Goal: Information Seeking & Learning: Find specific fact

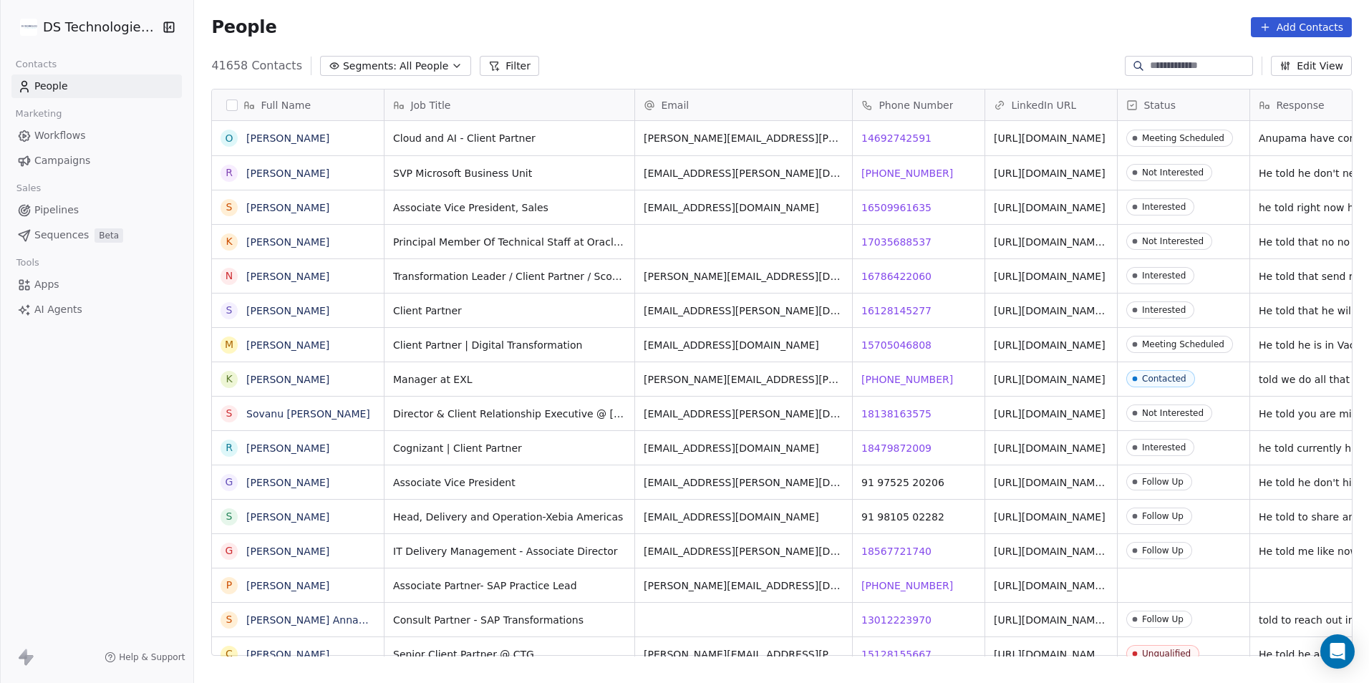
scroll to position [590, 1165]
click at [480, 65] on button "Filter" at bounding box center [509, 66] width 59 height 20
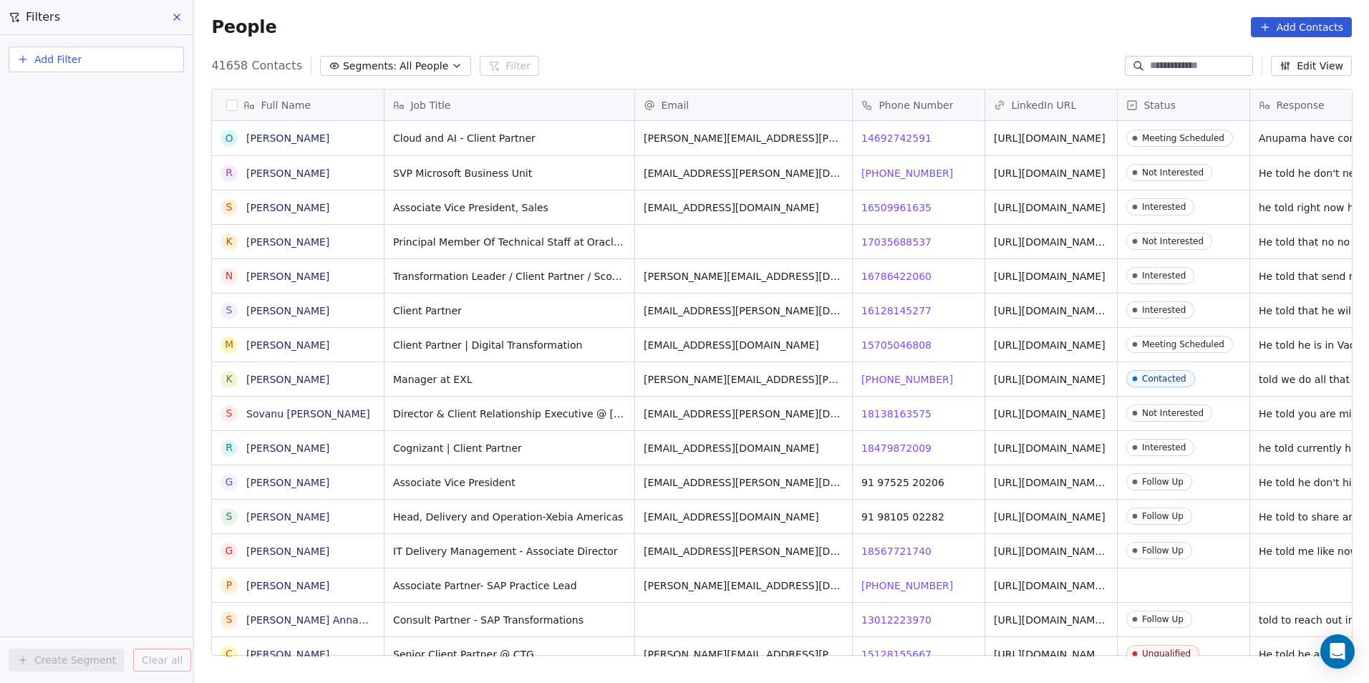
click at [138, 69] on button "Add Filter" at bounding box center [96, 60] width 175 height 26
click at [137, 97] on div "Contact properties" at bounding box center [96, 93] width 145 height 15
type input "***"
click at [70, 140] on span "Phone Number" at bounding box center [61, 144] width 74 height 14
click at [89, 314] on div "Where property Phone Number Is Add Phone Number Add filter to this group Add an…" at bounding box center [96, 359] width 193 height 648
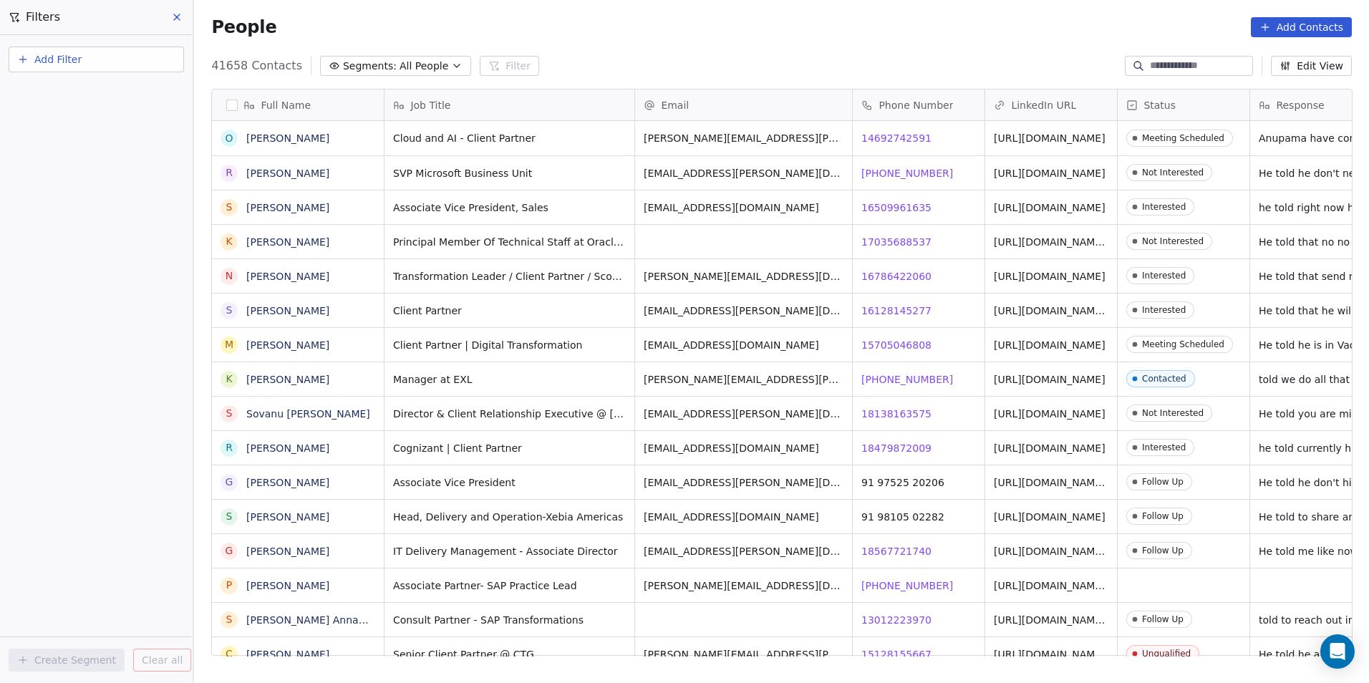
click at [102, 56] on button "Add Filter" at bounding box center [96, 60] width 175 height 26
click at [107, 78] on div "Contact properties Contact activity" at bounding box center [96, 104] width 174 height 57
click at [113, 89] on div "Contact properties" at bounding box center [96, 93] width 145 height 15
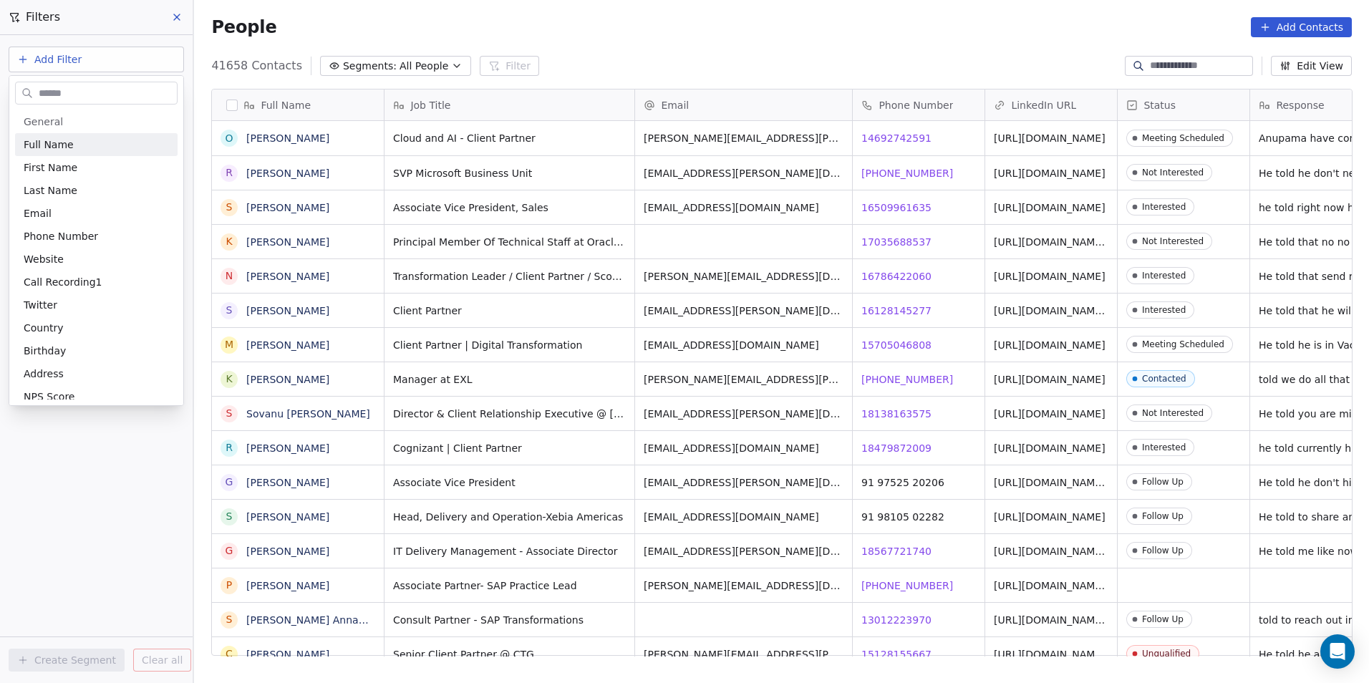
click at [139, 83] on input "text" at bounding box center [106, 93] width 141 height 21
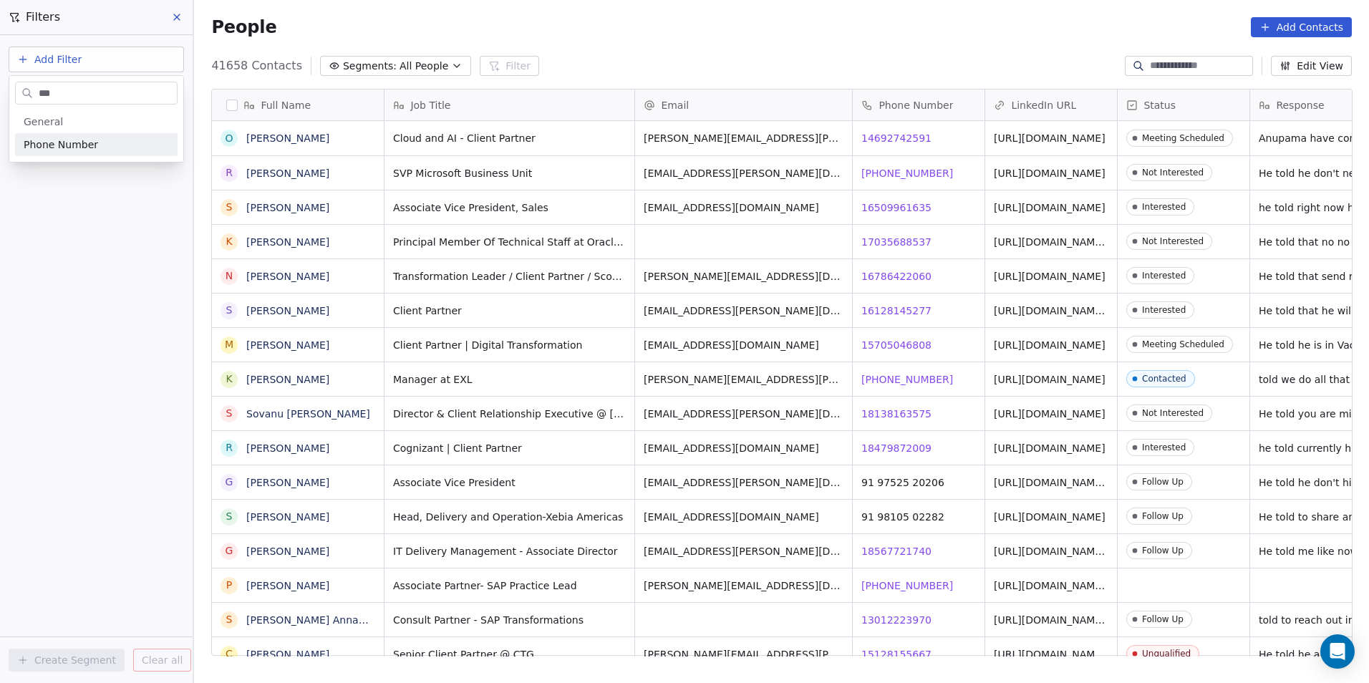
type input "***"
click at [134, 137] on div "Phone Number" at bounding box center [96, 144] width 145 height 14
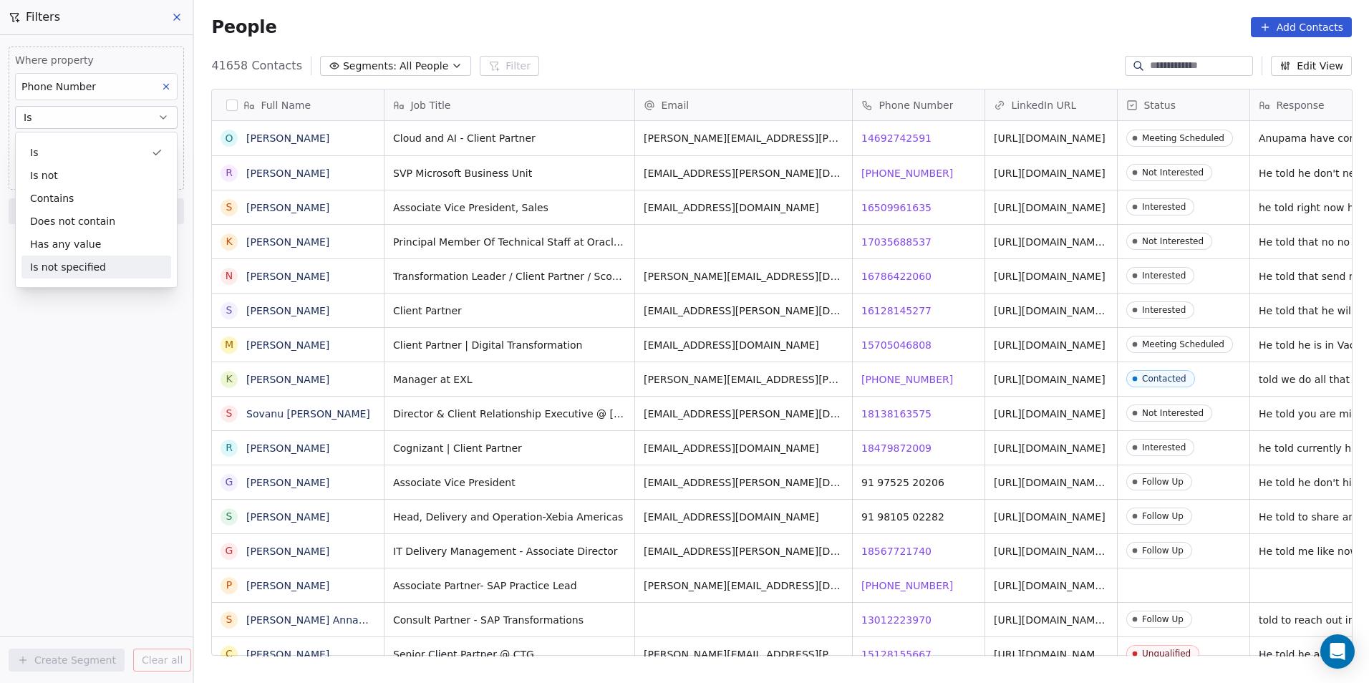
click at [131, 400] on div "Where property Phone Number Is Add Phone Number Add filter to this group Add an…" at bounding box center [96, 359] width 193 height 648
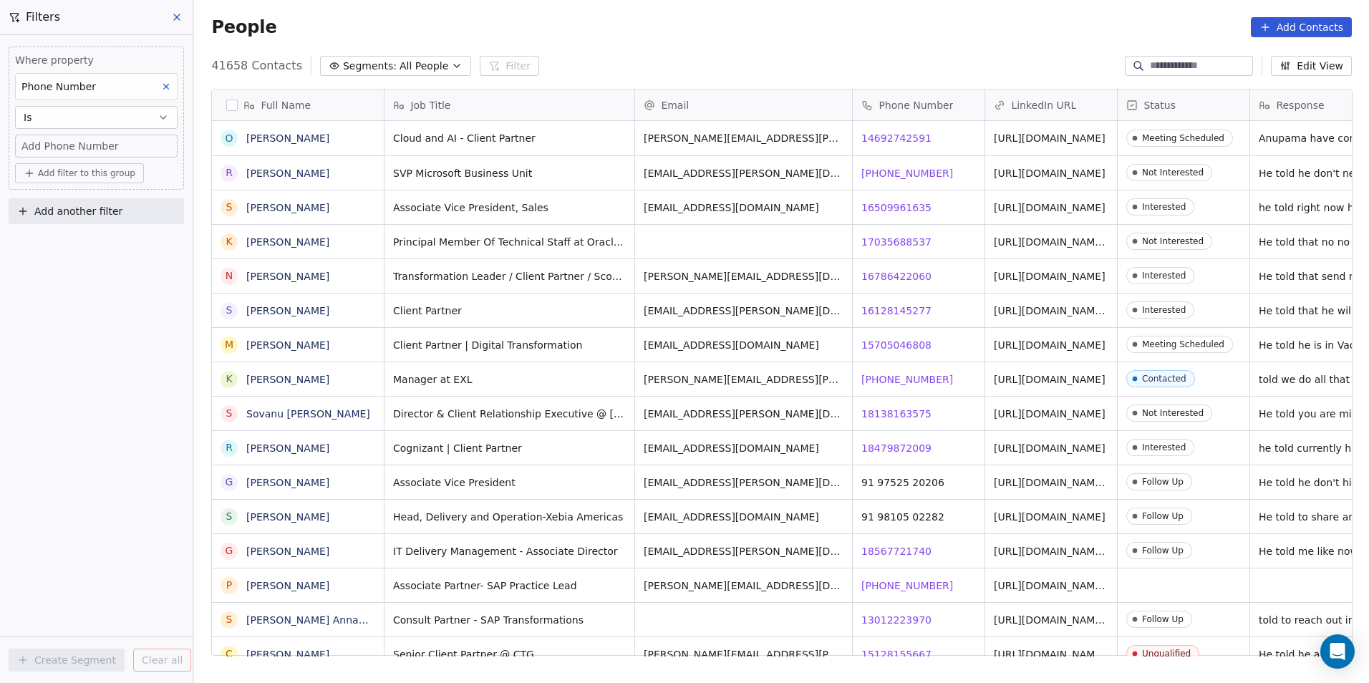
click at [149, 150] on div "Add Phone Number" at bounding box center [96, 146] width 150 height 14
click at [150, 144] on input at bounding box center [95, 152] width 155 height 29
type input "**********"
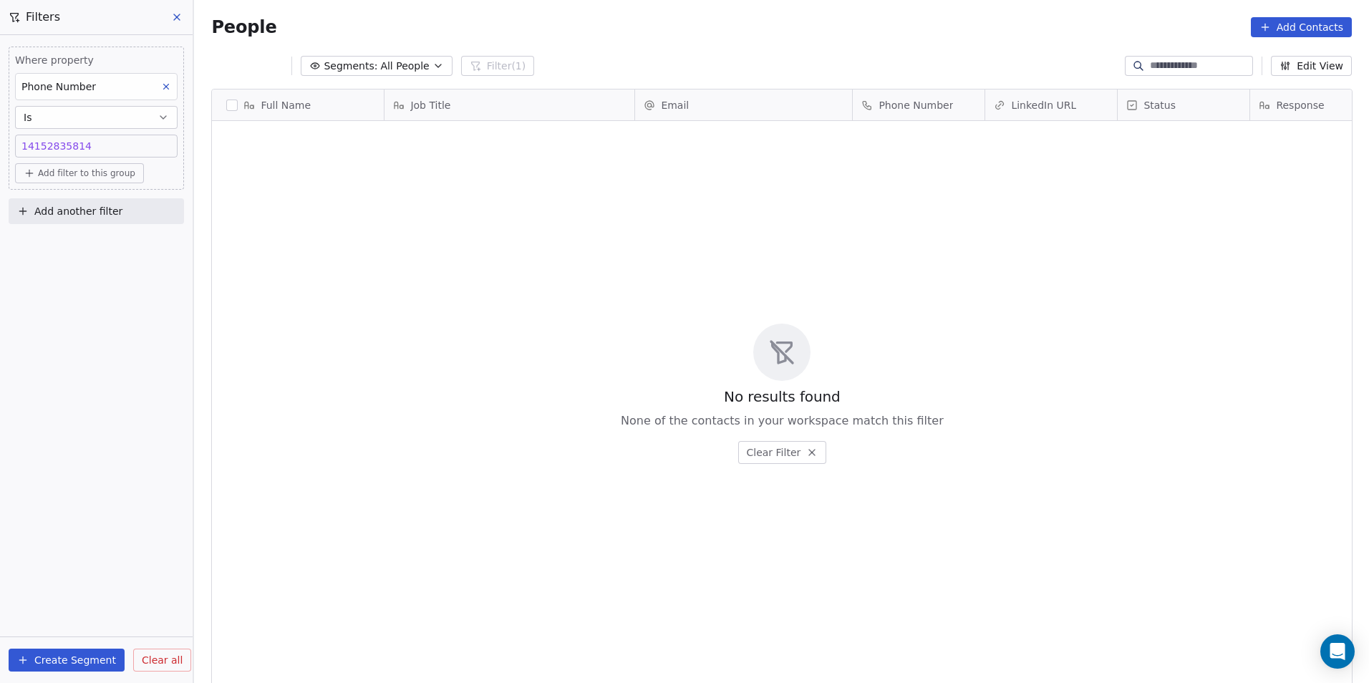
click at [140, 139] on div "14152835814 14152835814" at bounding box center [96, 146] width 150 height 14
click at [140, 139] on input "**********" at bounding box center [95, 152] width 155 height 29
type input "**********"
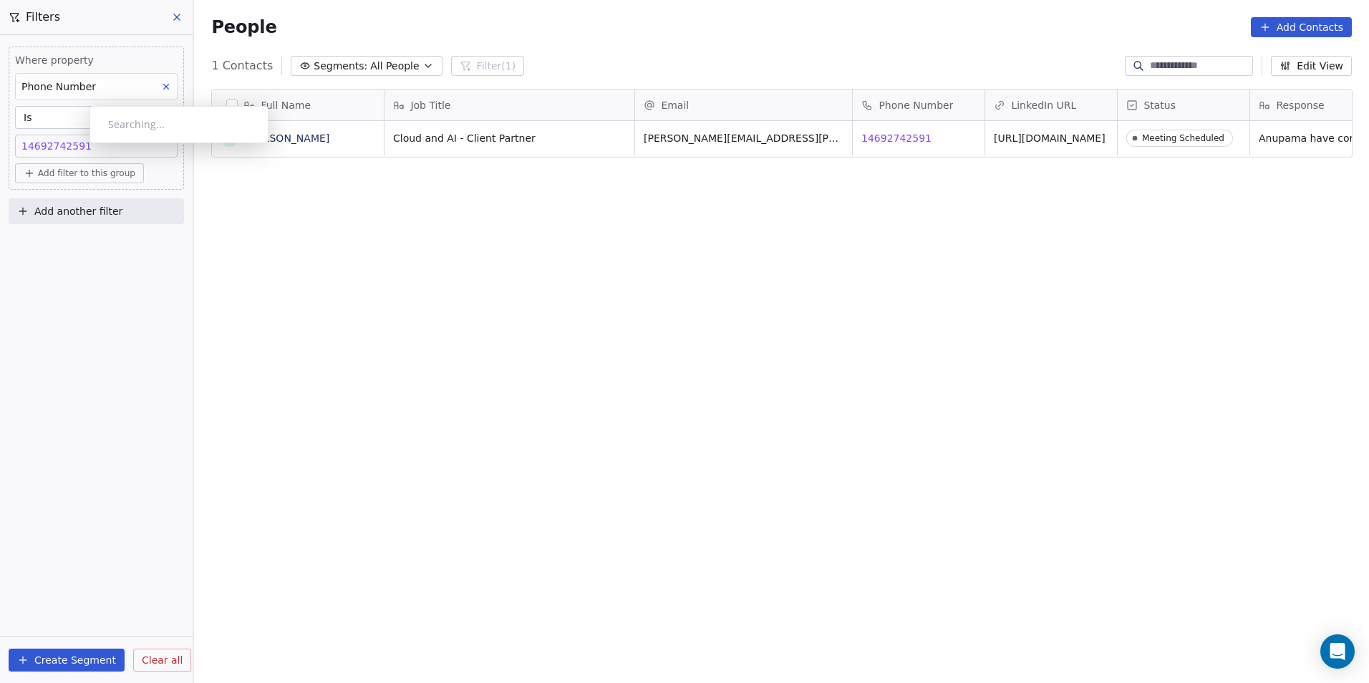
click at [128, 141] on div "Searching..." at bounding box center [178, 124] width 179 height 37
click at [128, 143] on body "DS Technologies Inc Contacts People Marketing Workflows Campaigns Sales Pipelin…" at bounding box center [684, 341] width 1369 height 683
drag, startPoint x: 127, startPoint y: 143, endPoint x: 122, endPoint y: 152, distance: 10.3
click at [122, 152] on div "14152835814 14692742591" at bounding box center [96, 146] width 150 height 14
click at [122, 152] on input "**********" at bounding box center [95, 152] width 155 height 29
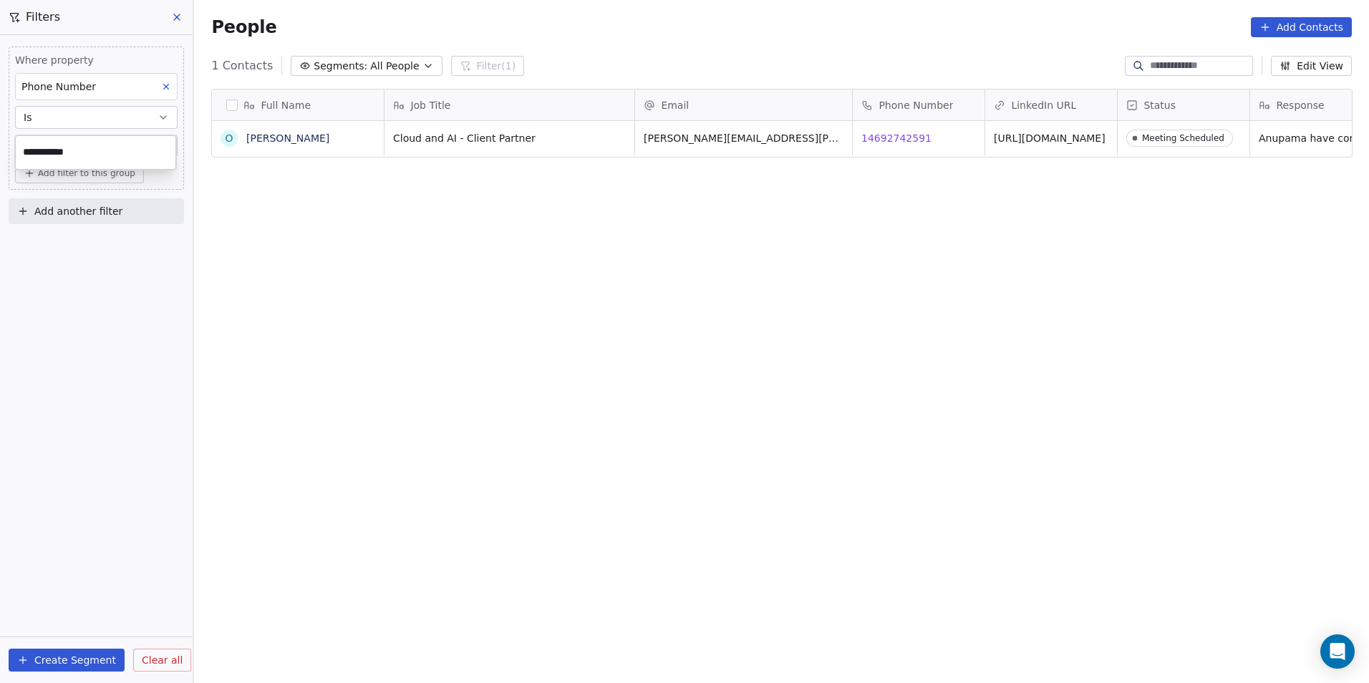
click at [122, 152] on input "**********" at bounding box center [95, 152] width 155 height 29
type input "**********"
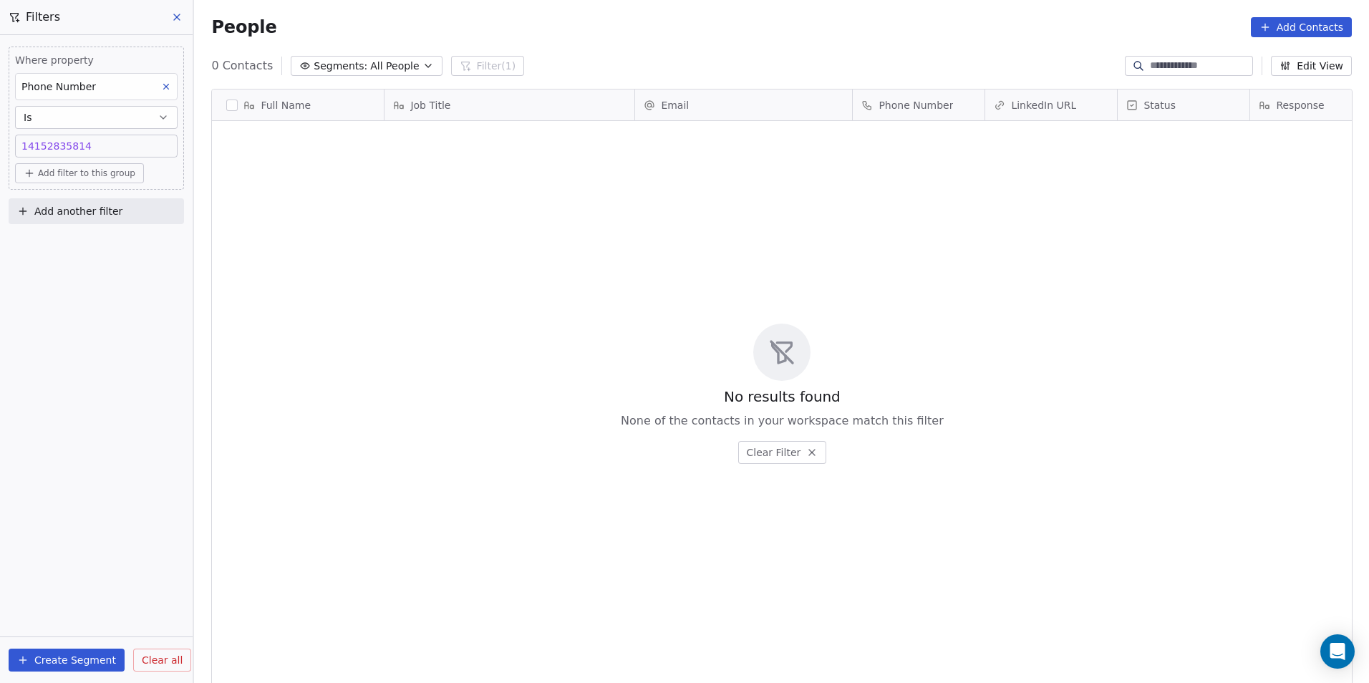
click at [133, 147] on div "14152835814 14152835814" at bounding box center [96, 146] width 150 height 14
click at [133, 147] on input "**********" at bounding box center [95, 152] width 155 height 29
type input "**********"
click at [84, 160] on input "**********" at bounding box center [95, 152] width 155 height 29
click at [102, 157] on input "**********" at bounding box center [95, 152] width 155 height 29
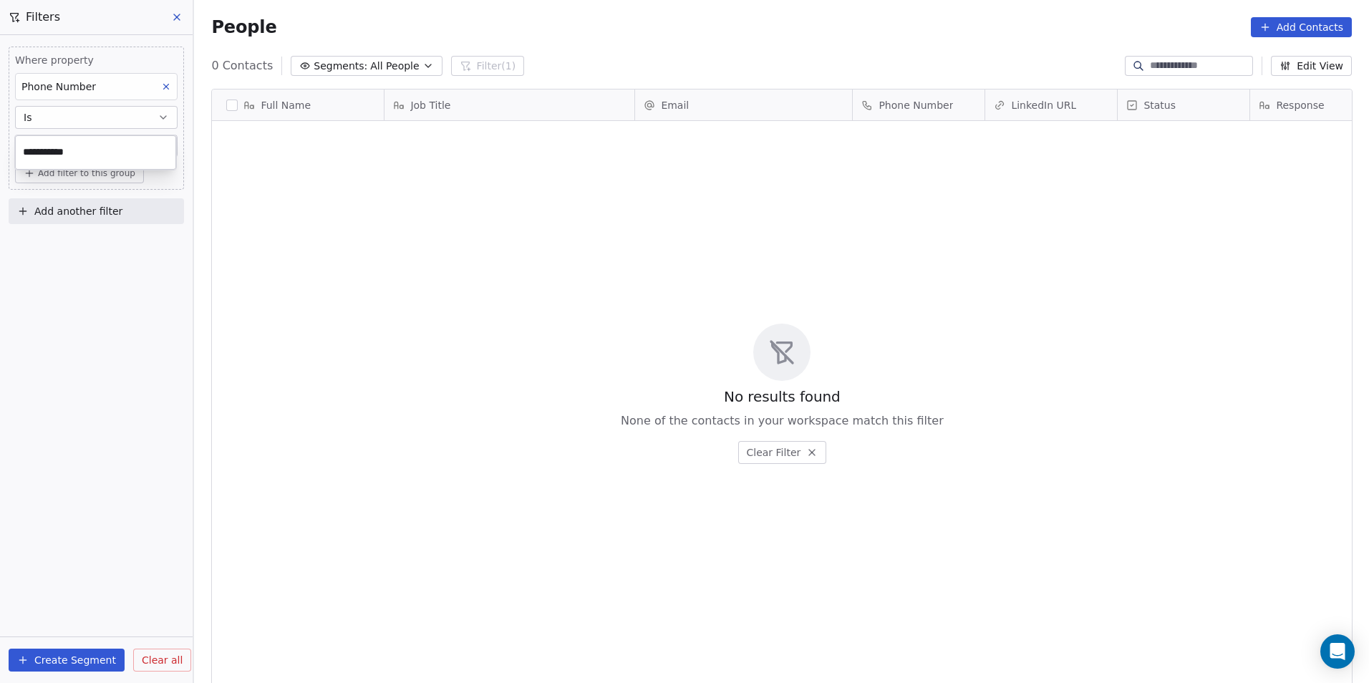
click at [103, 155] on input "**********" at bounding box center [95, 152] width 155 height 29
paste input "**********"
type input "**********"
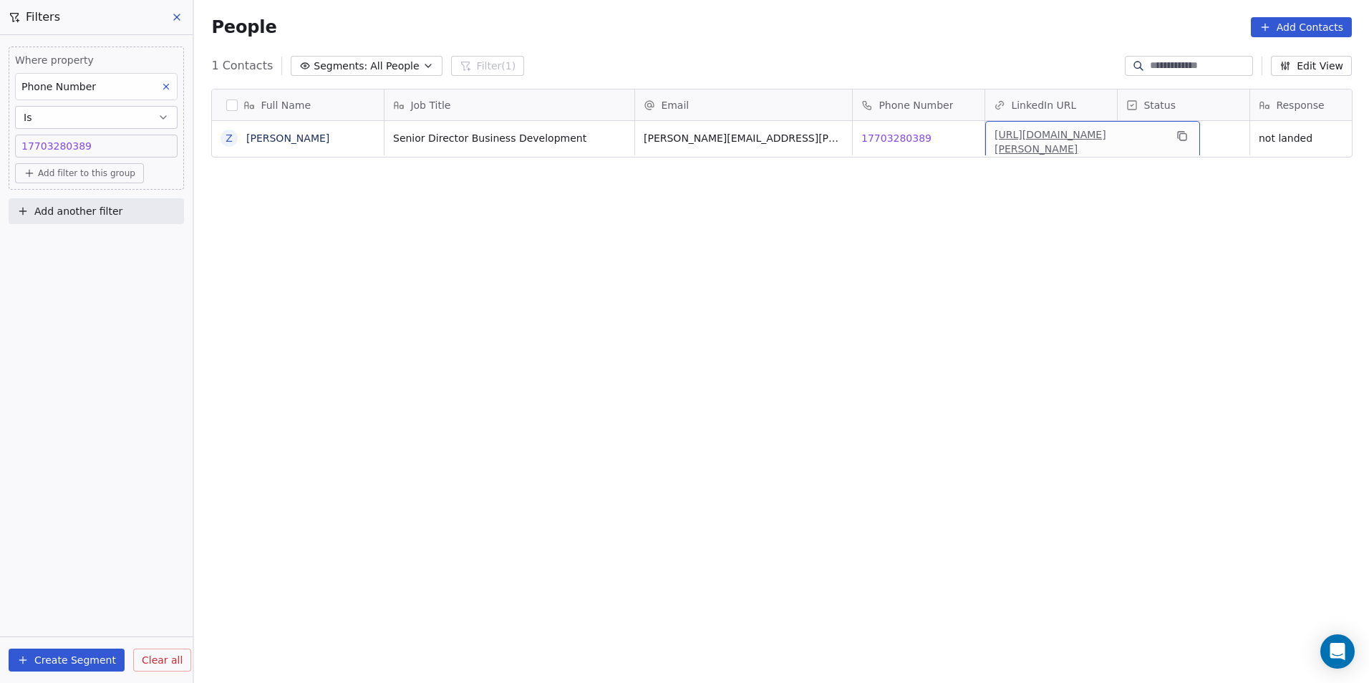
click at [1021, 137] on link "https://linkedin.com/in/zach-steed-58381720" at bounding box center [1050, 142] width 112 height 26
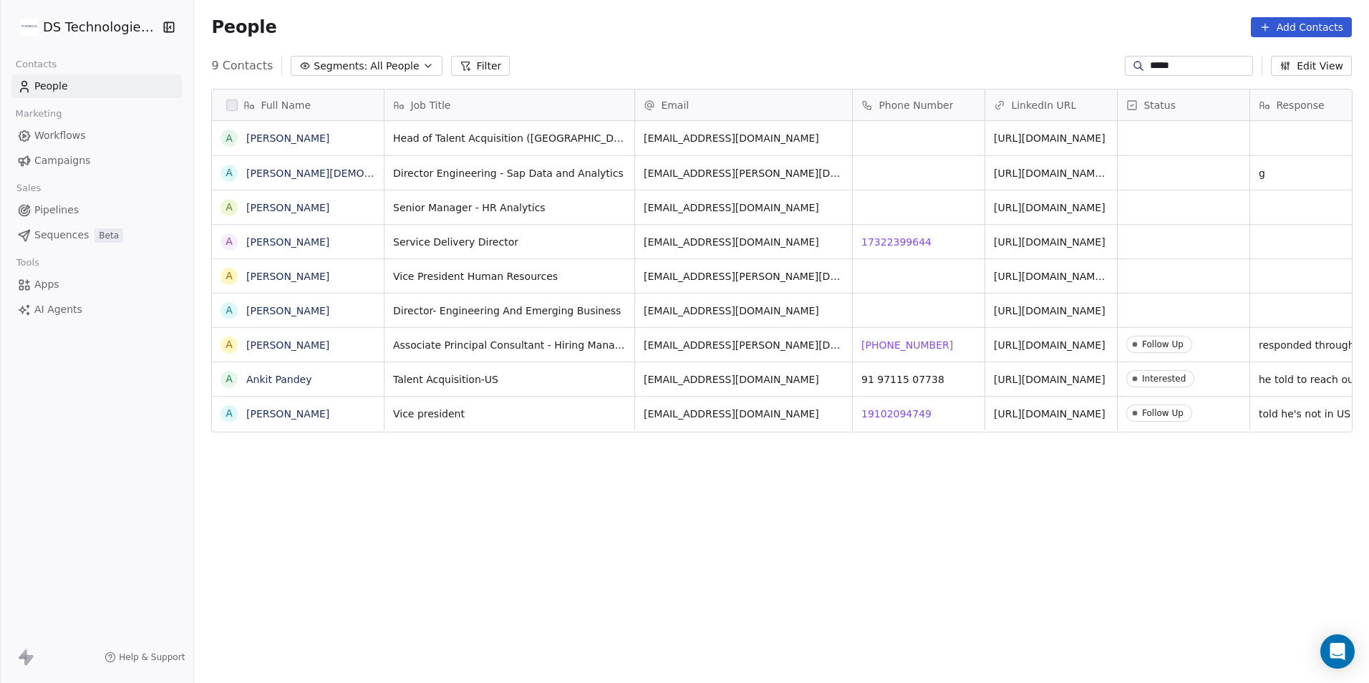
scroll to position [590, 1165]
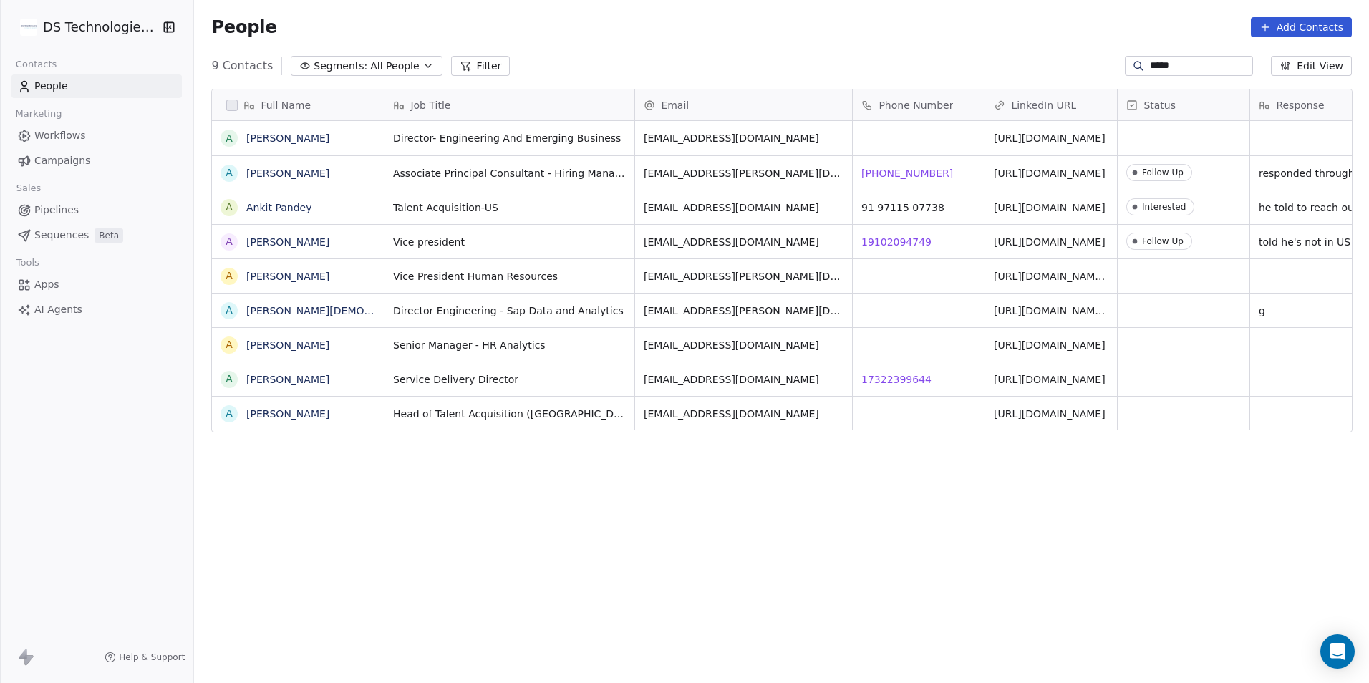
click at [1309, 680] on section "People Add Contacts 9 Contacts Segments: All People Filter ***** Edit View Tag …" at bounding box center [781, 341] width 1175 height 683
click at [574, 596] on div "Full Name A [PERSON_NAME] A [PERSON_NAME] A [PERSON_NAME] A [PERSON_NAME] A [PE…" at bounding box center [781, 377] width 1175 height 601
click at [465, 57] on button "Filter" at bounding box center [480, 66] width 59 height 20
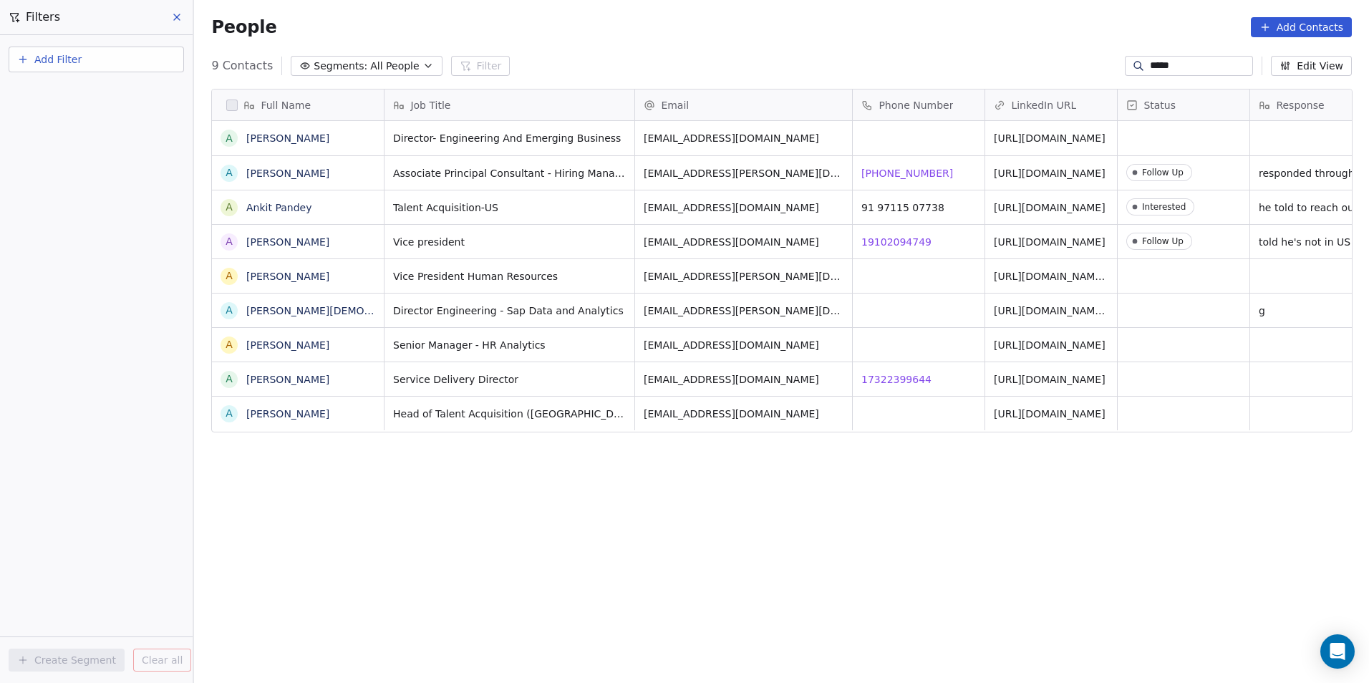
click at [160, 62] on button "Add Filter" at bounding box center [96, 60] width 175 height 26
click at [92, 94] on span "Contact properties" at bounding box center [70, 93] width 93 height 15
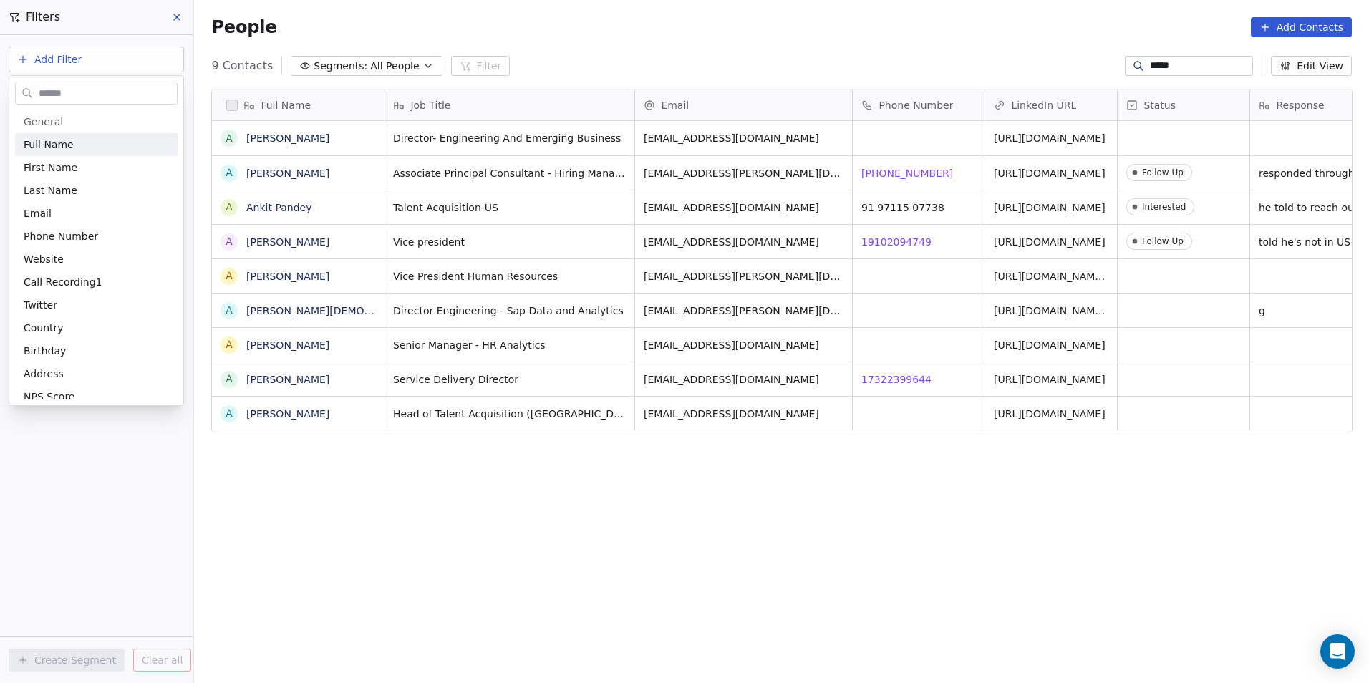
click at [144, 92] on input "text" at bounding box center [106, 93] width 141 height 21
type input "*"
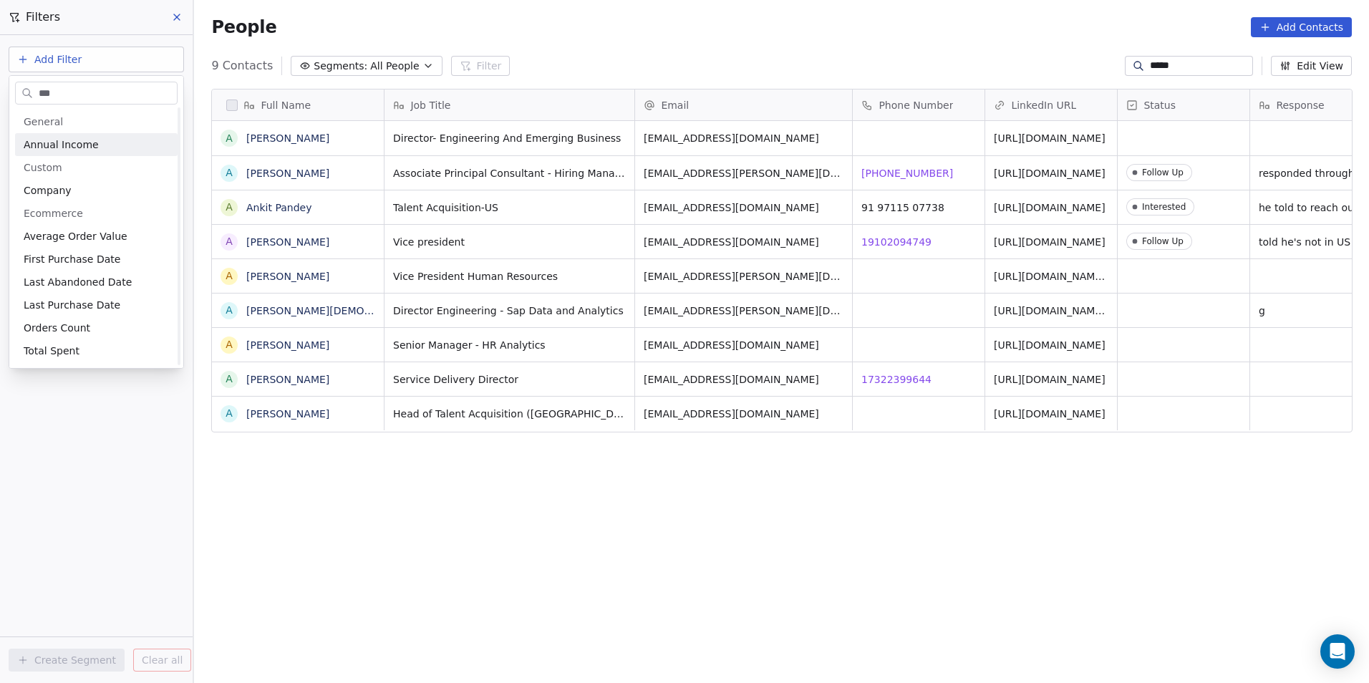
scroll to position [0, 0]
type input "***"
click at [100, 202] on div "Ecommerce" at bounding box center [96, 213] width 163 height 23
click at [107, 195] on div "Company" at bounding box center [96, 190] width 145 height 14
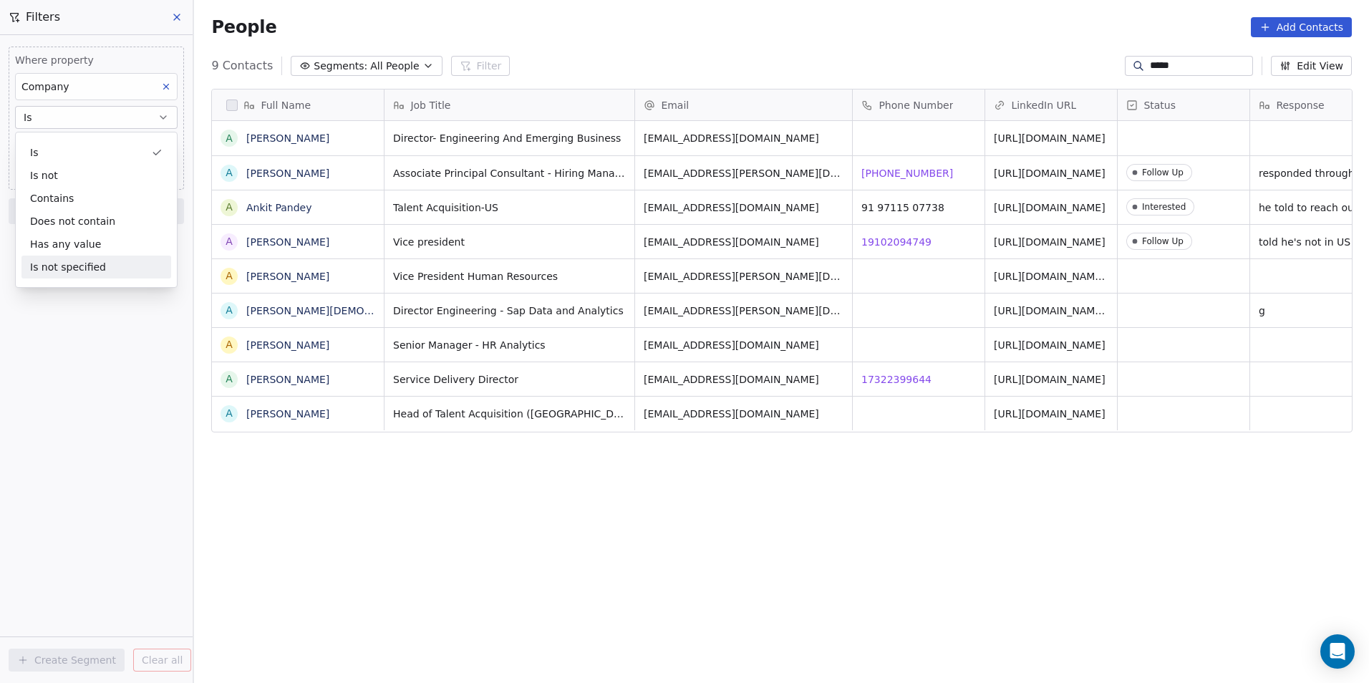
click at [73, 331] on div "Where property Company Is Add filter to this group Add another filter Create Se…" at bounding box center [96, 359] width 193 height 648
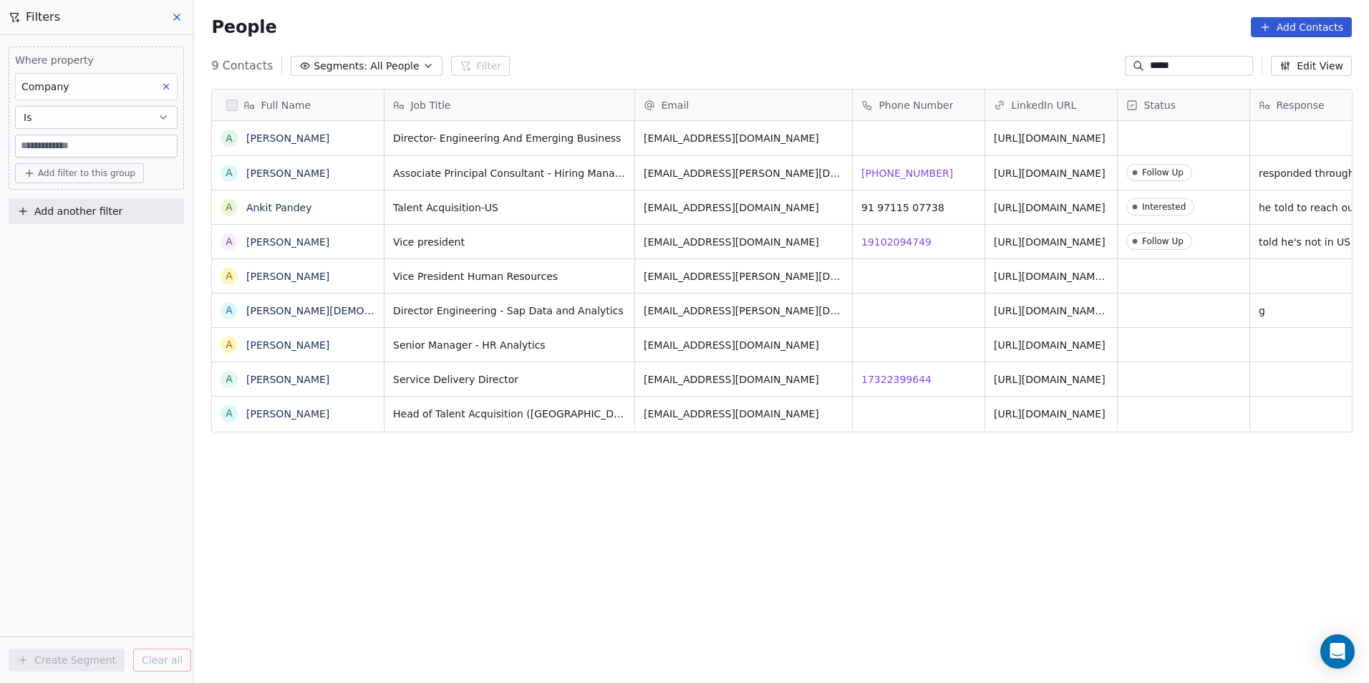
click at [107, 150] on input at bounding box center [96, 145] width 161 height 21
type input "*"
type input "*******"
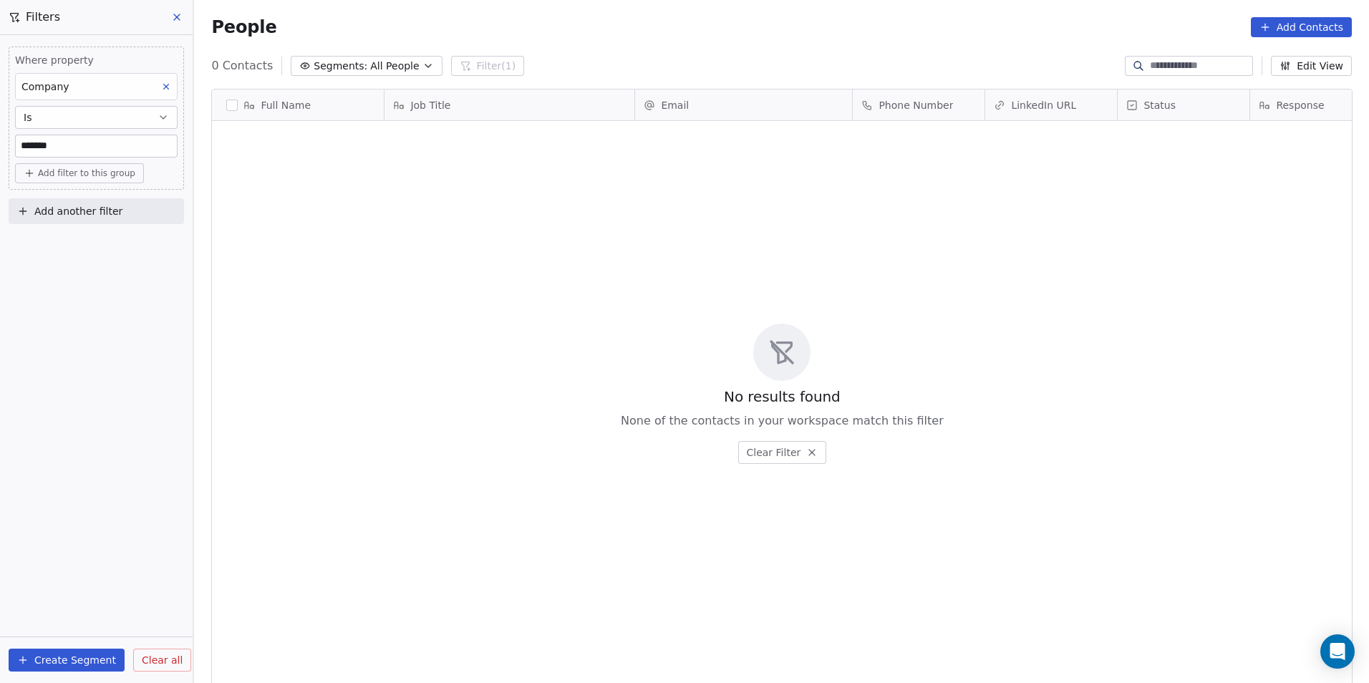
scroll to position [590, 1165]
type input "*"
type input "**********"
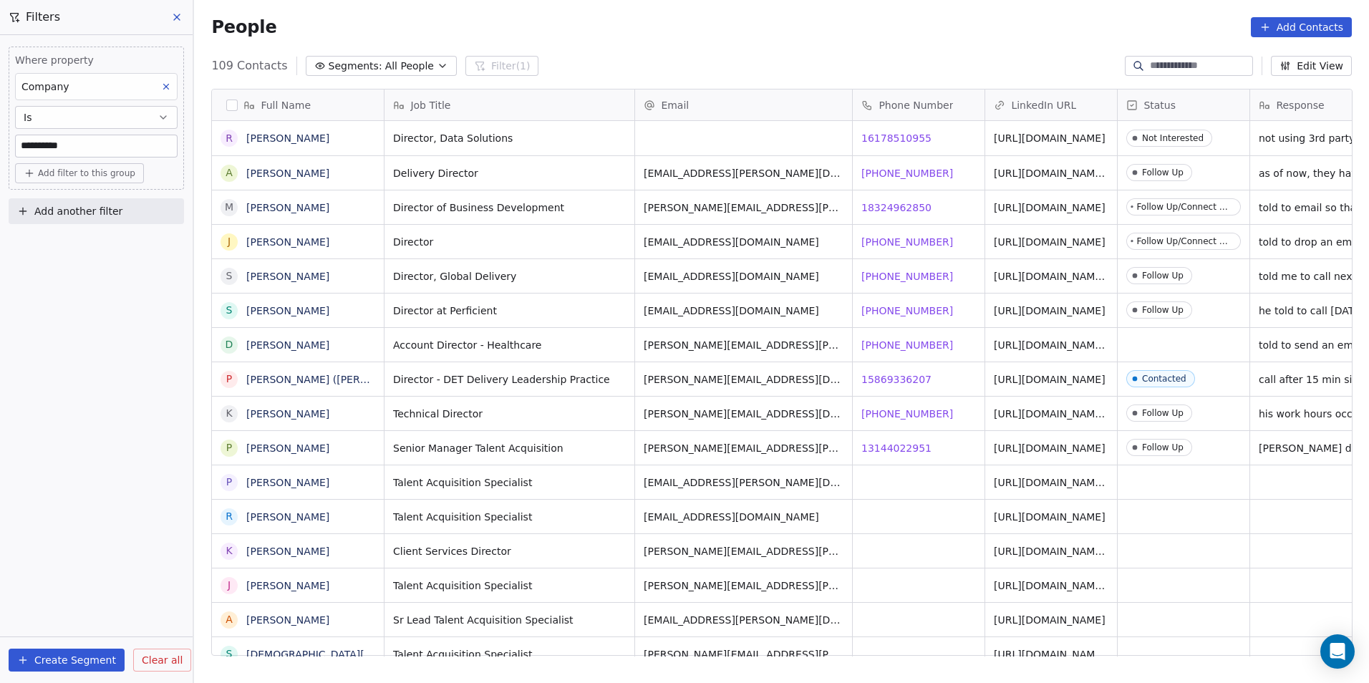
scroll to position [0, 42]
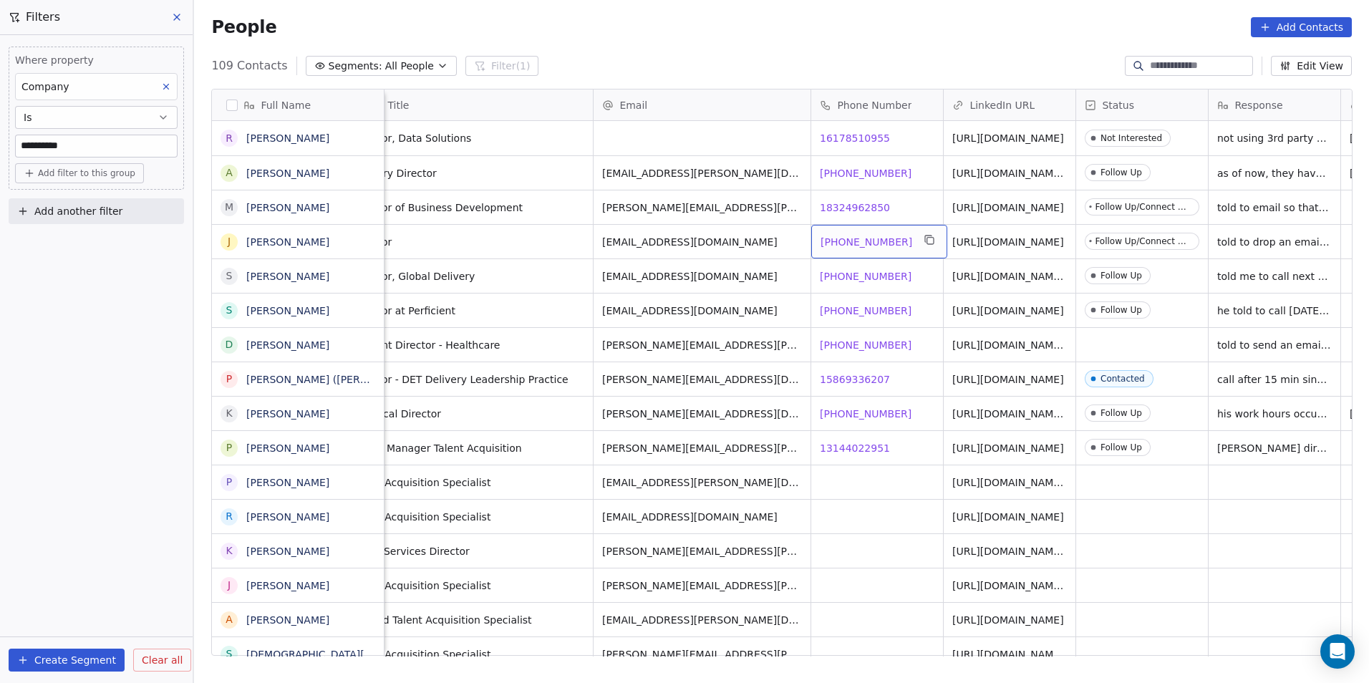
click at [865, 236] on span "[PHONE_NUMBER]" at bounding box center [866, 242] width 92 height 14
click at [834, 271] on span "[PHONE_NUMBER]" at bounding box center [866, 276] width 92 height 14
click at [877, 323] on html "**********" at bounding box center [684, 341] width 1369 height 683
click at [863, 311] on span "+17048194967" at bounding box center [866, 311] width 92 height 14
click at [851, 346] on span "954-562-6722" at bounding box center [866, 345] width 92 height 14
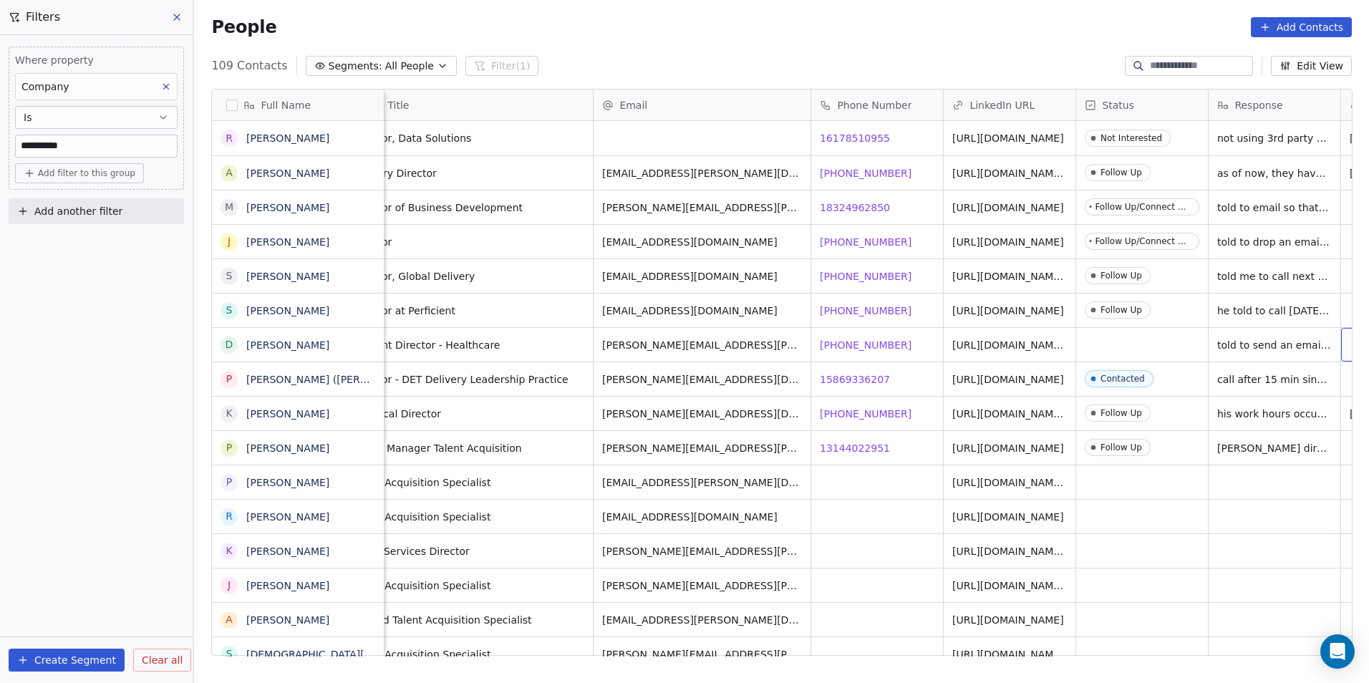
scroll to position [0, 174]
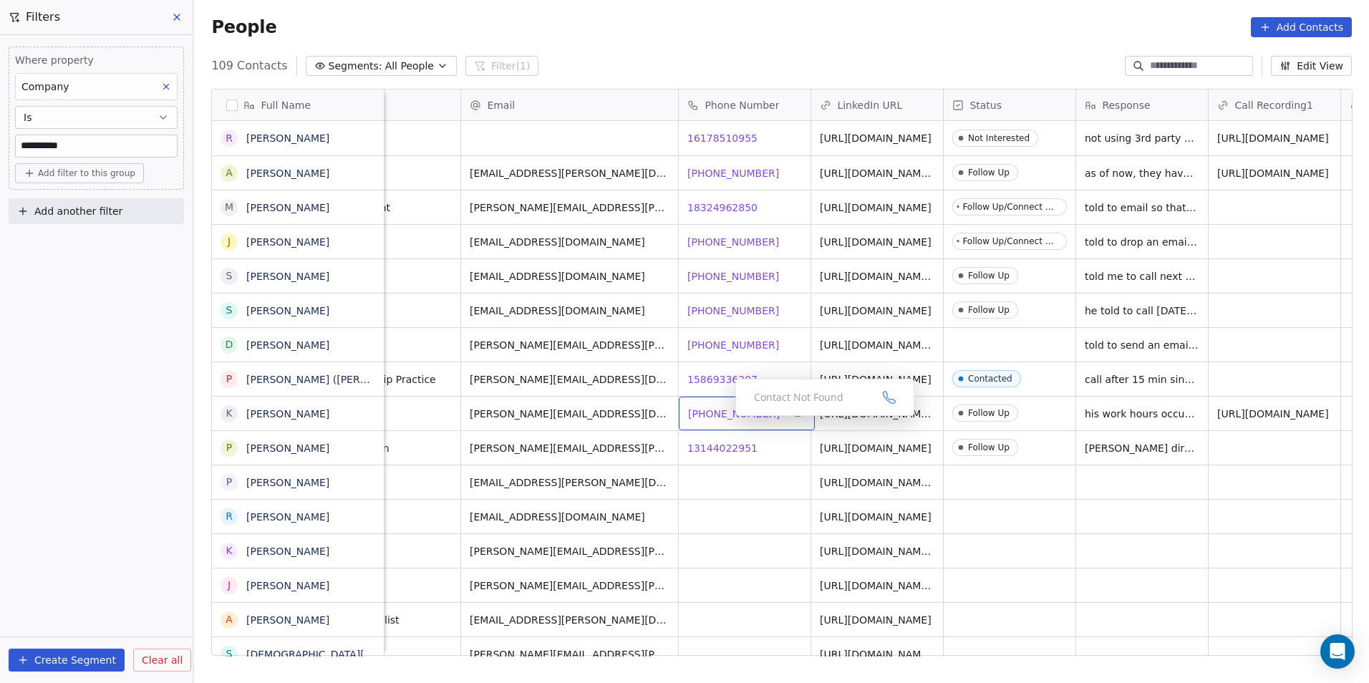
click at [737, 465] on div "Talent Acquisition Specialist pragathees.purushothaman@perficient.com https://w…" at bounding box center [1388, 482] width 2357 height 34
click at [717, 441] on span "13144022951" at bounding box center [723, 448] width 70 height 14
click at [783, 500] on html "**********" at bounding box center [684, 341] width 1369 height 683
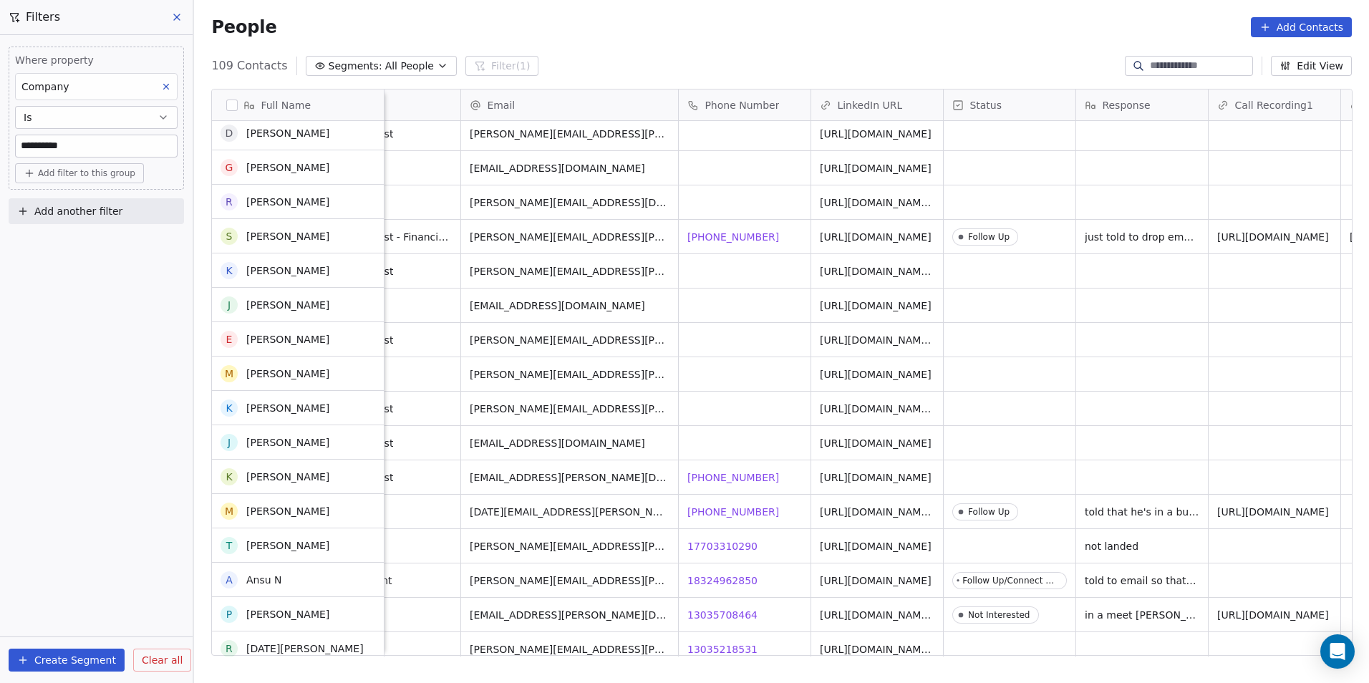
scroll to position [1146, 0]
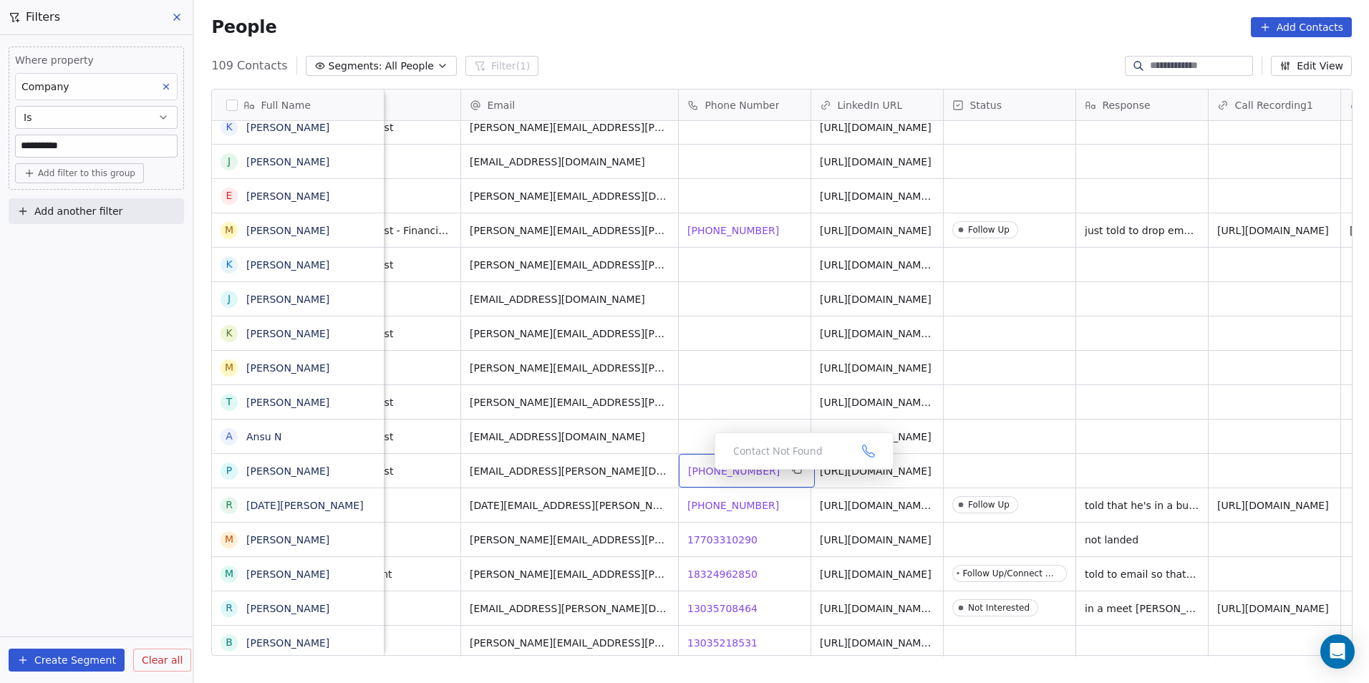
click at [703, 473] on span "+18052850088" at bounding box center [734, 471] width 92 height 14
click at [704, 496] on html "**********" at bounding box center [684, 341] width 1369 height 683
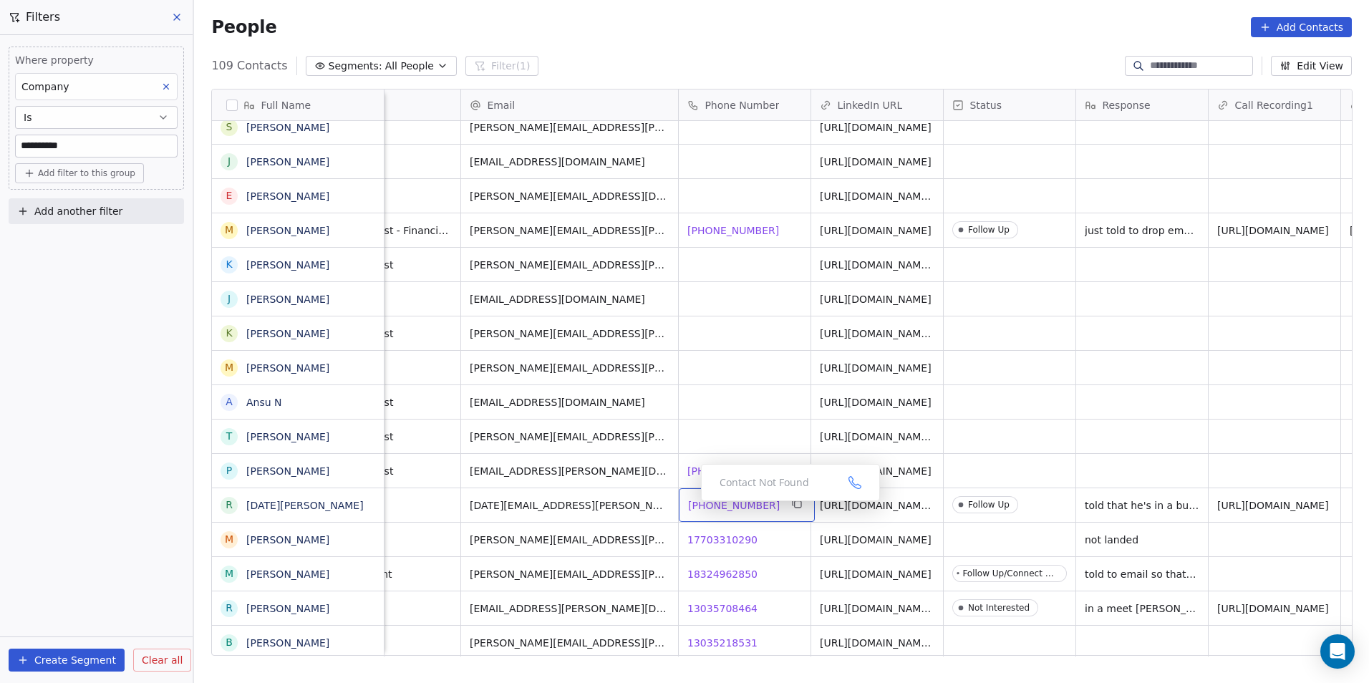
click at [717, 505] on span "508-494-3789" at bounding box center [734, 505] width 92 height 14
click at [734, 507] on span "508-494-3789" at bounding box center [734, 505] width 92 height 14
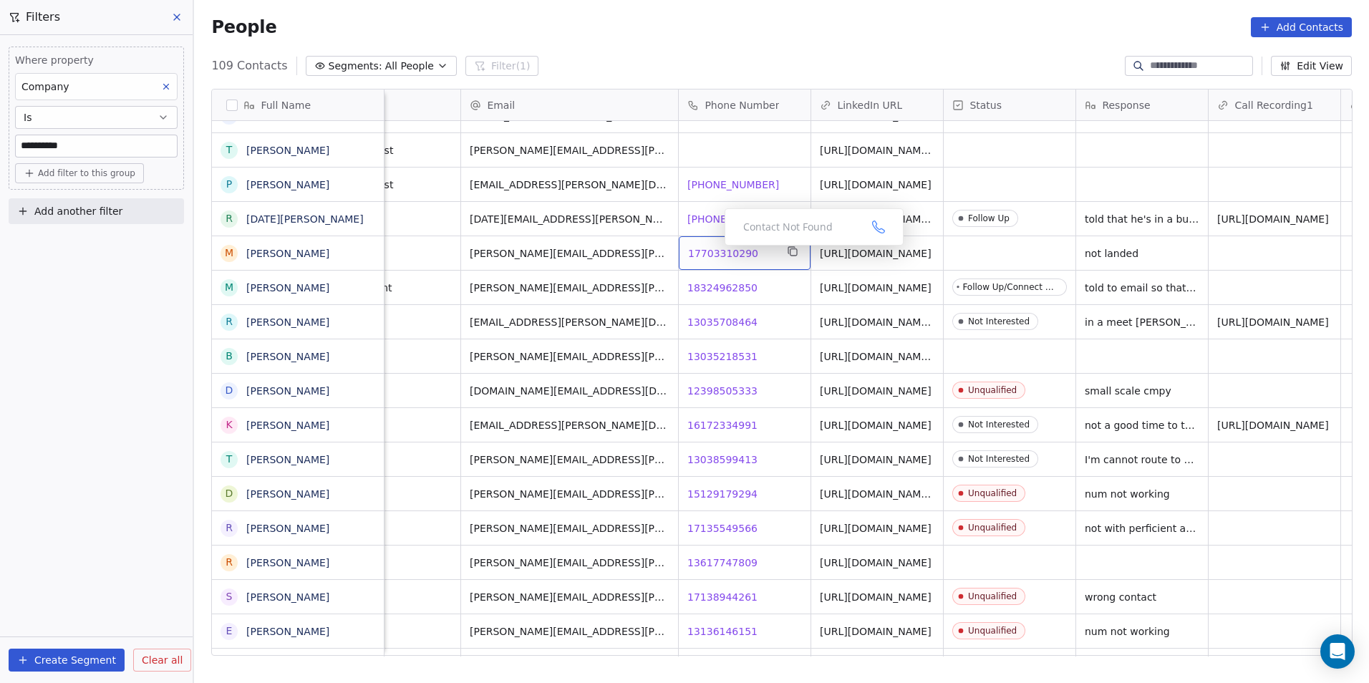
click at [711, 257] on span "17703310290" at bounding box center [723, 253] width 70 height 14
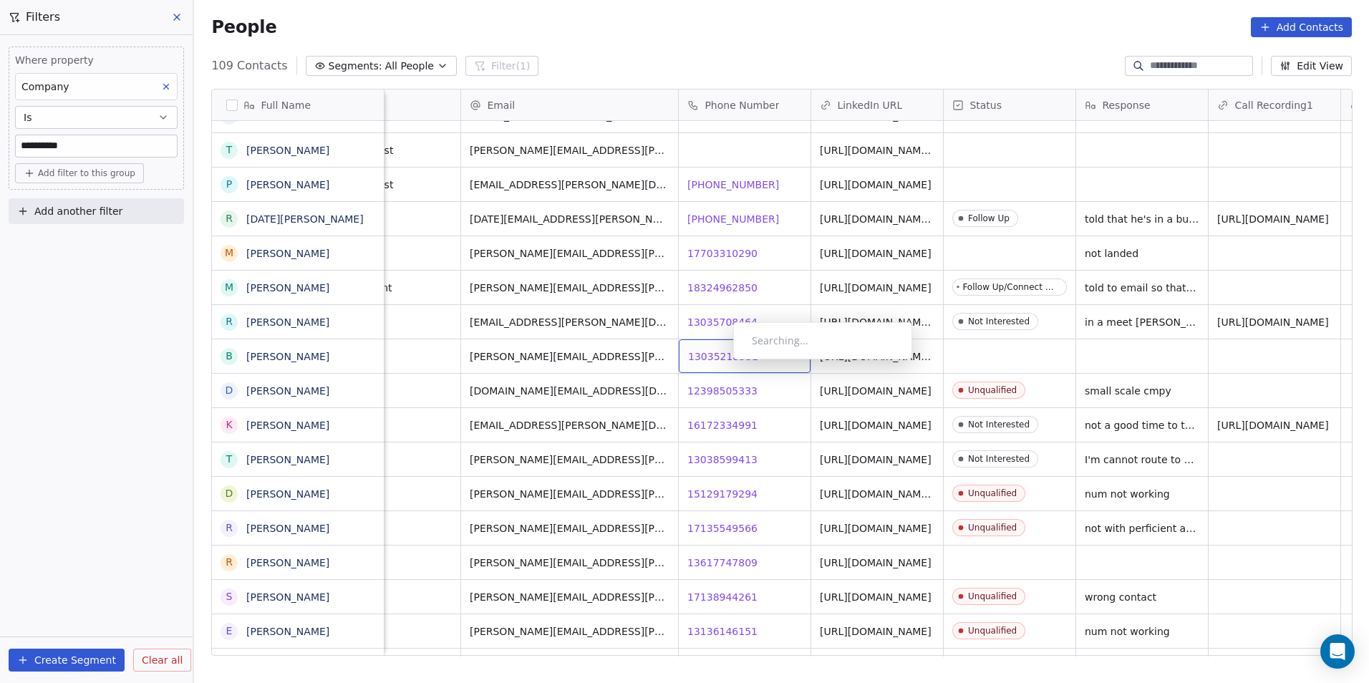
click at [722, 363] on span "13035218531" at bounding box center [723, 356] width 70 height 14
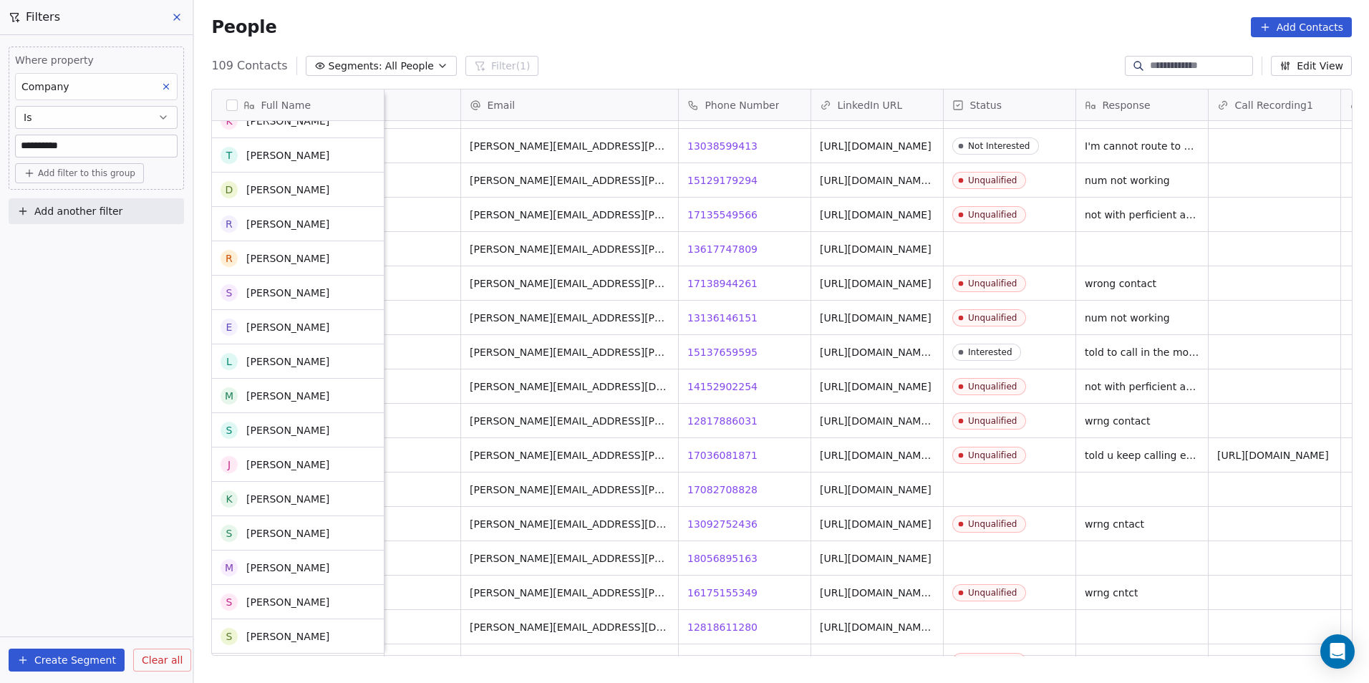
scroll to position [1790, 0]
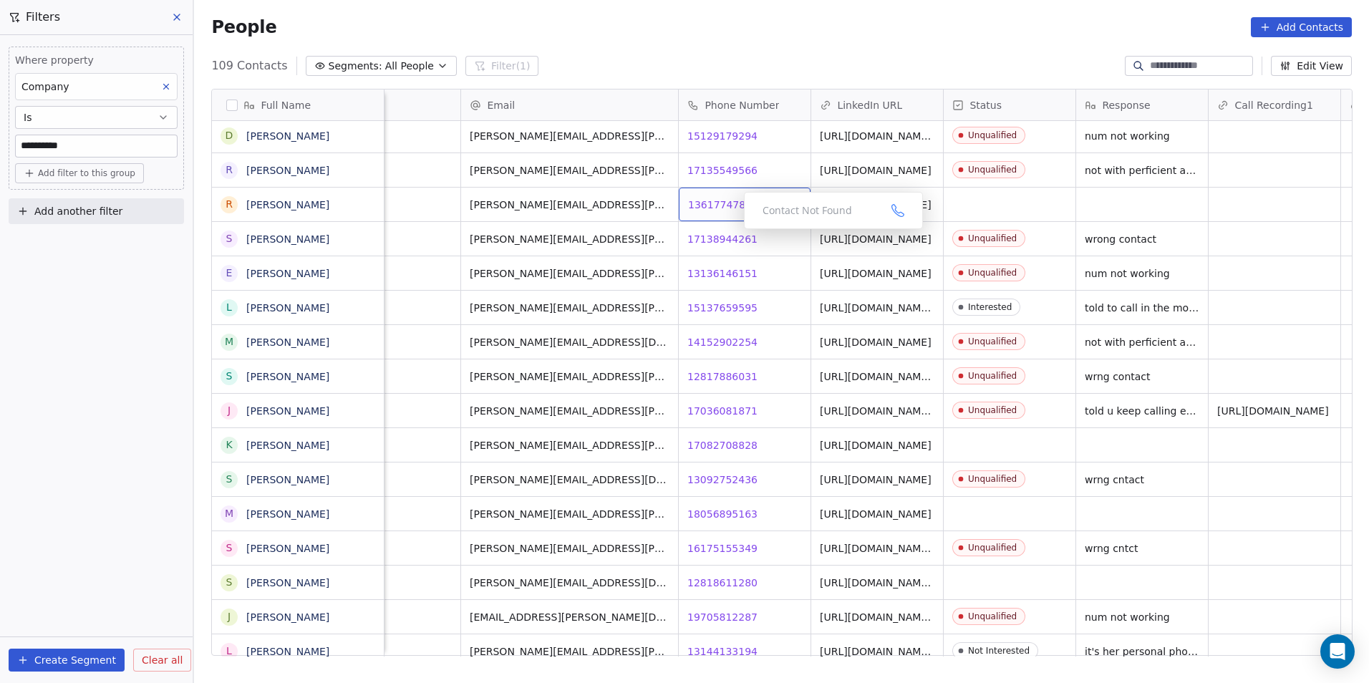
click at [717, 205] on span "13617747809" at bounding box center [723, 205] width 70 height 14
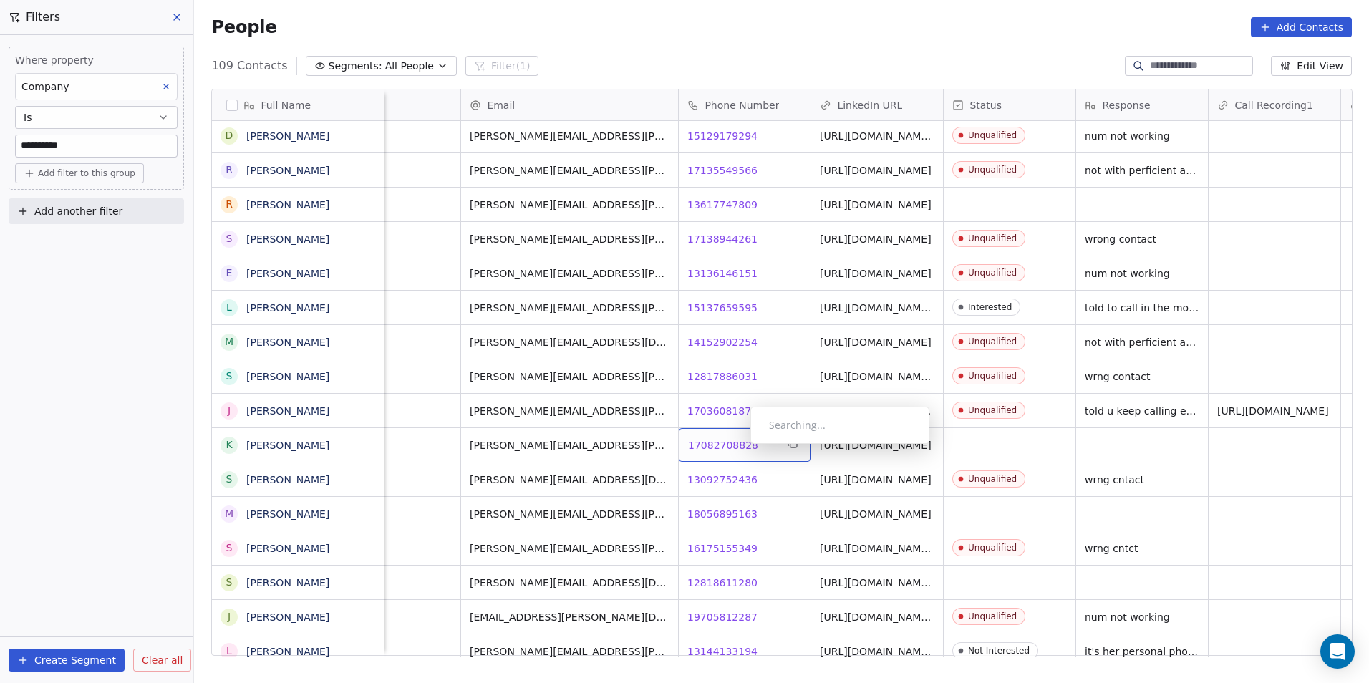
click at [739, 447] on span "17082708828" at bounding box center [723, 445] width 70 height 14
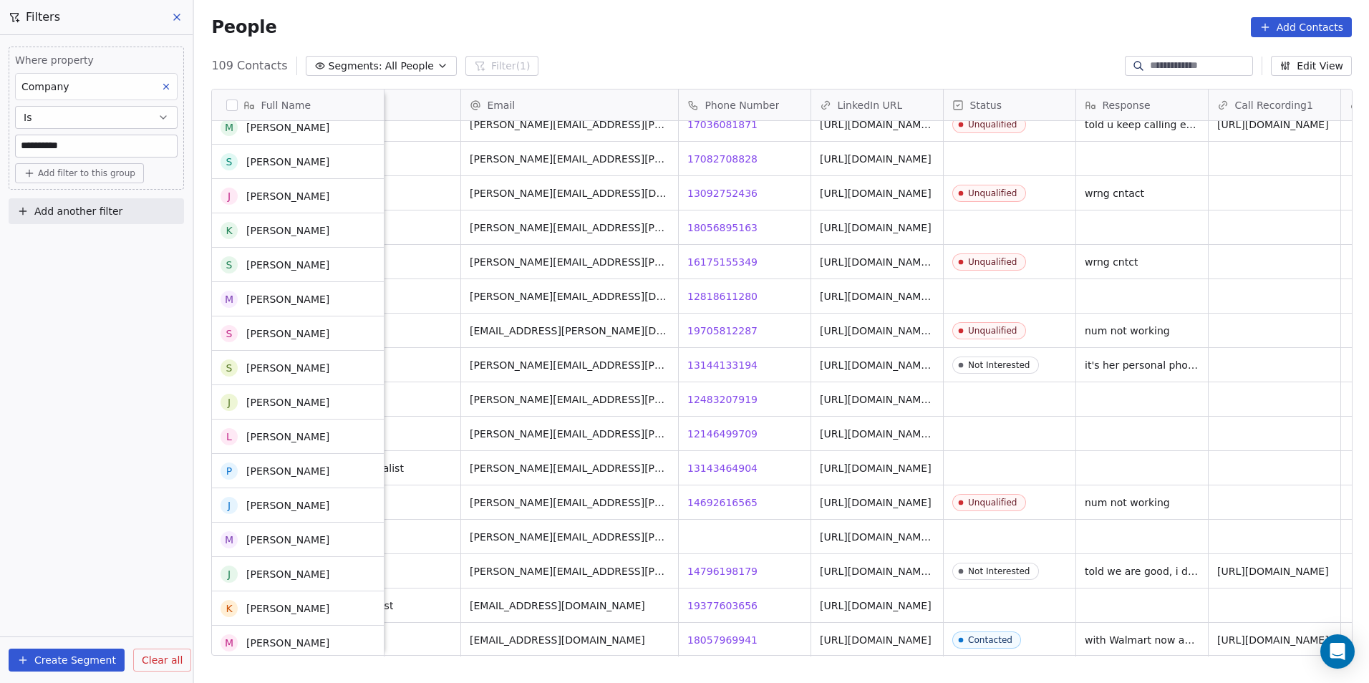
scroll to position [2076, 0]
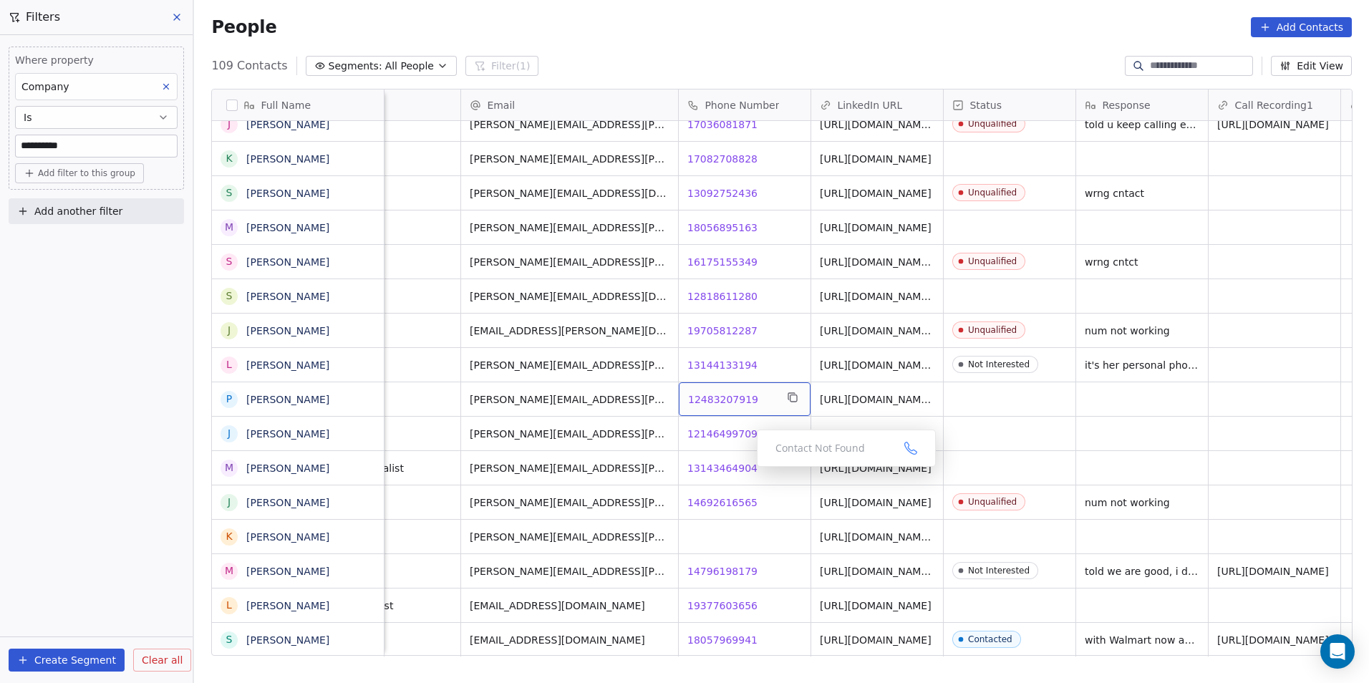
click at [732, 400] on span "12483207919" at bounding box center [723, 399] width 70 height 14
click at [730, 431] on span "12146499709" at bounding box center [723, 434] width 70 height 14
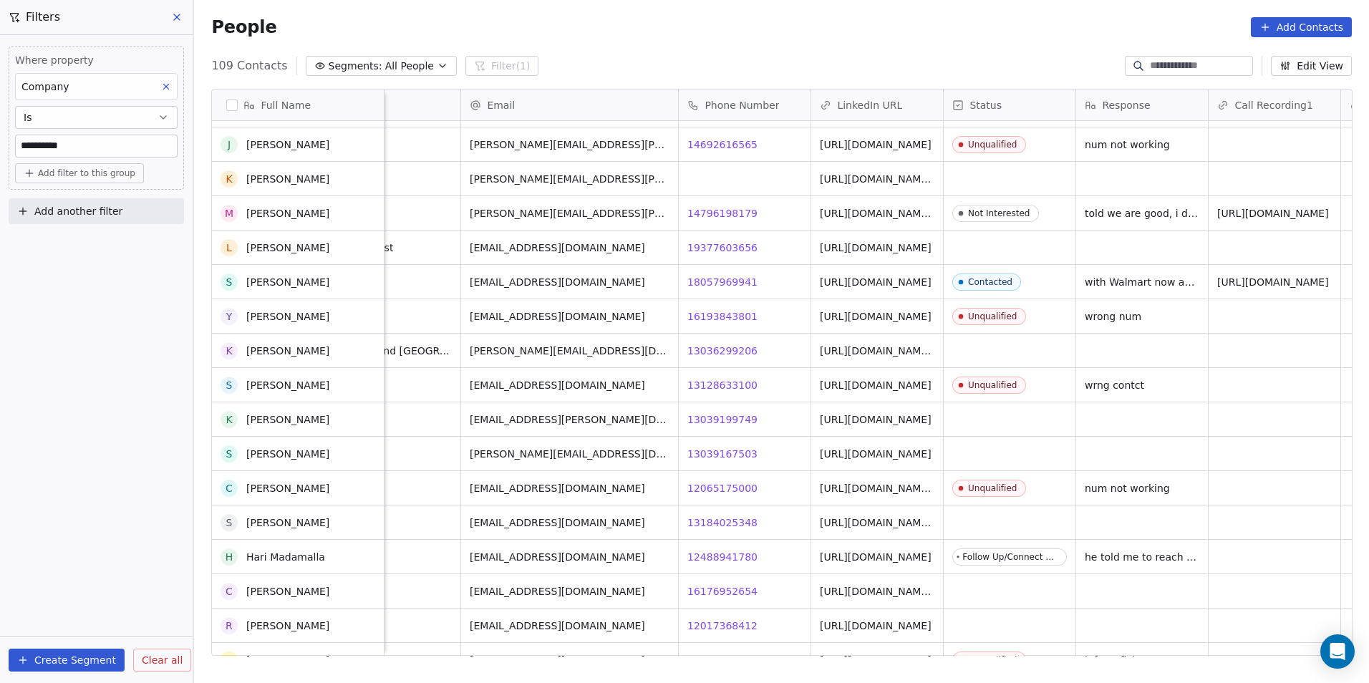
scroll to position [2506, 0]
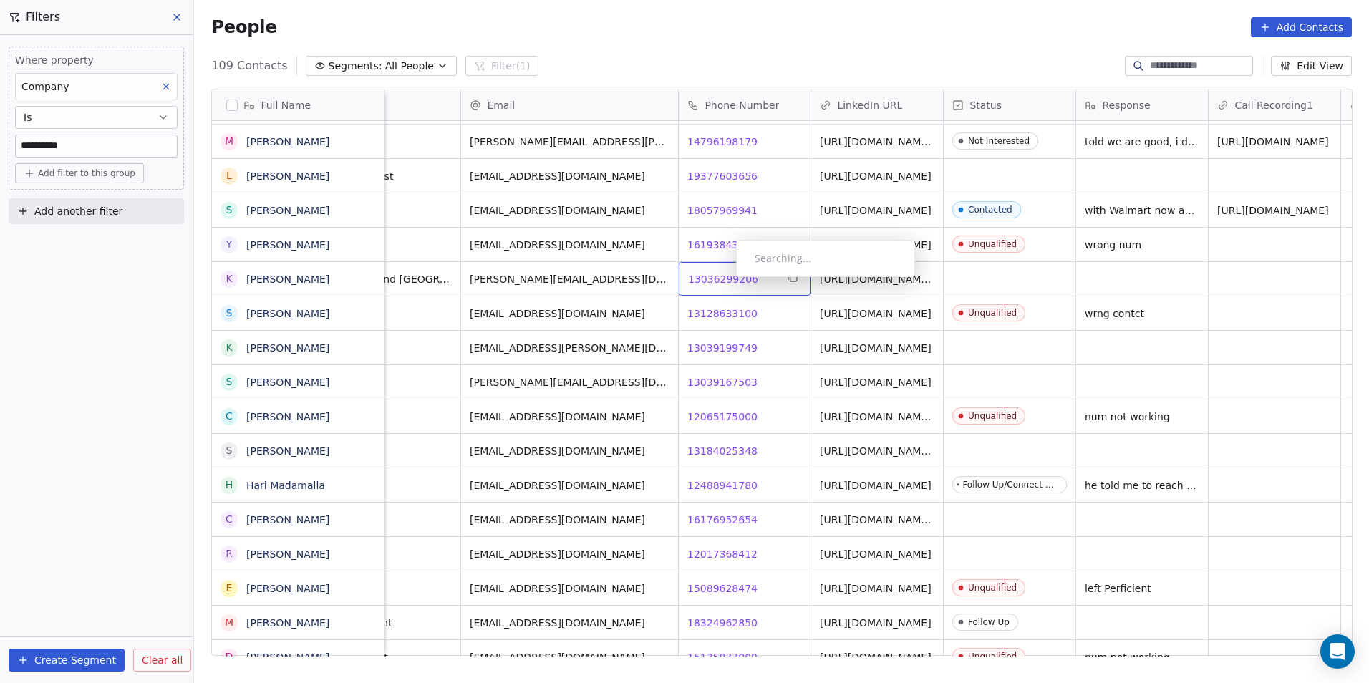
click at [725, 281] on span "13036299206" at bounding box center [723, 279] width 70 height 14
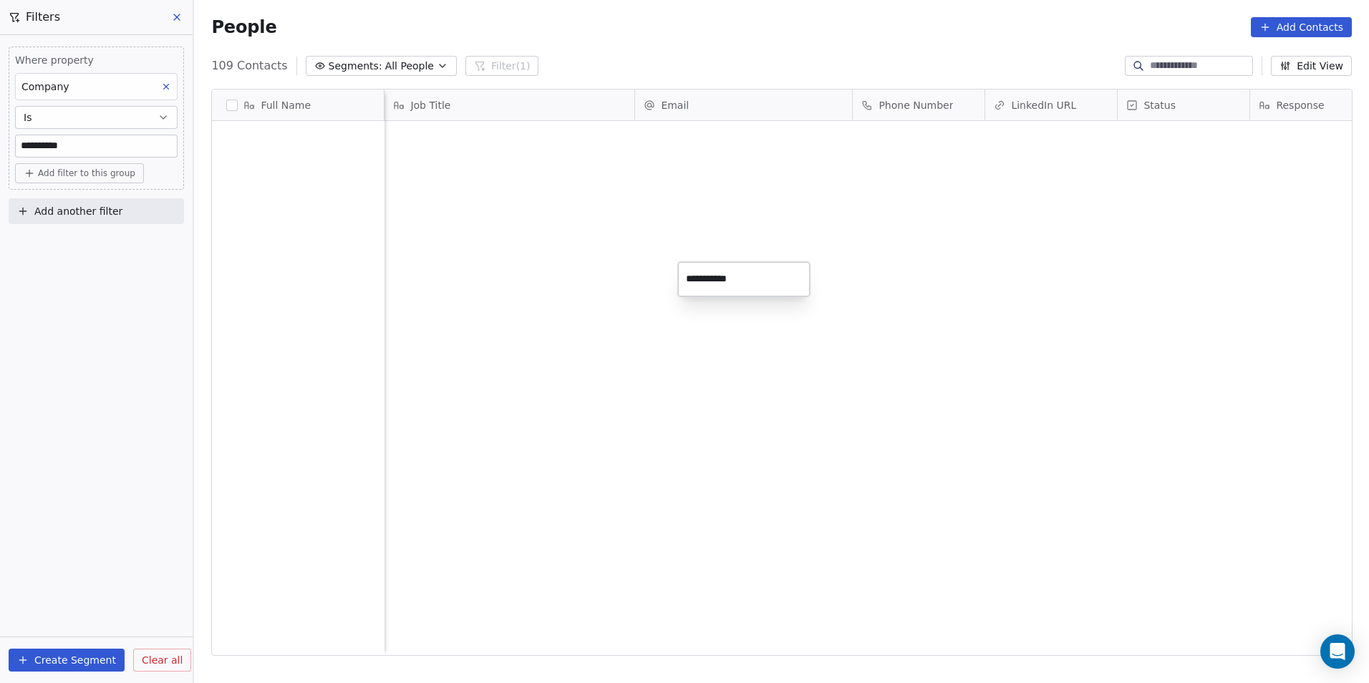
scroll to position [590, 1165]
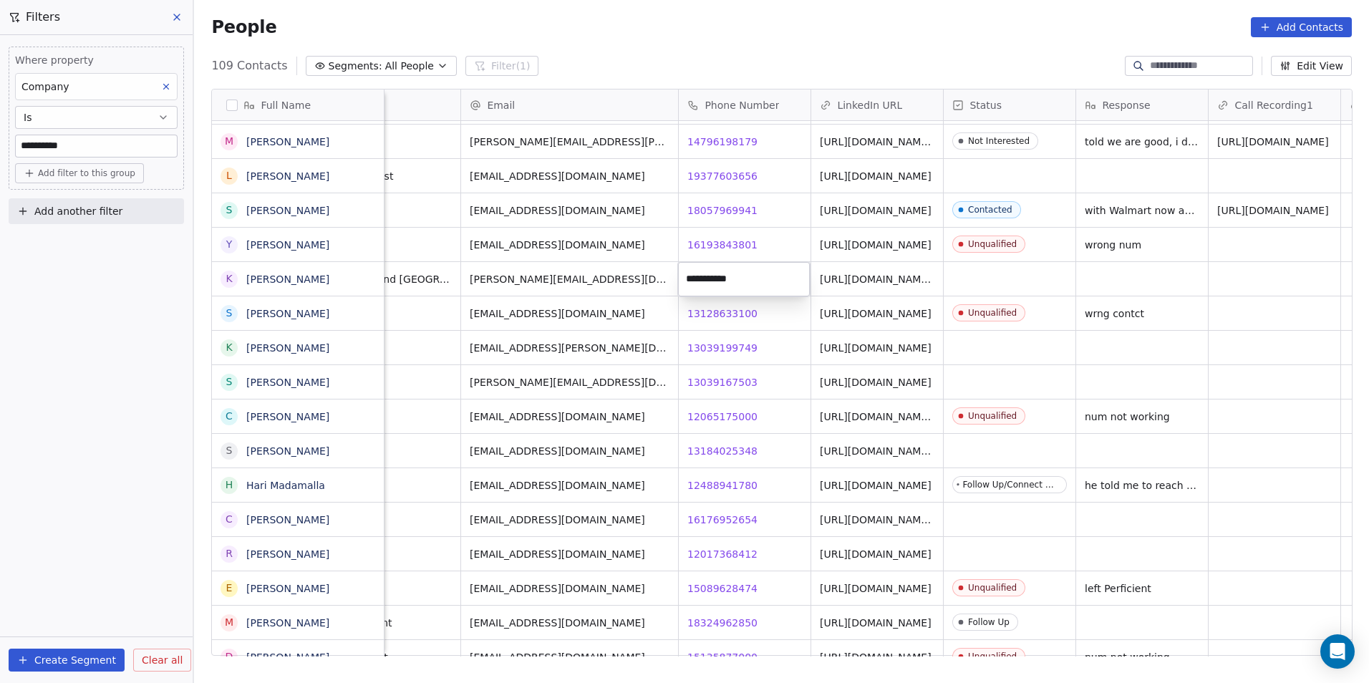
click at [793, 344] on html "**********" at bounding box center [684, 341] width 1369 height 683
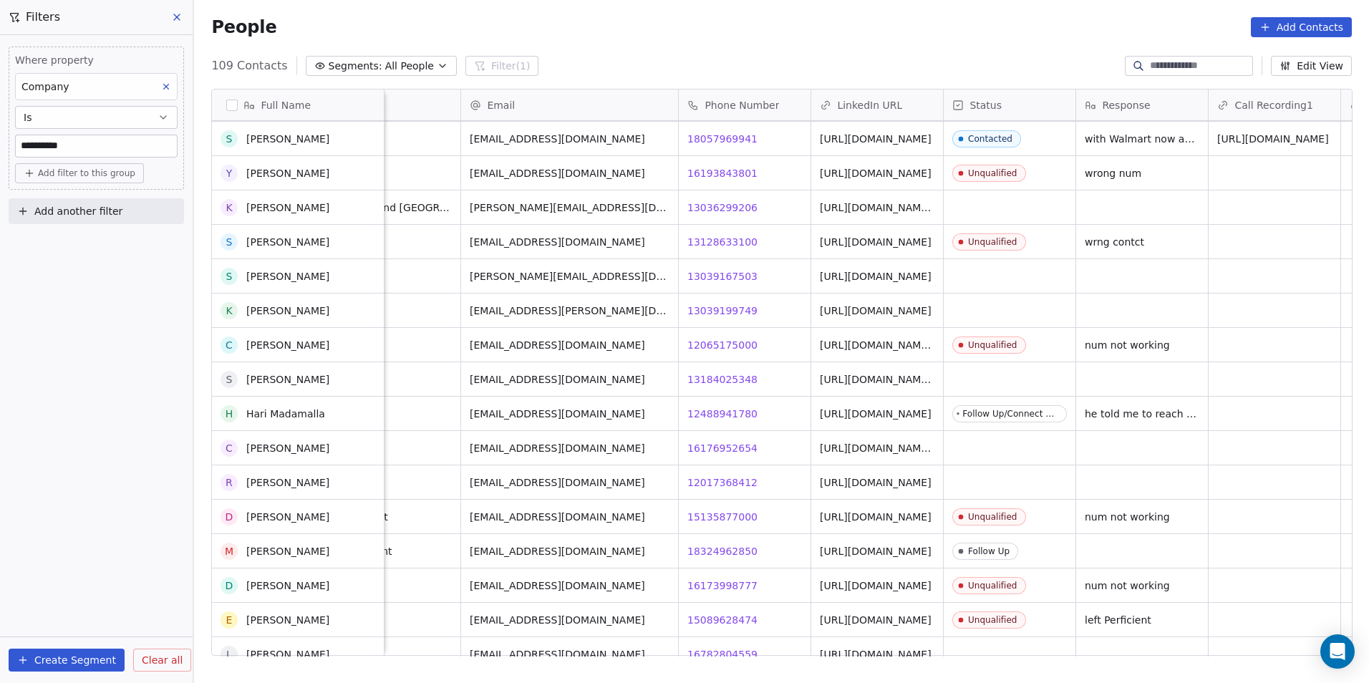
scroll to position [2721, 0]
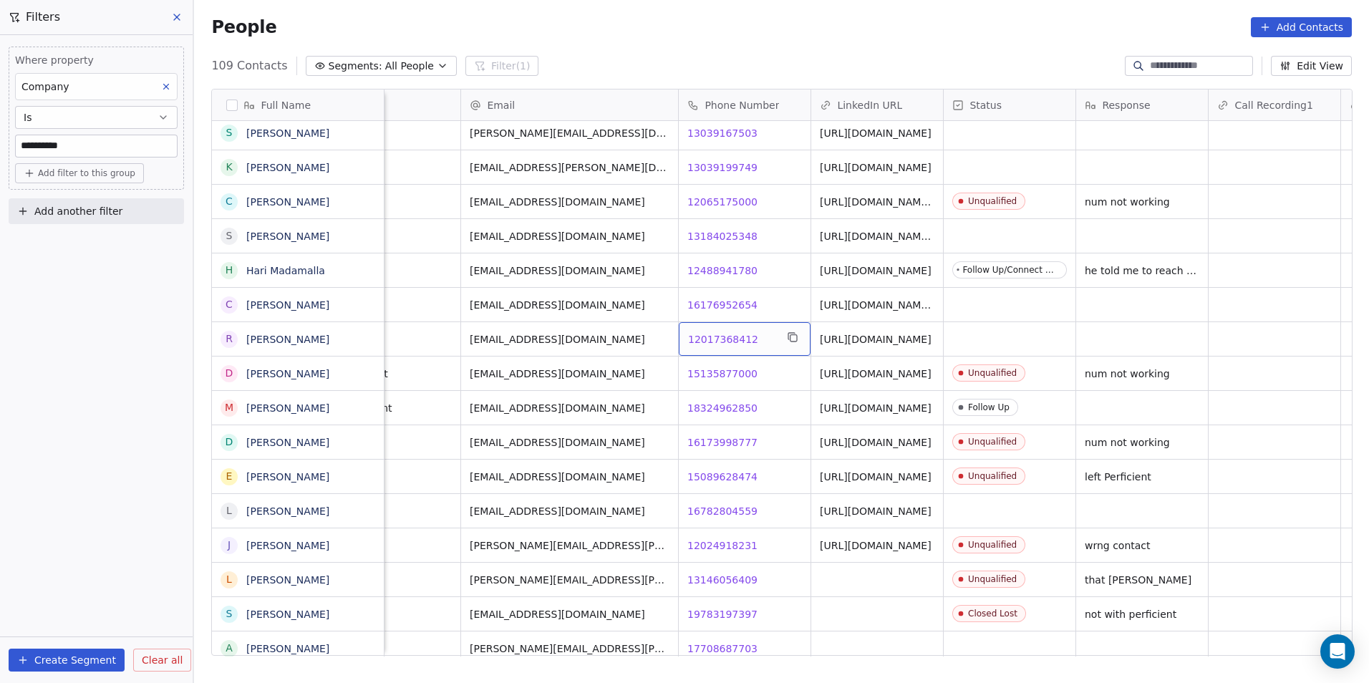
click at [689, 344] on span "12017368412" at bounding box center [723, 339] width 70 height 14
click at [766, 419] on html "**********" at bounding box center [684, 341] width 1369 height 683
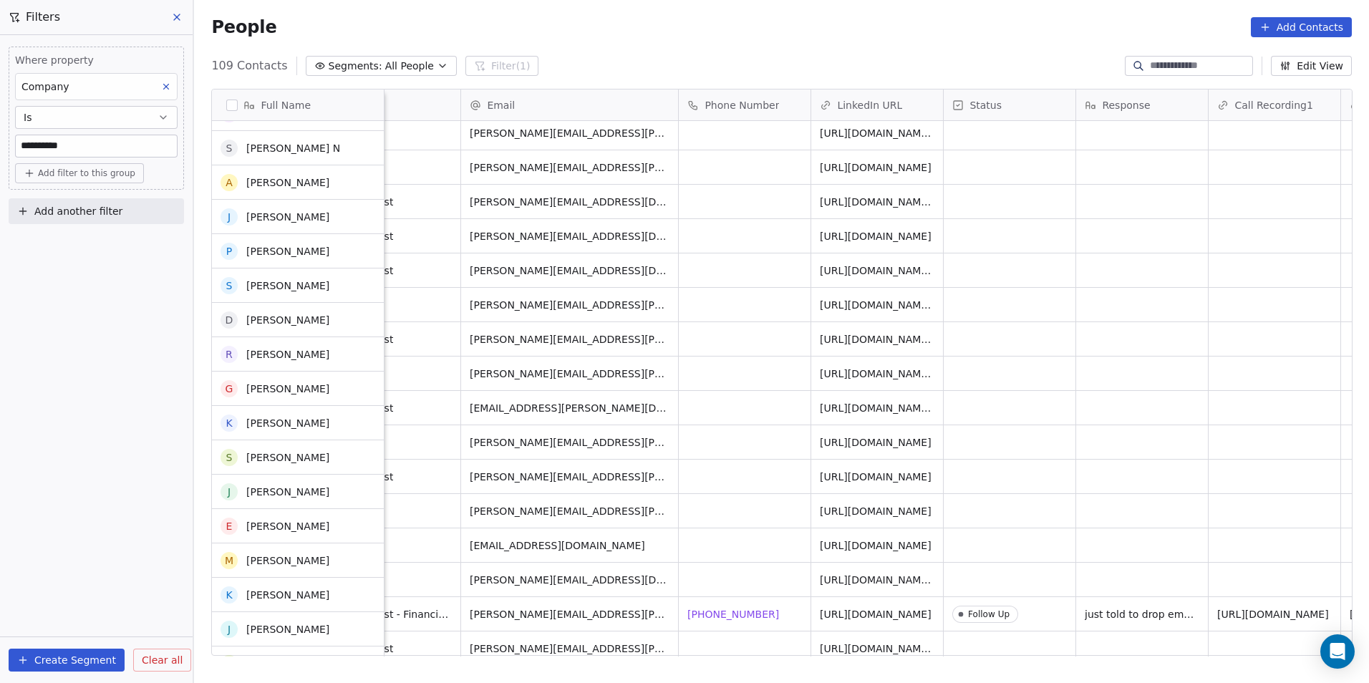
scroll to position [15, 0]
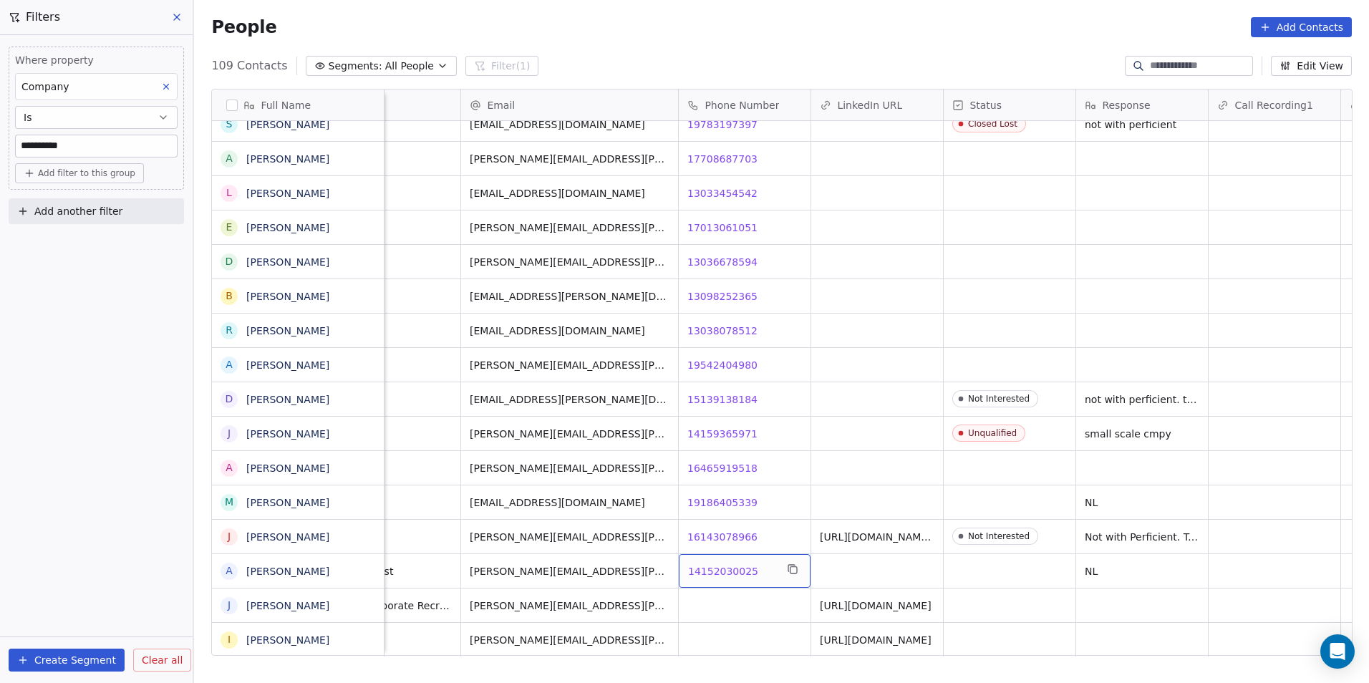
click at [710, 564] on span "14152030025" at bounding box center [723, 571] width 70 height 14
click at [885, 558] on html "**********" at bounding box center [684, 341] width 1369 height 683
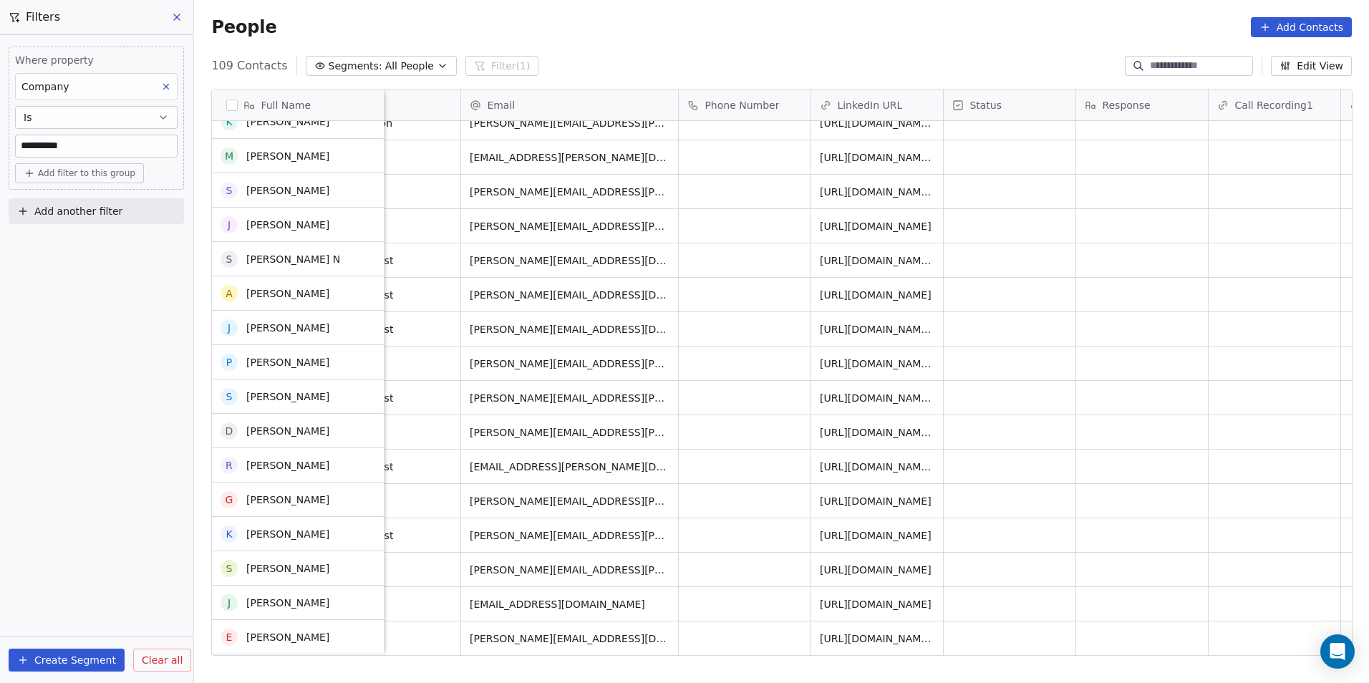
scroll to position [551, 0]
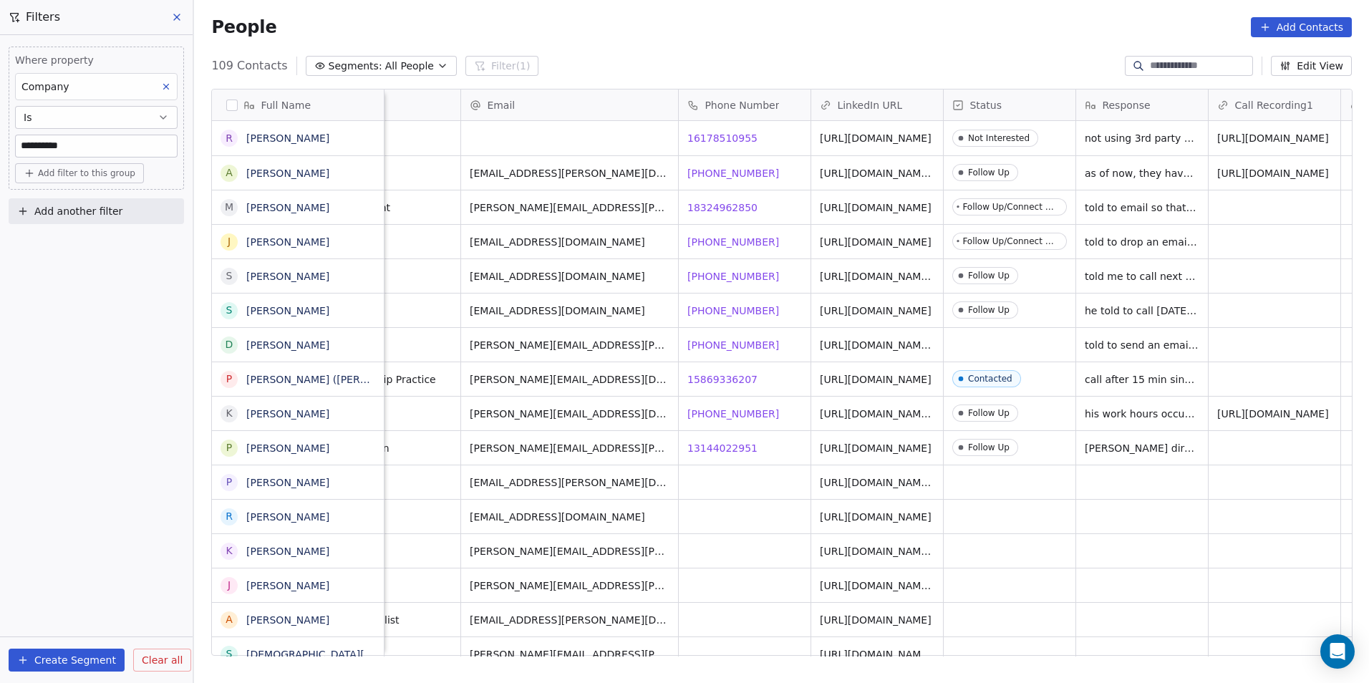
click at [128, 141] on input "**********" at bounding box center [96, 145] width 161 height 21
type input "*"
type input "********"
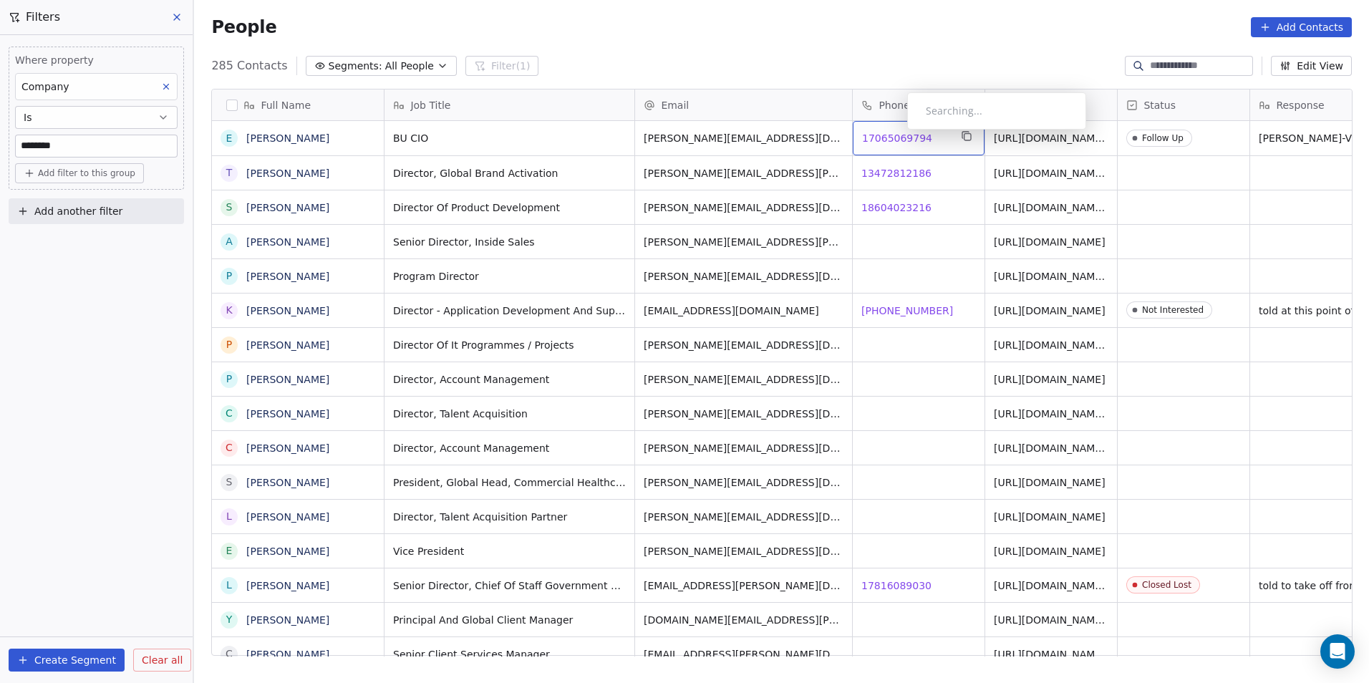
click at [896, 134] on span "17065069794" at bounding box center [897, 138] width 70 height 14
click at [939, 179] on html "DS Technologies Inc Contacts People Marketing Workflows Campaigns Sales Pipelin…" at bounding box center [684, 341] width 1369 height 683
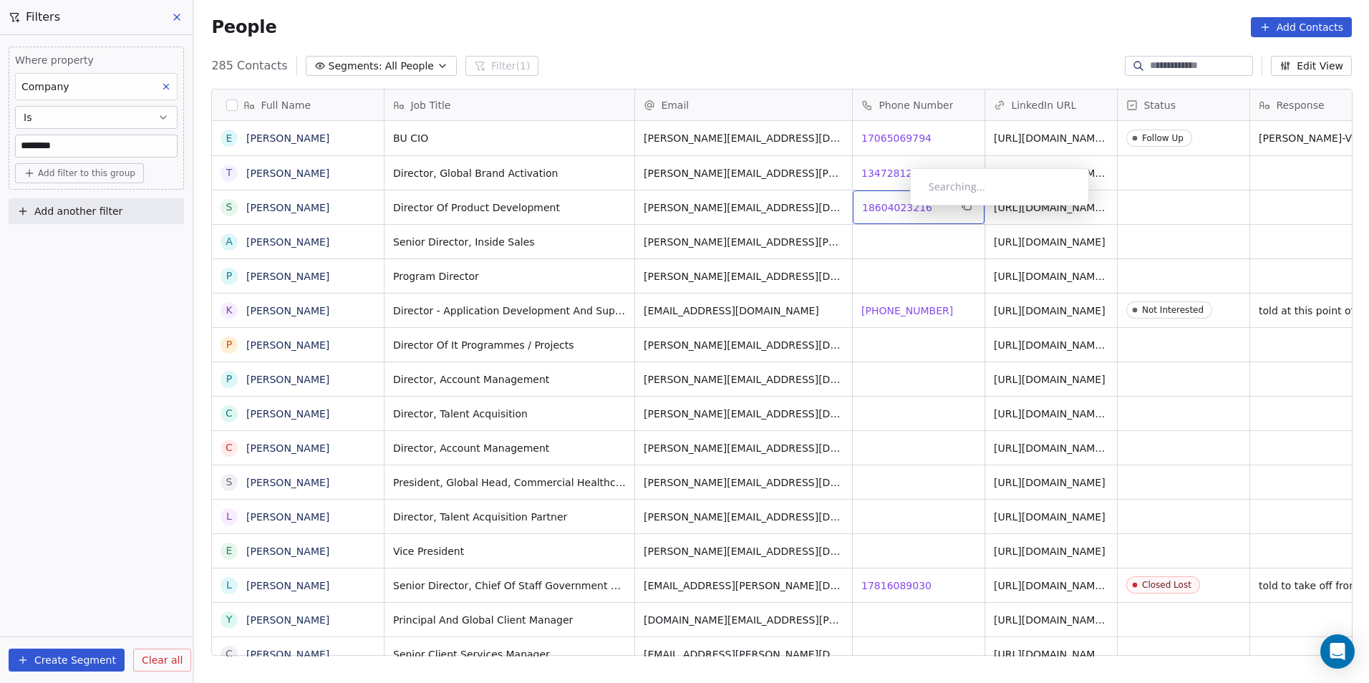
click at [899, 209] on span "18604023216" at bounding box center [897, 207] width 70 height 14
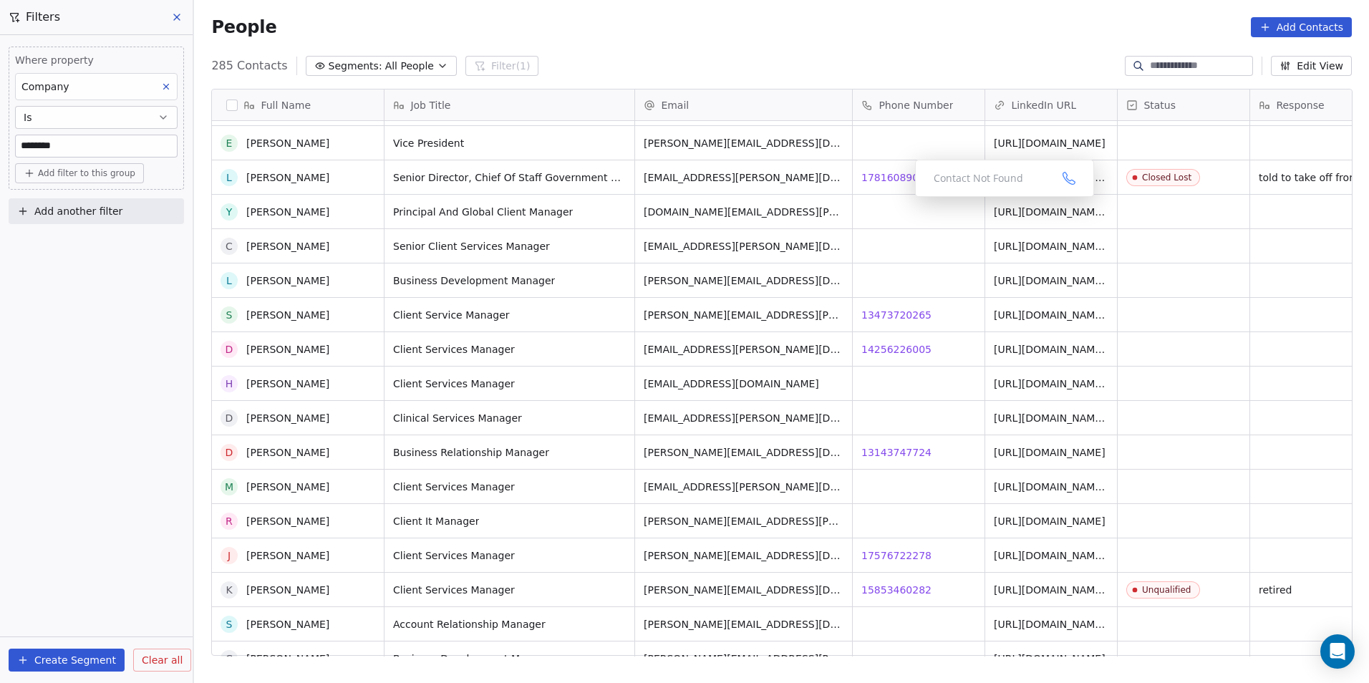
scroll to position [430, 0]
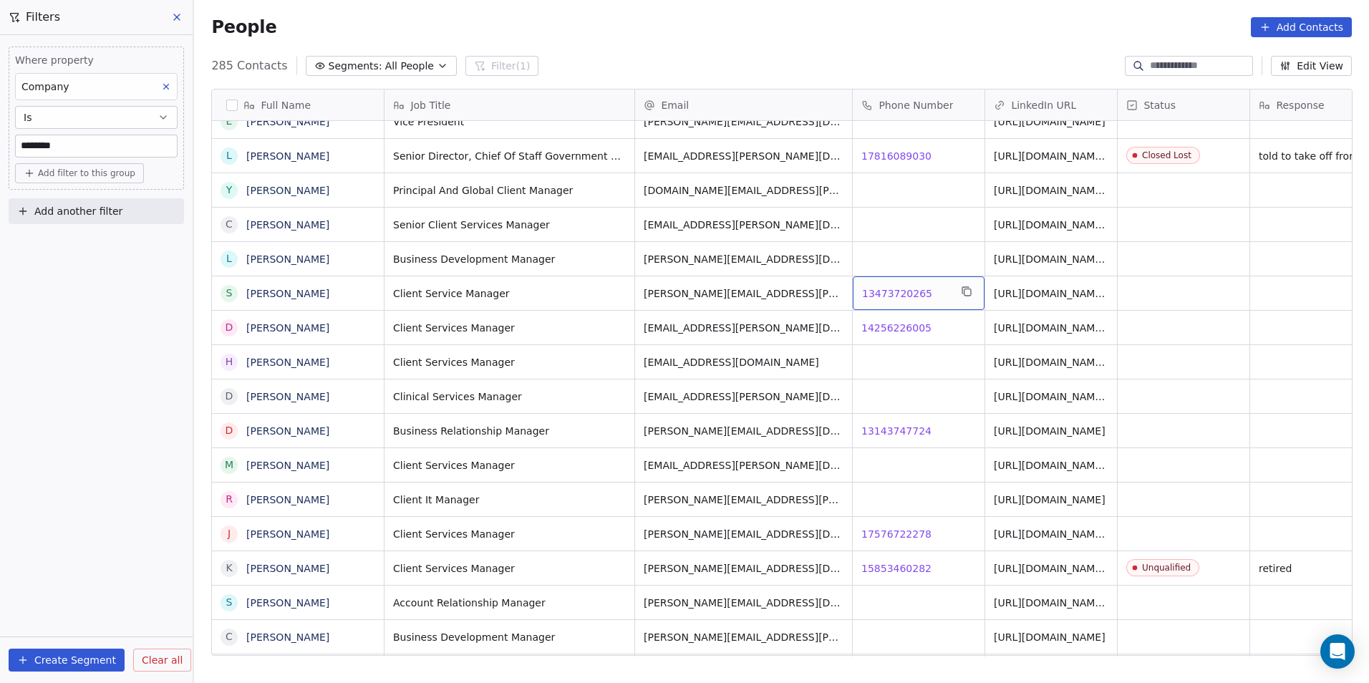
click at [871, 289] on span "13473720265" at bounding box center [897, 293] width 70 height 14
click at [911, 343] on html "DS Technologies Inc Contacts People Marketing Workflows Campaigns Sales Pipelin…" at bounding box center [684, 341] width 1369 height 683
click at [889, 321] on span "14256226005" at bounding box center [897, 328] width 70 height 14
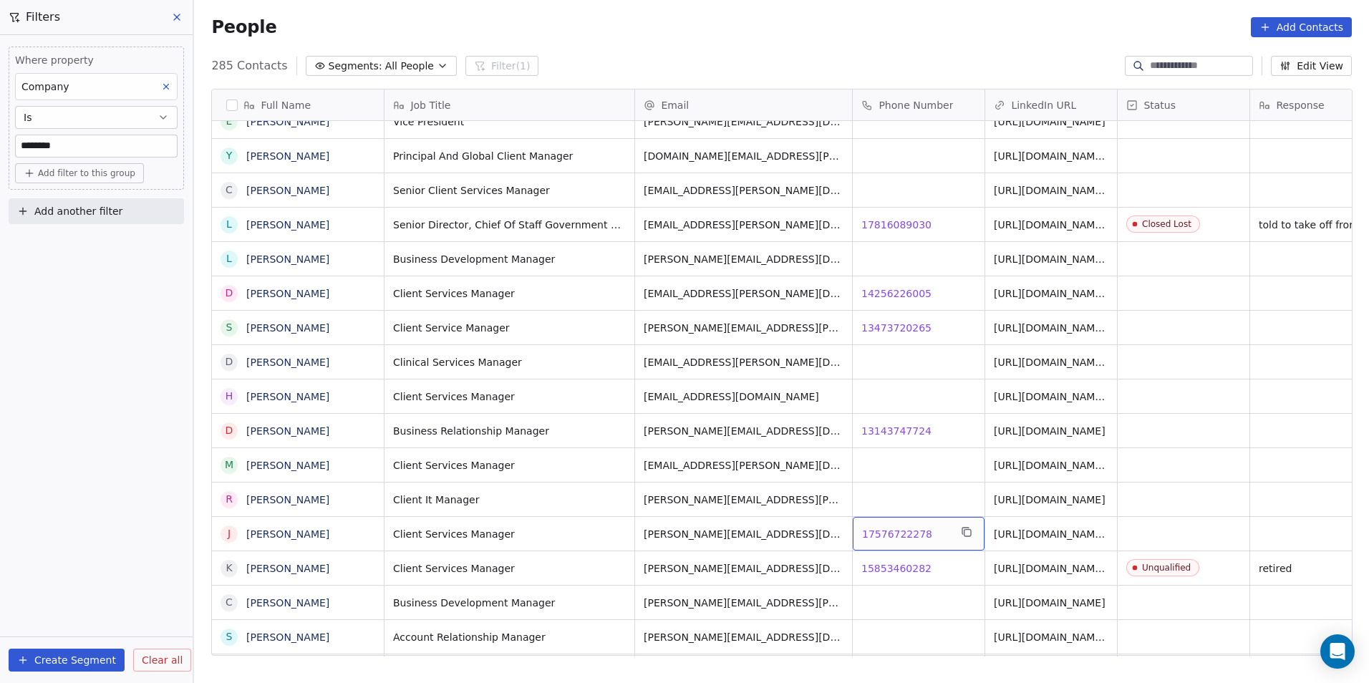
click at [903, 534] on span "17576722278" at bounding box center [897, 534] width 70 height 14
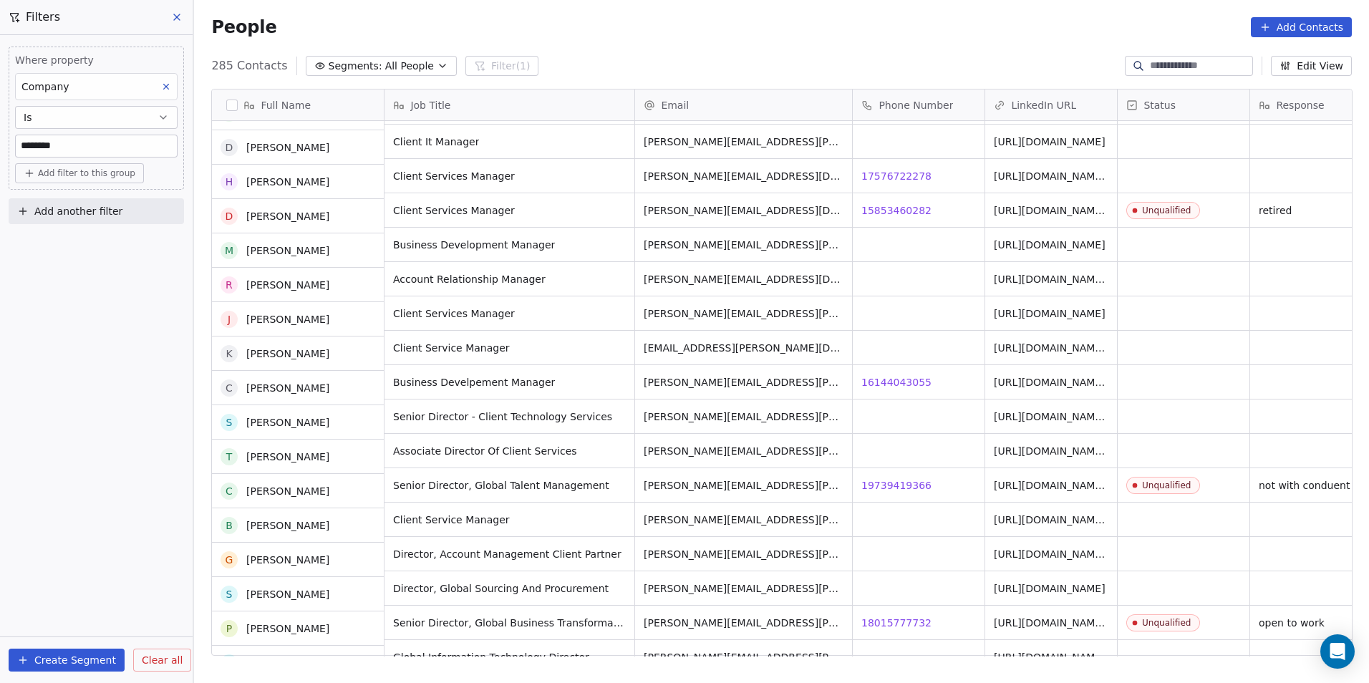
scroll to position [788, 0]
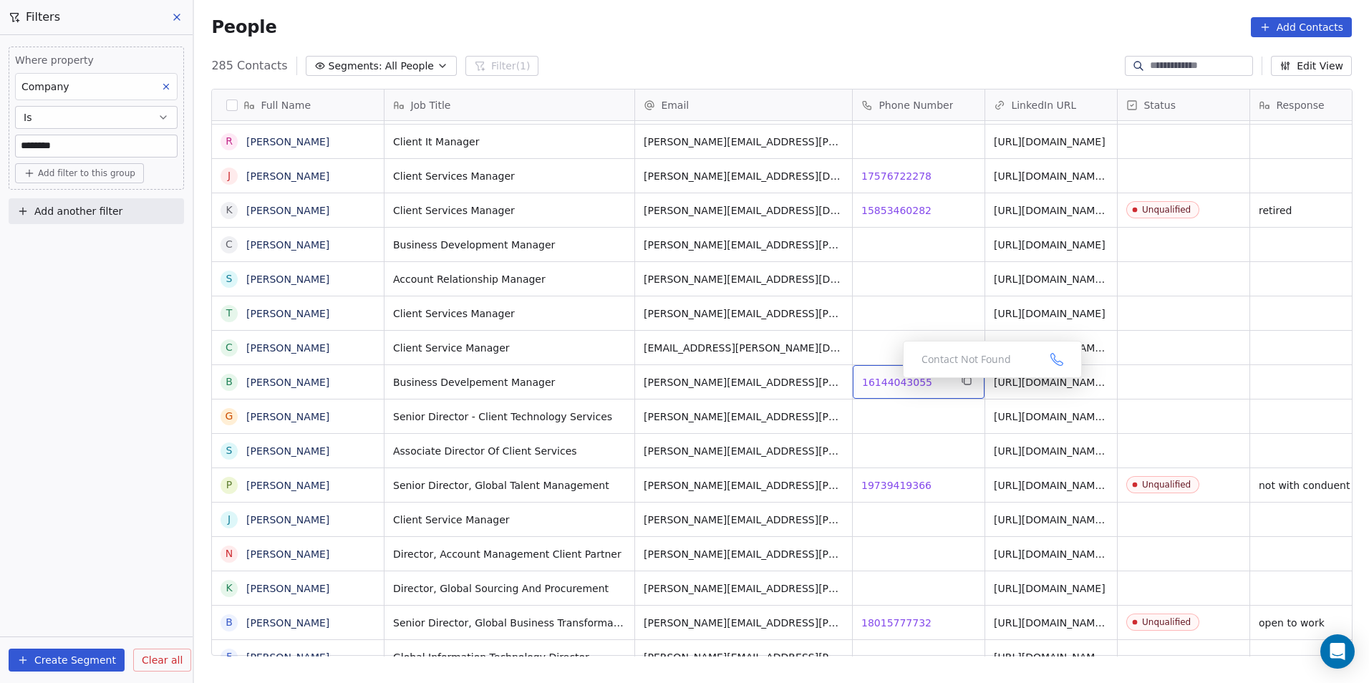
click at [891, 382] on span "16144043055" at bounding box center [897, 382] width 70 height 14
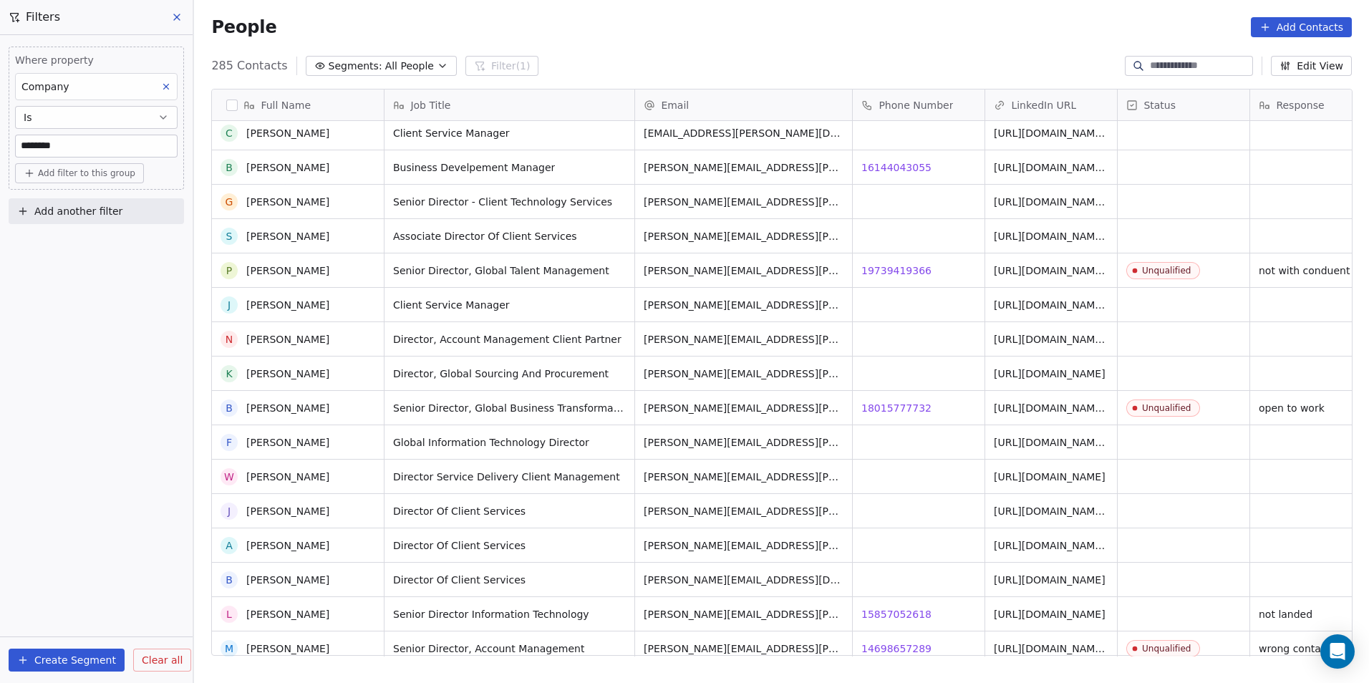
scroll to position [1146, 0]
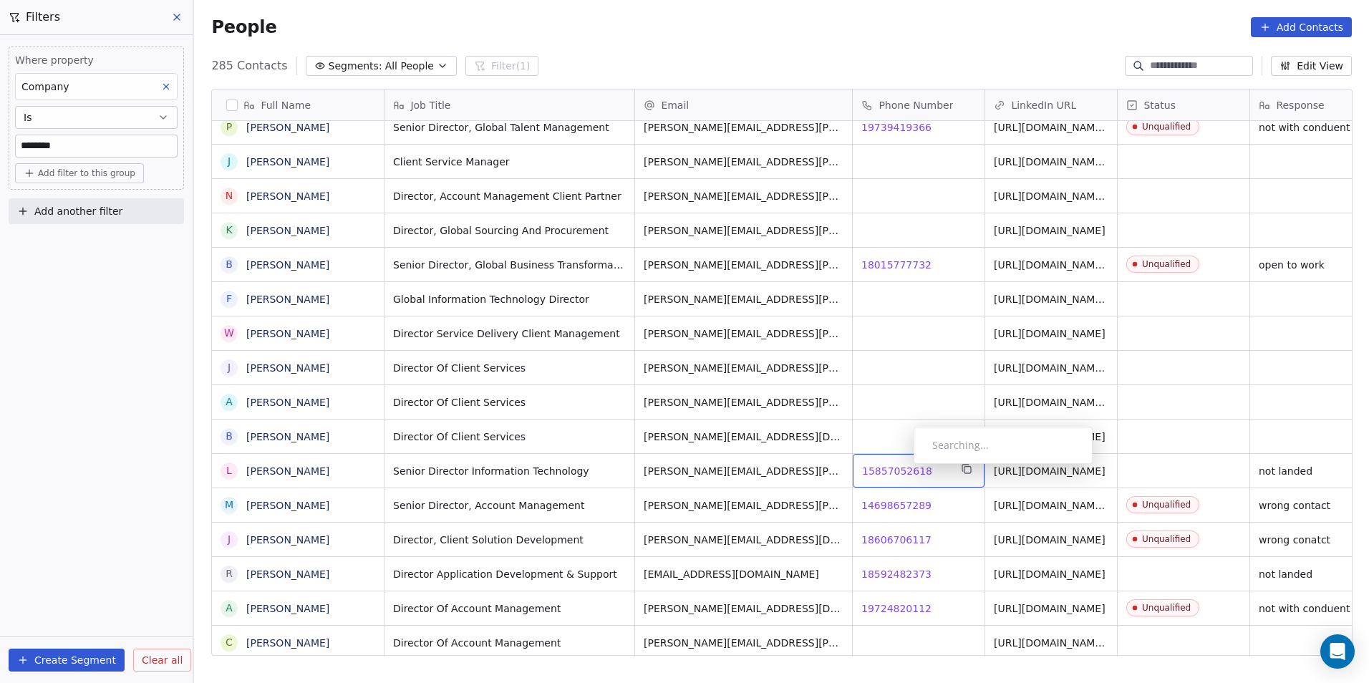
click at [902, 468] on span "15857052618" at bounding box center [897, 471] width 70 height 14
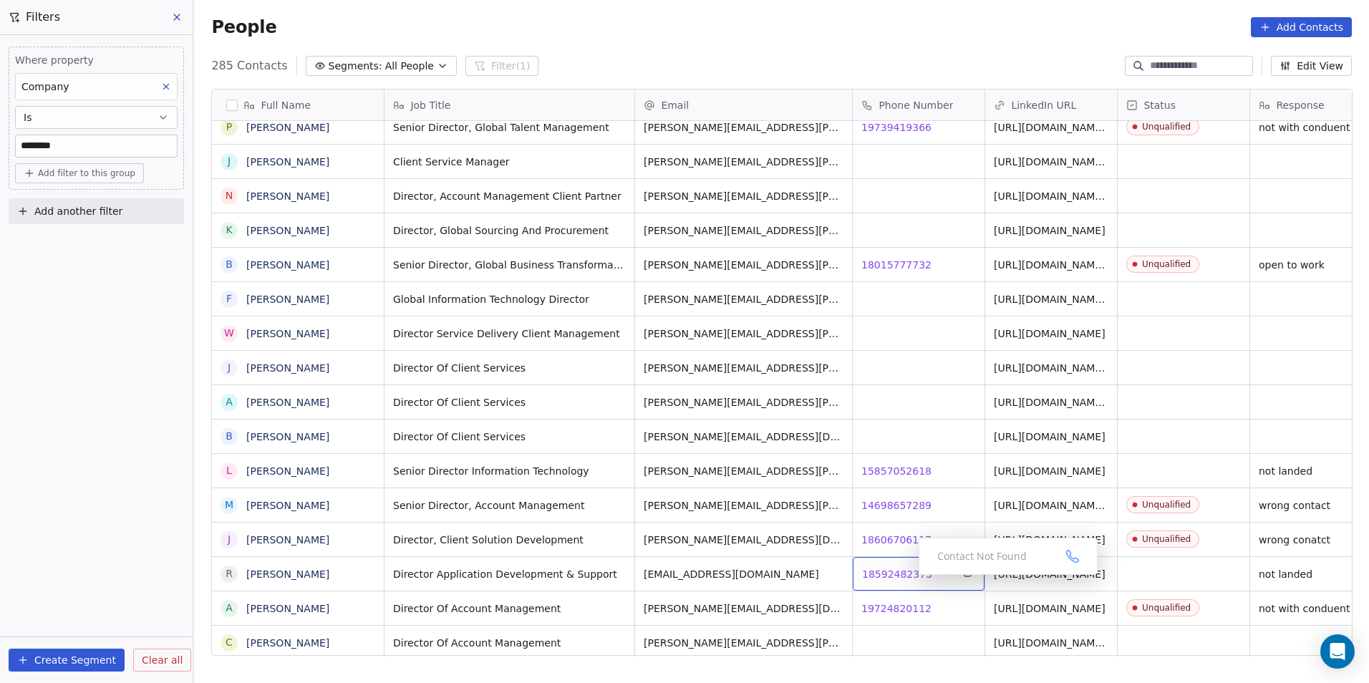
click at [907, 578] on span "18592482373" at bounding box center [897, 574] width 70 height 14
click at [944, 599] on div "Searching..." at bounding box center [1012, 592] width 142 height 14
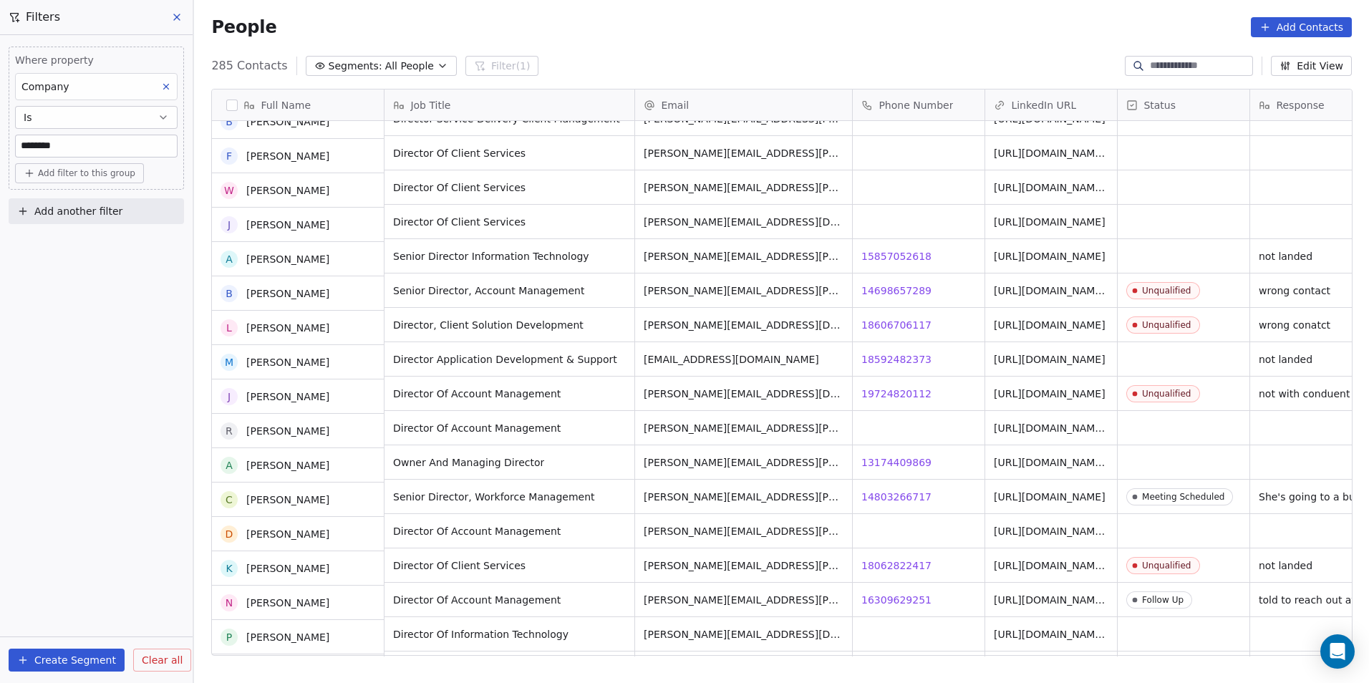
scroll to position [1360, 0]
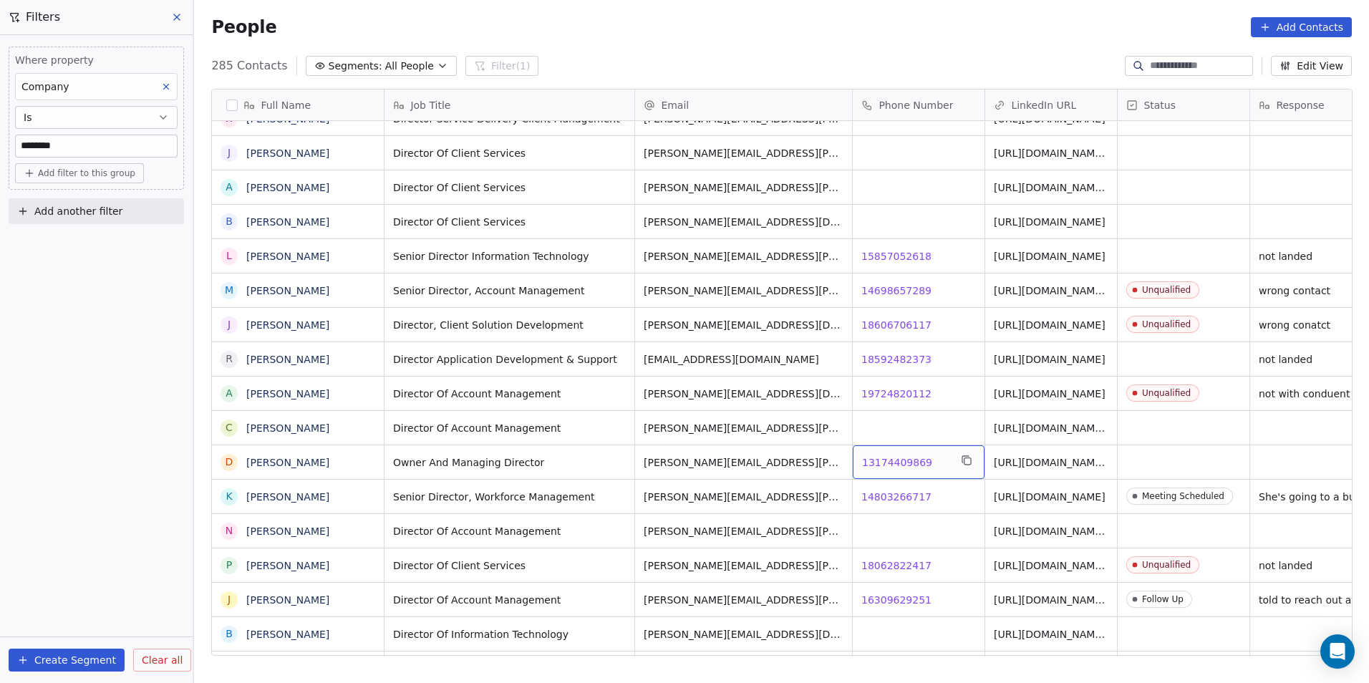
click at [871, 463] on span "13174409869" at bounding box center [897, 462] width 70 height 14
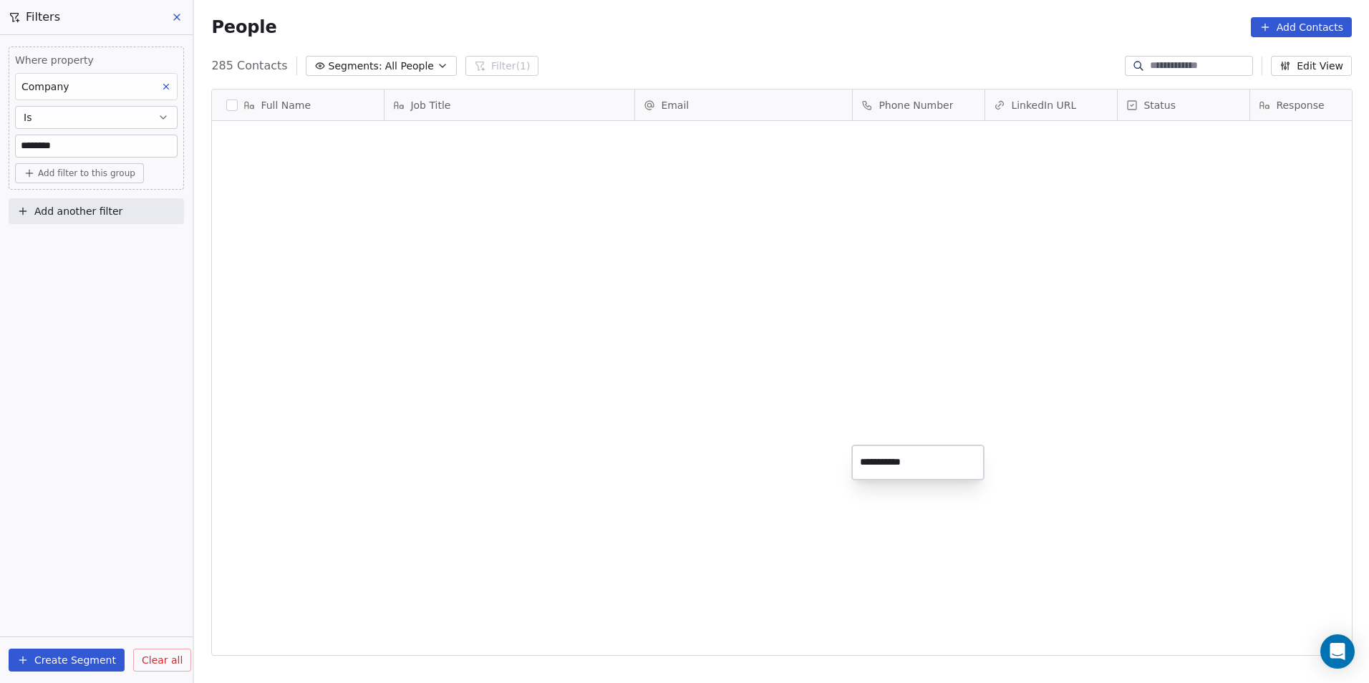
scroll to position [590, 1165]
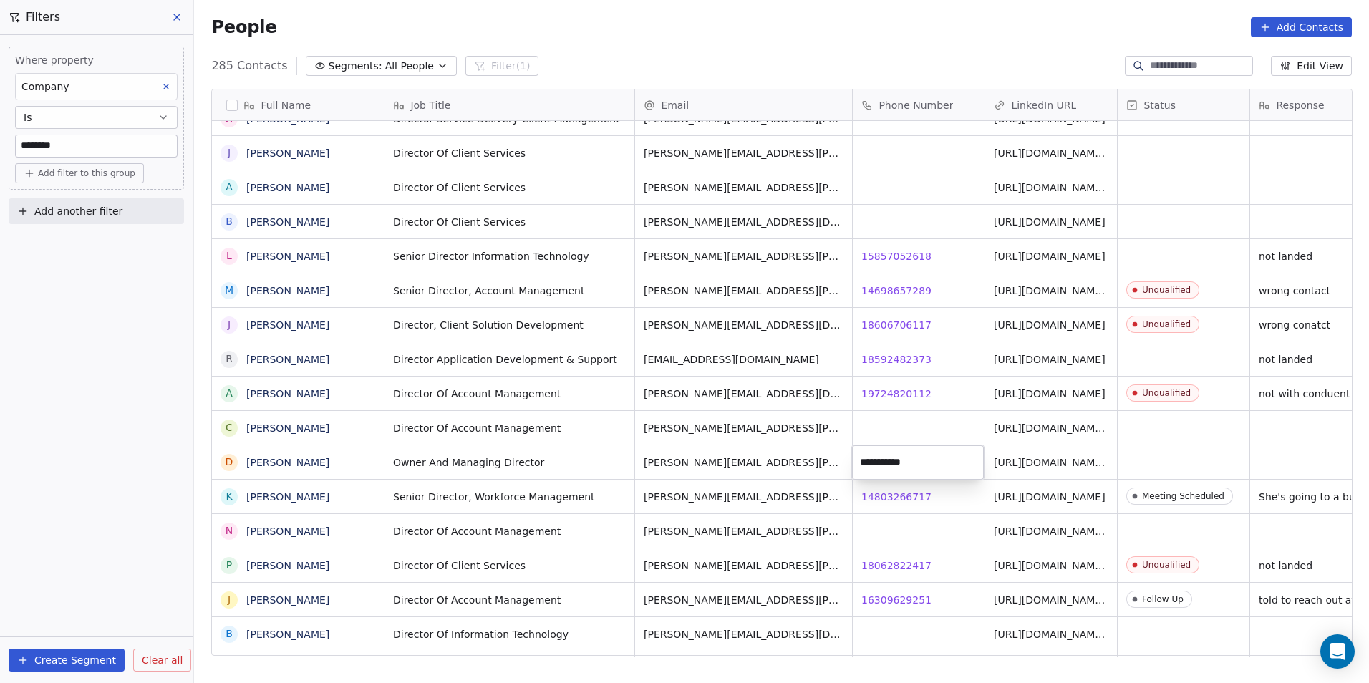
click at [898, 504] on html "DS Technologies Inc Contacts People Marketing Workflows Campaigns Sales Pipelin…" at bounding box center [684, 341] width 1369 height 683
click at [889, 495] on html "DS Technologies Inc Contacts People Marketing Workflows Campaigns Sales Pipelin…" at bounding box center [684, 341] width 1369 height 683
click at [889, 496] on span "14803266717" at bounding box center [897, 497] width 70 height 14
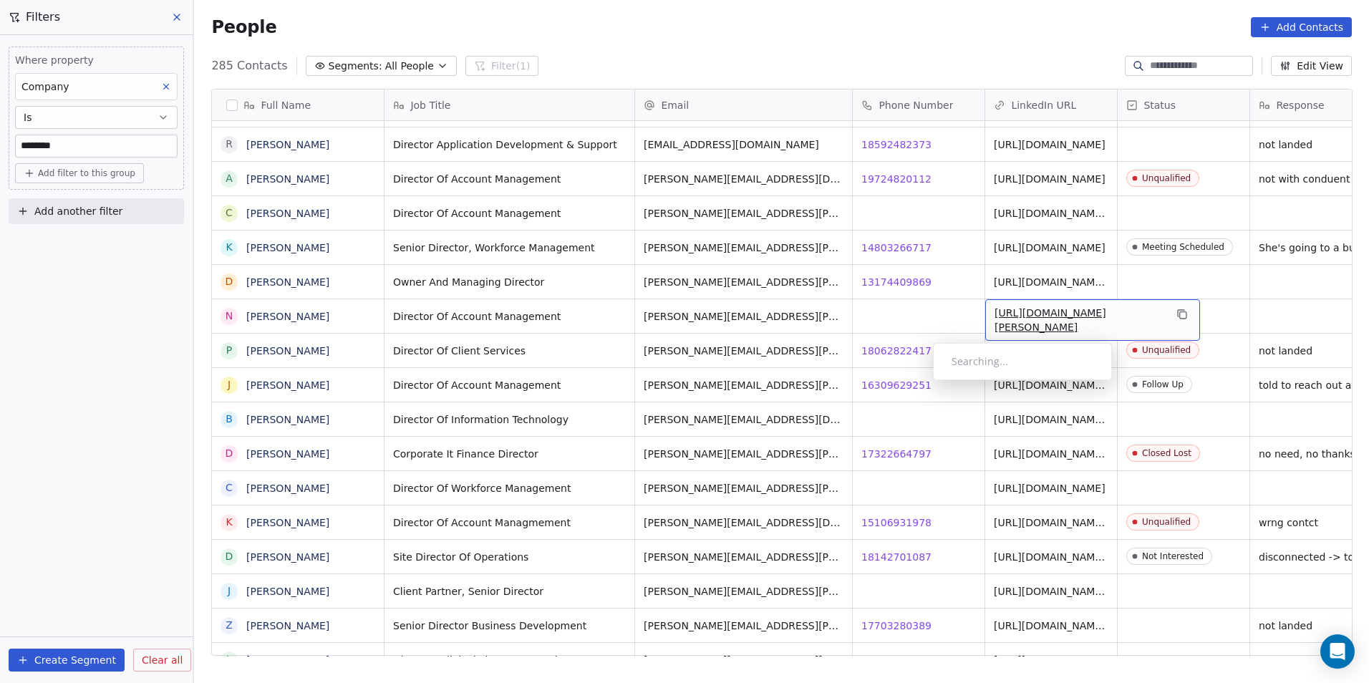
scroll to position [0, 42]
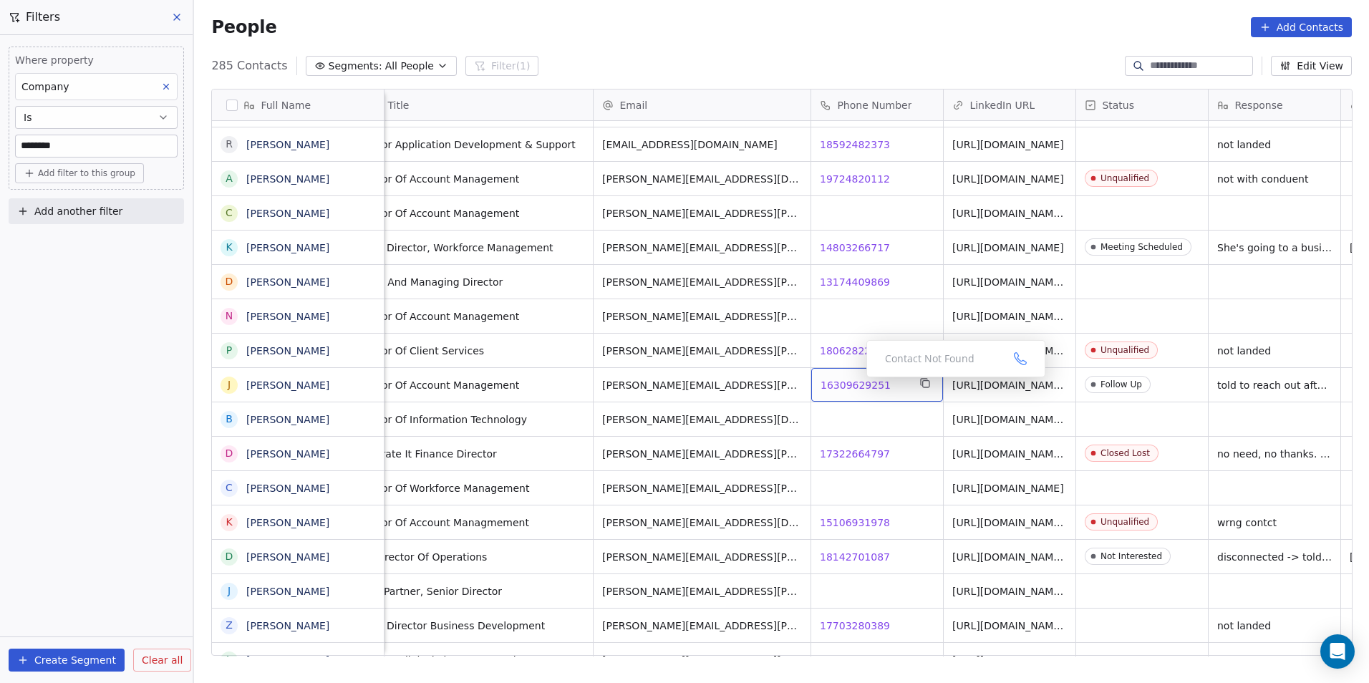
click at [856, 379] on span "16309629251" at bounding box center [855, 385] width 70 height 14
click at [869, 571] on html "DS Technologies Inc Contacts People Marketing Workflows Campaigns Sales Pipelin…" at bounding box center [684, 341] width 1369 height 683
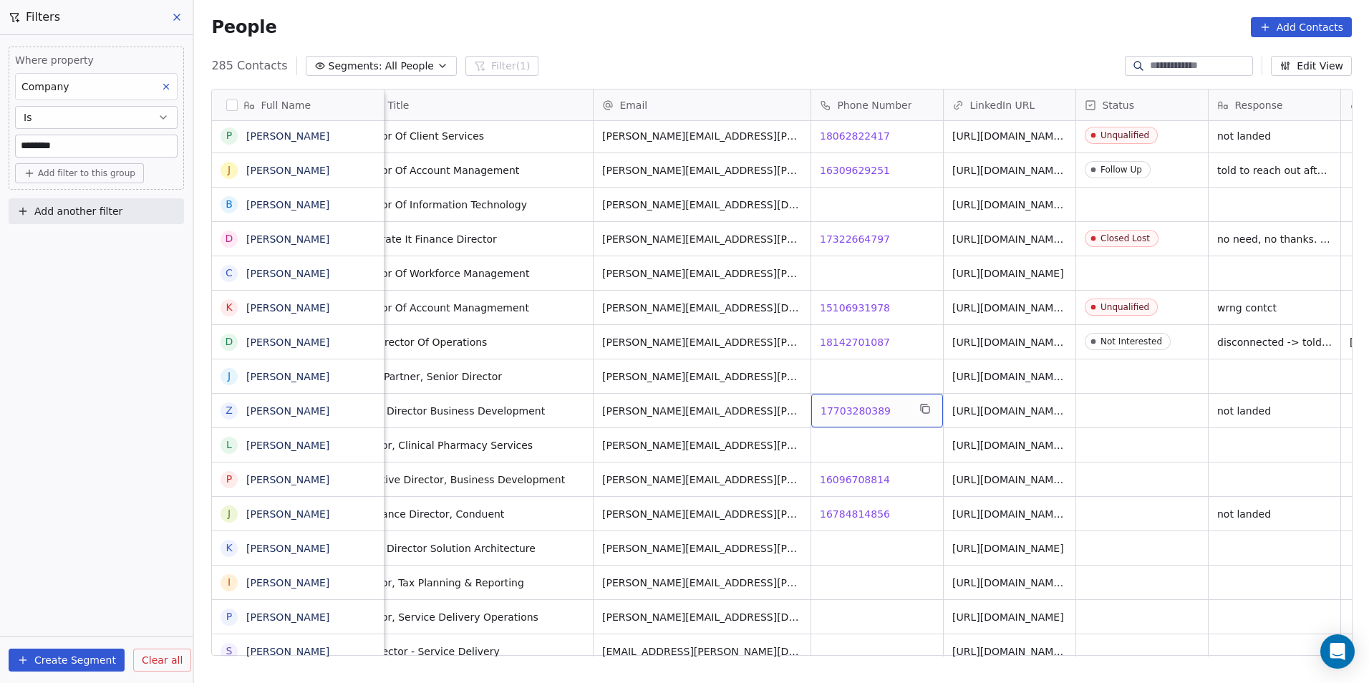
click at [858, 406] on span "17703280389" at bounding box center [855, 411] width 70 height 14
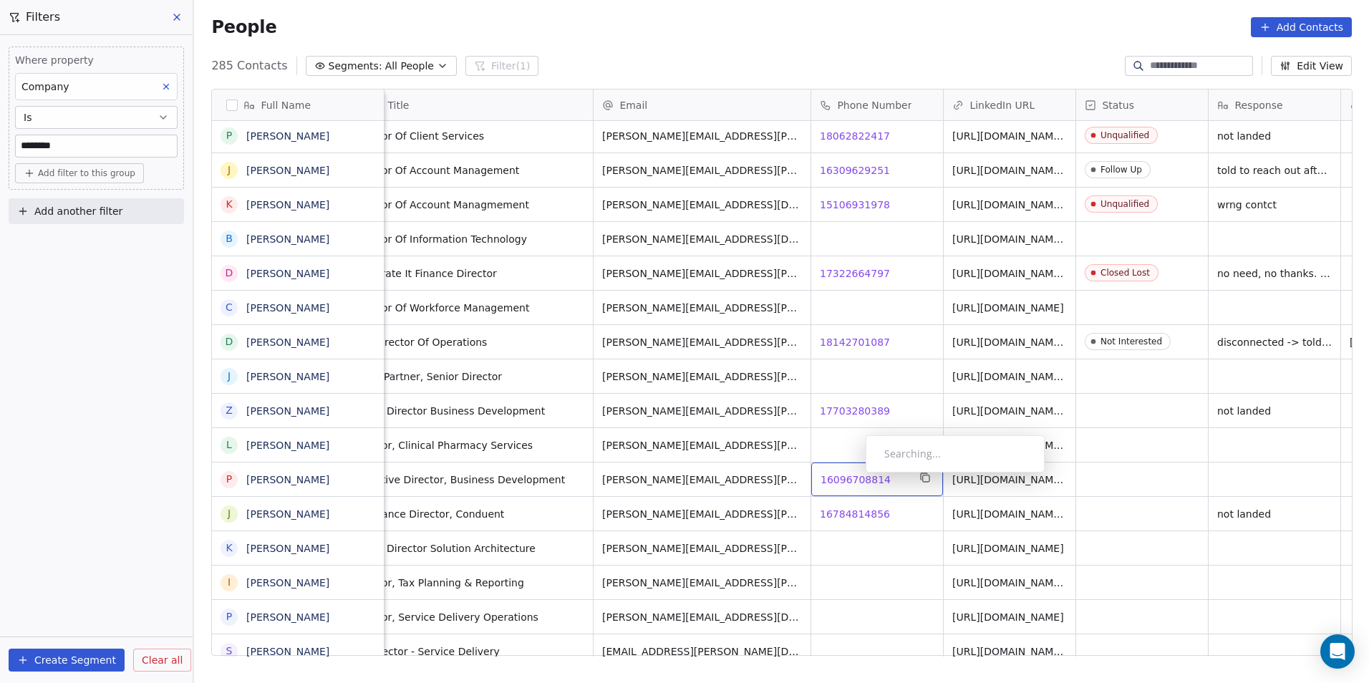
click at [854, 475] on span "16096708814" at bounding box center [855, 480] width 70 height 14
click at [851, 509] on html "DS Technologies Inc Contacts People Marketing Workflows Campaigns Sales Pipelin…" at bounding box center [684, 341] width 1369 height 683
click at [857, 510] on span "16784814856" at bounding box center [855, 514] width 70 height 14
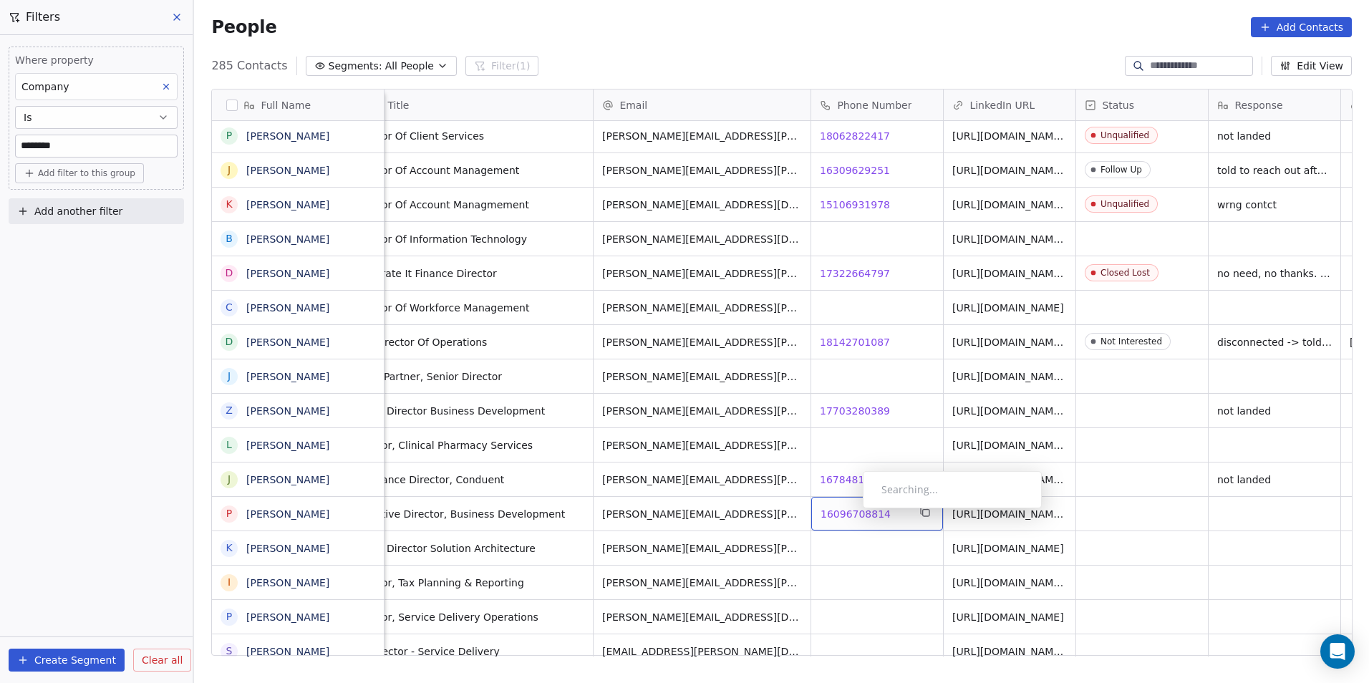
click at [851, 512] on span "16096708814" at bounding box center [855, 514] width 70 height 14
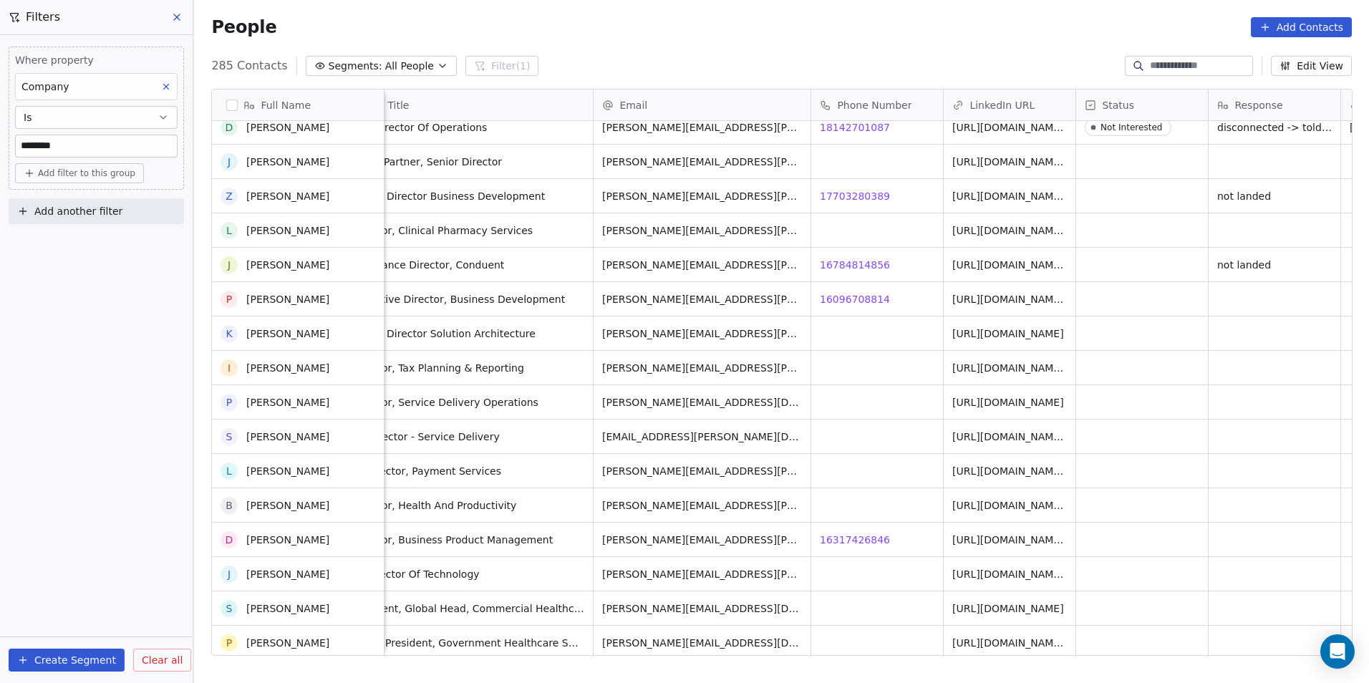
scroll to position [2076, 0]
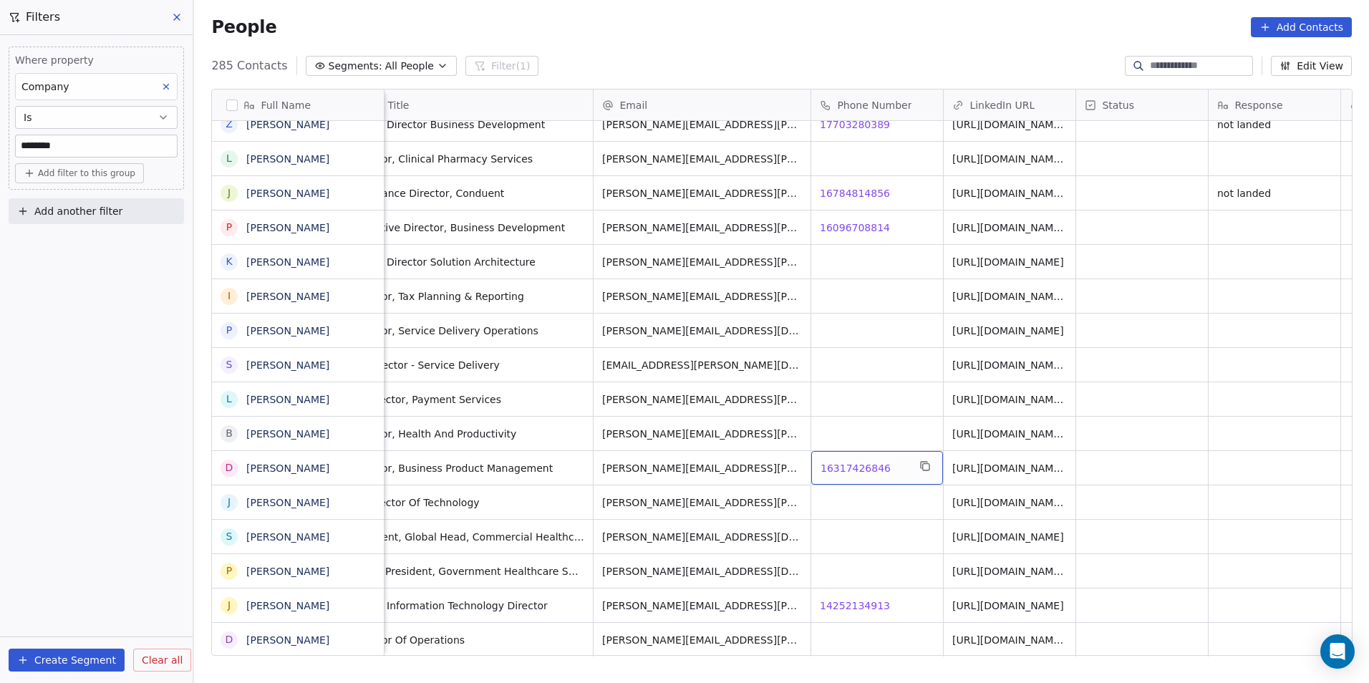
click at [838, 461] on span "16317426846" at bounding box center [855, 468] width 70 height 14
click at [865, 541] on html "DS Technologies Inc Contacts People Marketing Workflows Campaigns Sales Pipelin…" at bounding box center [684, 341] width 1369 height 683
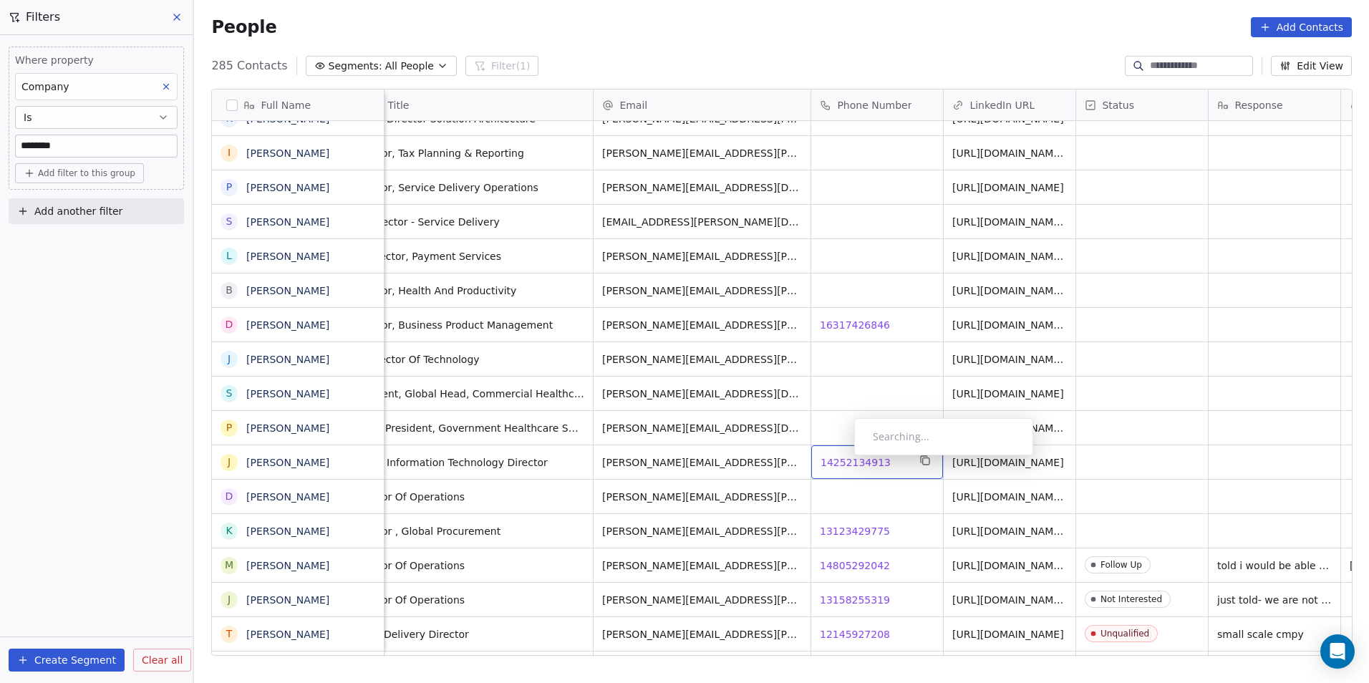
click at [843, 459] on span "14252134913" at bounding box center [855, 462] width 70 height 14
click at [898, 534] on html "DS Technologies Inc Contacts People Marketing Workflows Campaigns Sales Pipelin…" at bounding box center [684, 341] width 1369 height 683
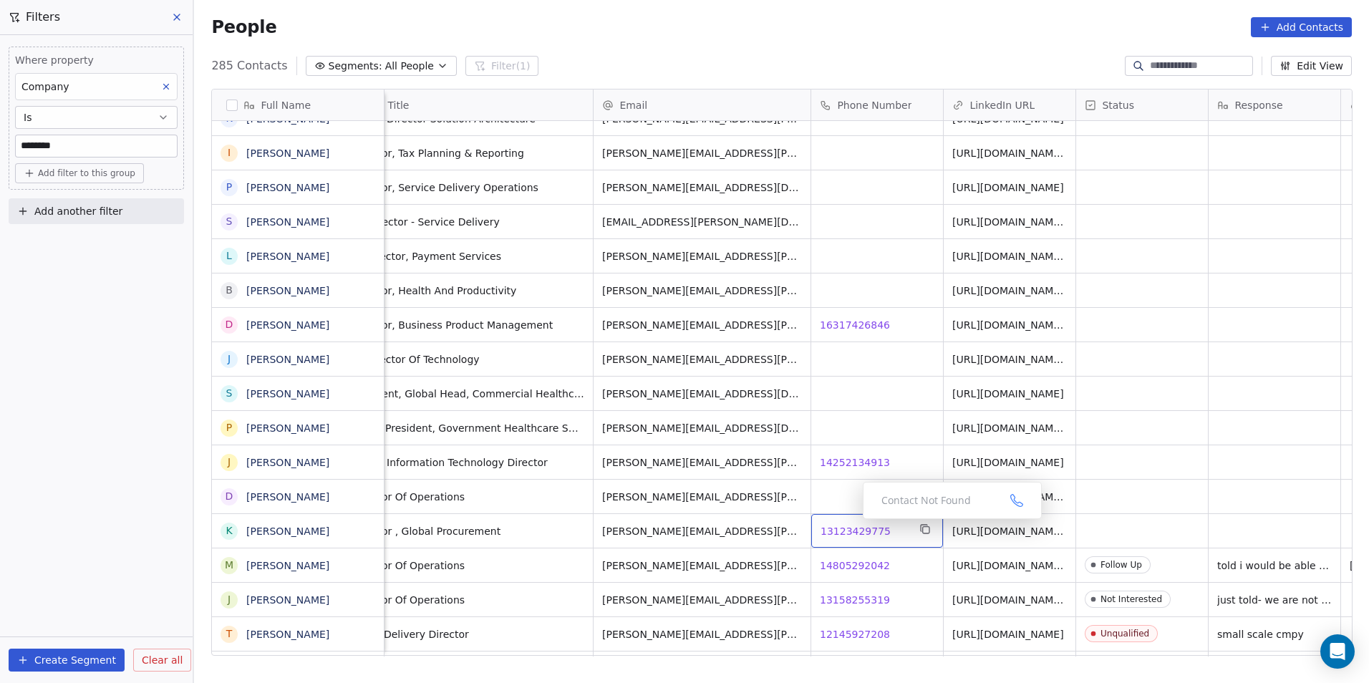
click at [853, 523] on div "13123429775 13123429775" at bounding box center [877, 531] width 132 height 34
click at [875, 524] on span "13123429775" at bounding box center [855, 531] width 70 height 14
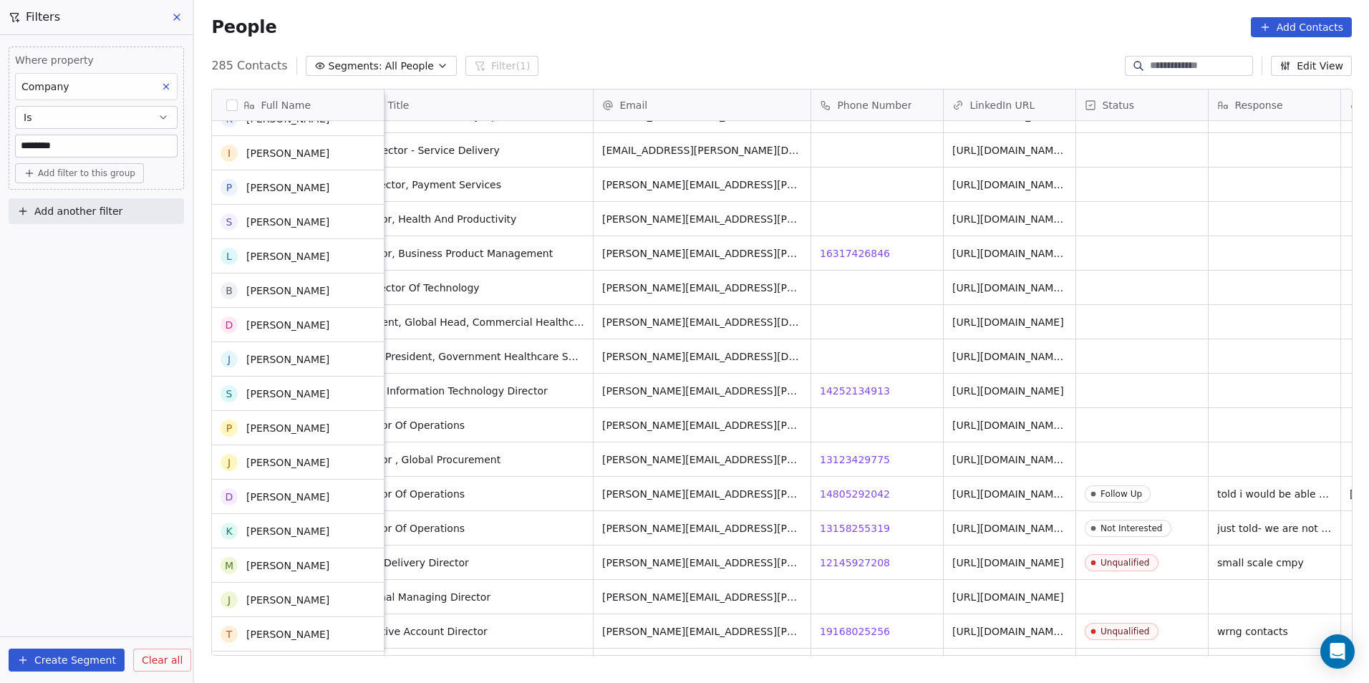
scroll to position [2291, 0]
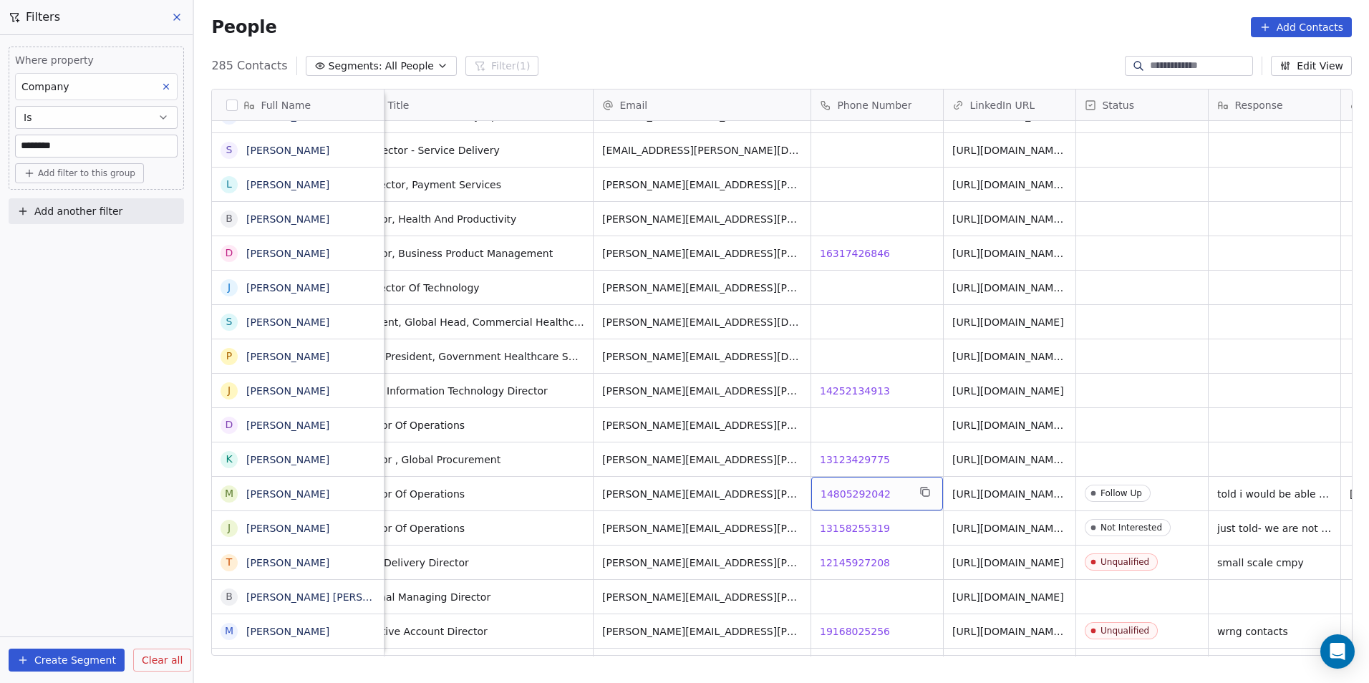
click at [877, 492] on span "14805292042" at bounding box center [855, 494] width 70 height 14
click at [901, 531] on html "DS Technologies Inc Contacts People Marketing Workflows Campaigns Sales Pipelin…" at bounding box center [684, 341] width 1369 height 683
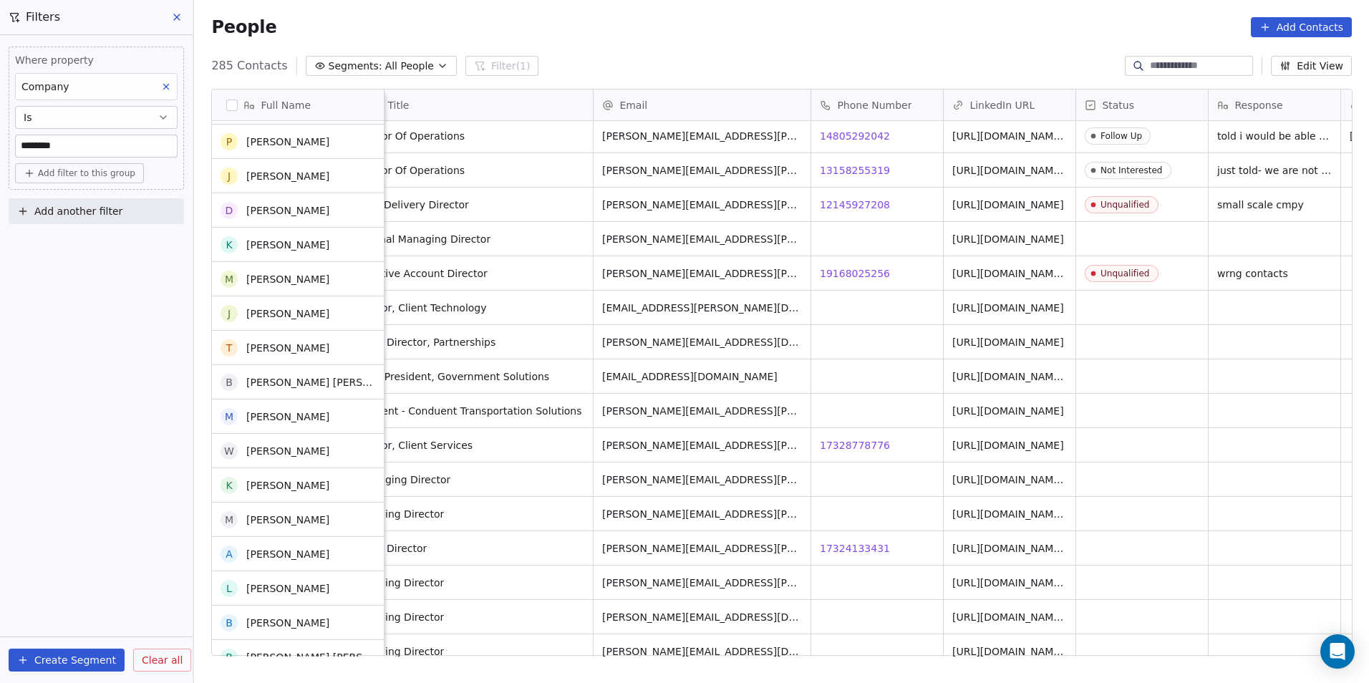
scroll to position [2649, 0]
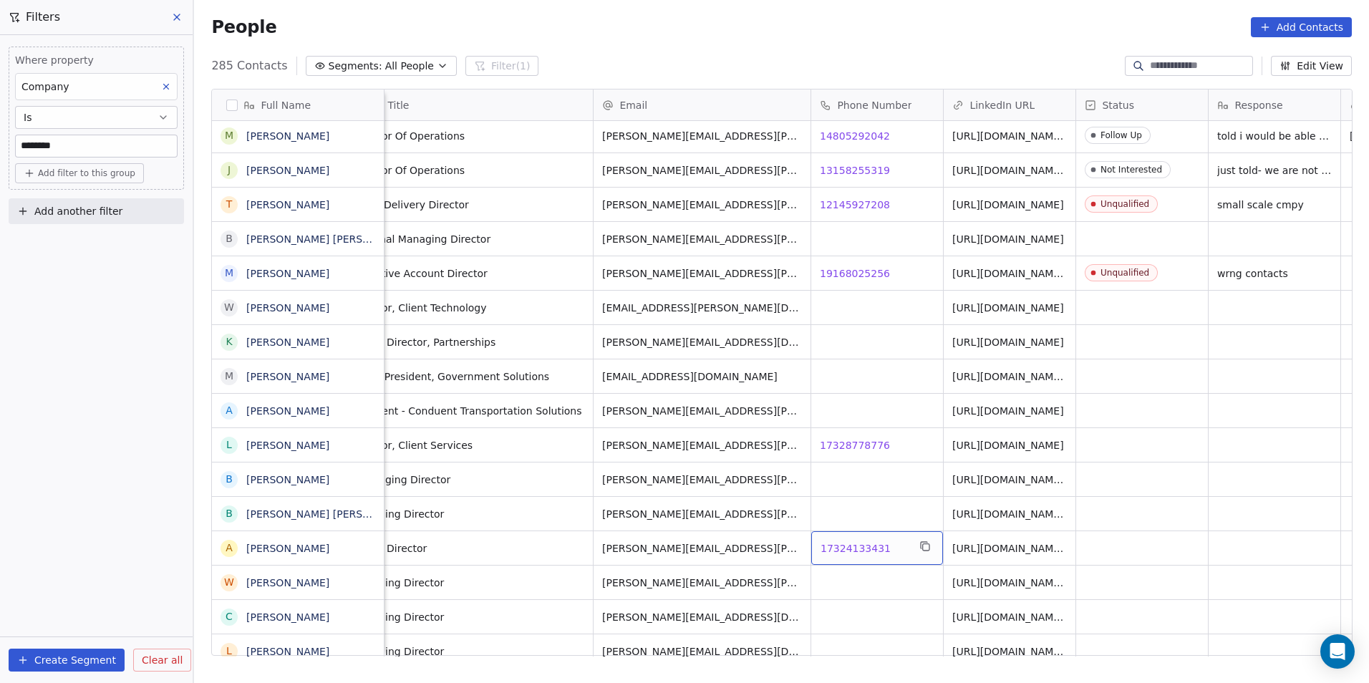
click at [855, 546] on span "17324133431" at bounding box center [855, 548] width 70 height 14
drag, startPoint x: 880, startPoint y: 446, endPoint x: 864, endPoint y: 445, distance: 15.8
click at [880, 446] on html "DS Technologies Inc Contacts People Marketing Workflows Campaigns Sales Pipelin…" at bounding box center [684, 341] width 1369 height 683
click at [864, 445] on span "17328778776" at bounding box center [855, 445] width 70 height 14
click at [889, 541] on html "DS Technologies Inc Contacts People Marketing Workflows Campaigns Sales Pipelin…" at bounding box center [684, 341] width 1369 height 683
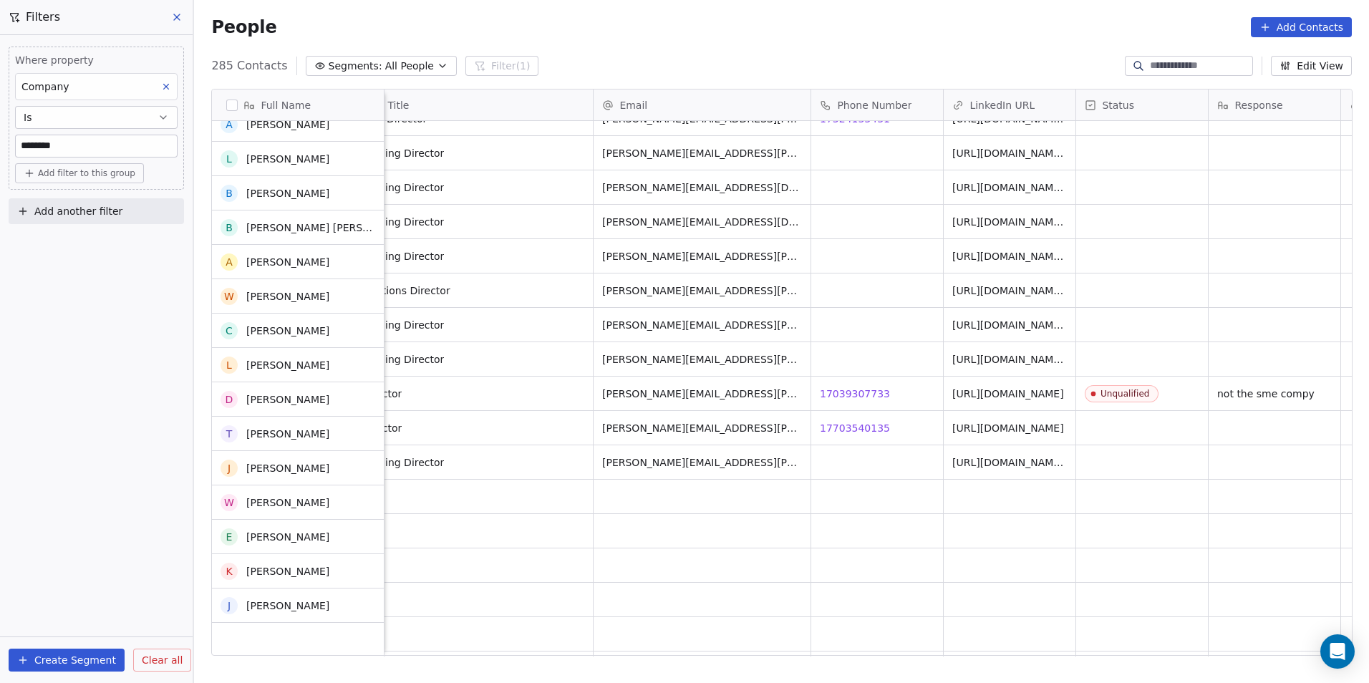
scroll to position [3079, 0]
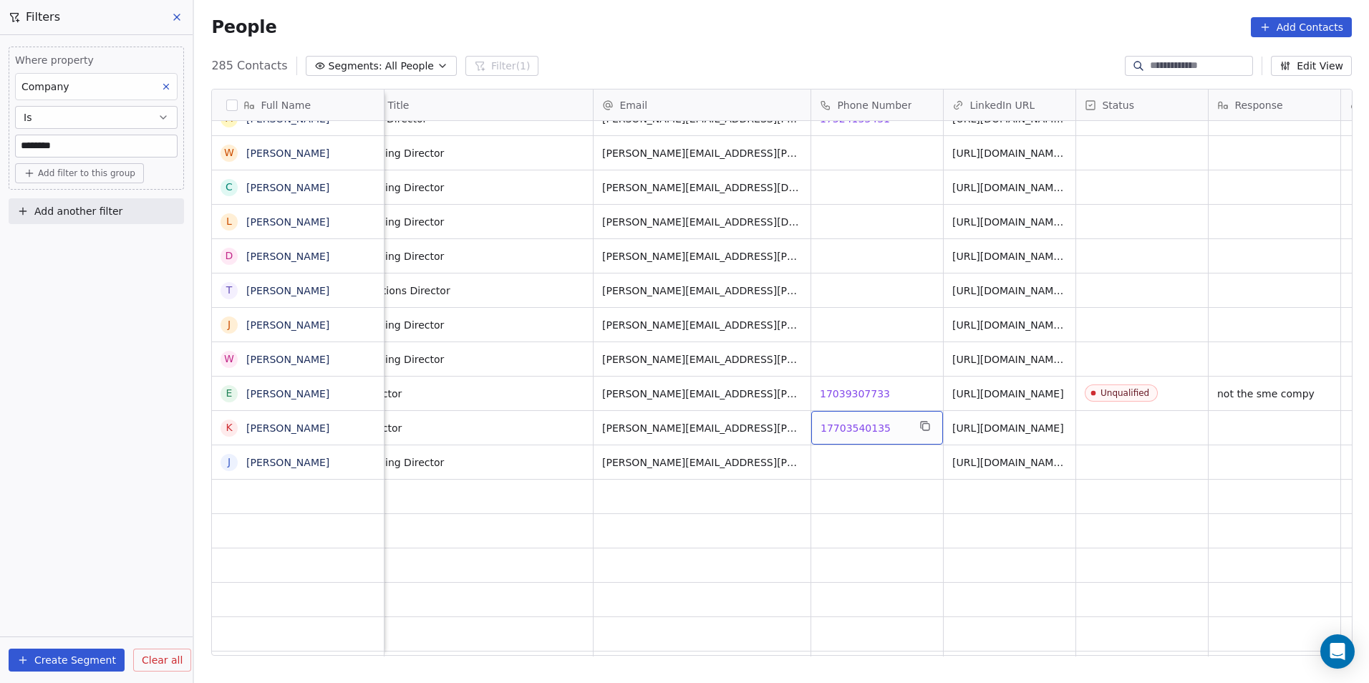
click at [864, 427] on span "17703540135" at bounding box center [855, 428] width 70 height 14
click at [838, 473] on html "DS Technologies Inc Contacts People Marketing Workflows Campaigns Sales Pipelin…" at bounding box center [684, 341] width 1369 height 683
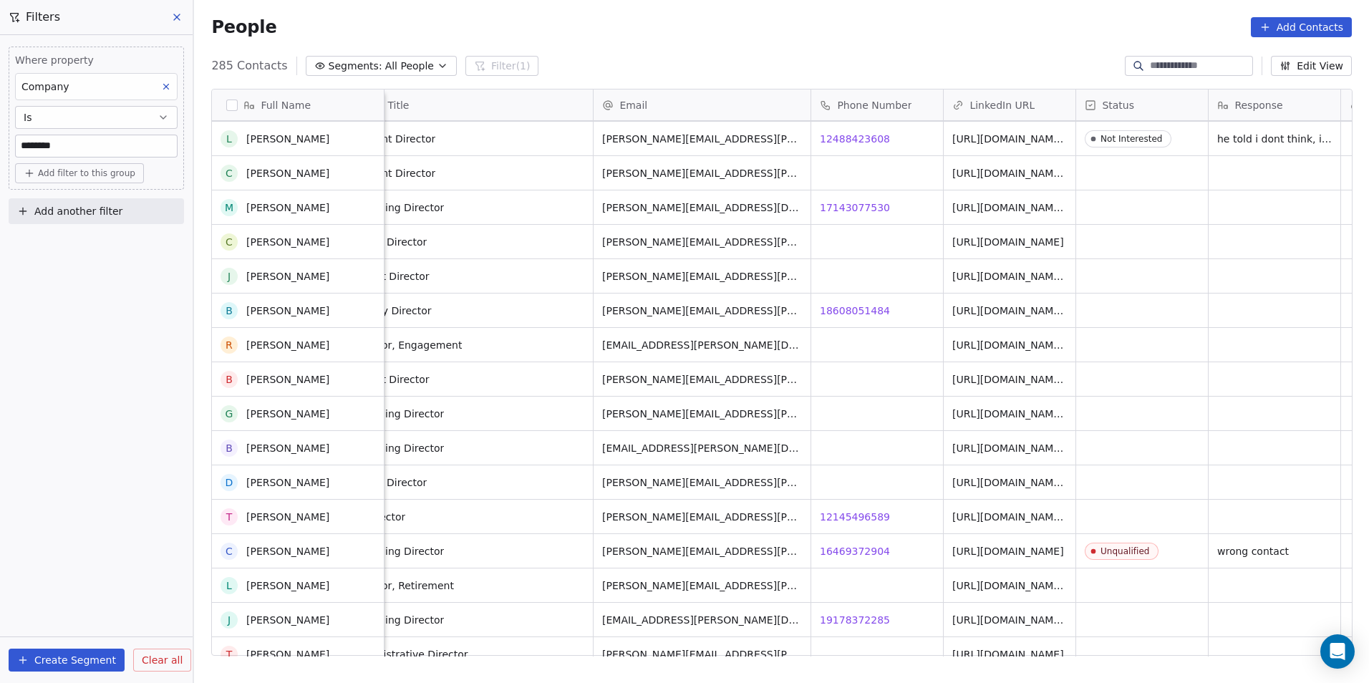
scroll to position [0, 0]
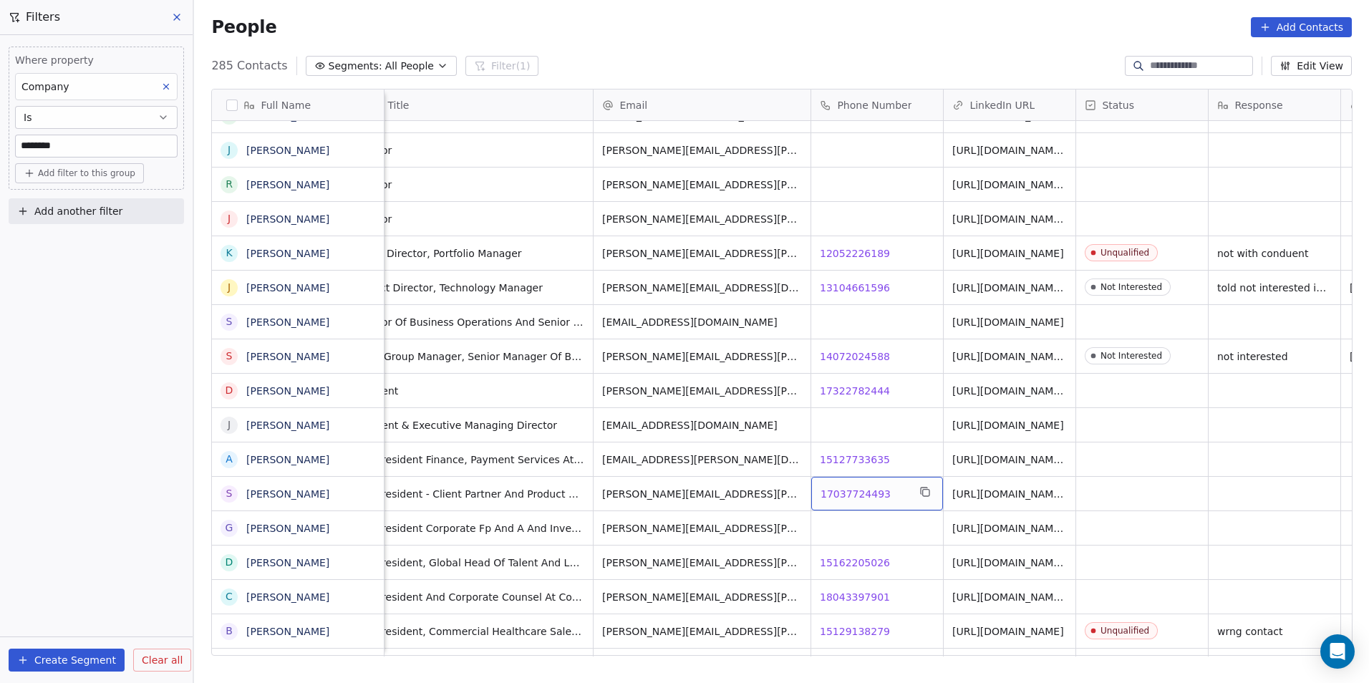
click at [863, 492] on span "17037724493" at bounding box center [855, 494] width 70 height 14
click at [899, 636] on html "DS Technologies Inc Contacts People Marketing Workflows Campaigns Sales Pipelin…" at bounding box center [684, 341] width 1369 height 683
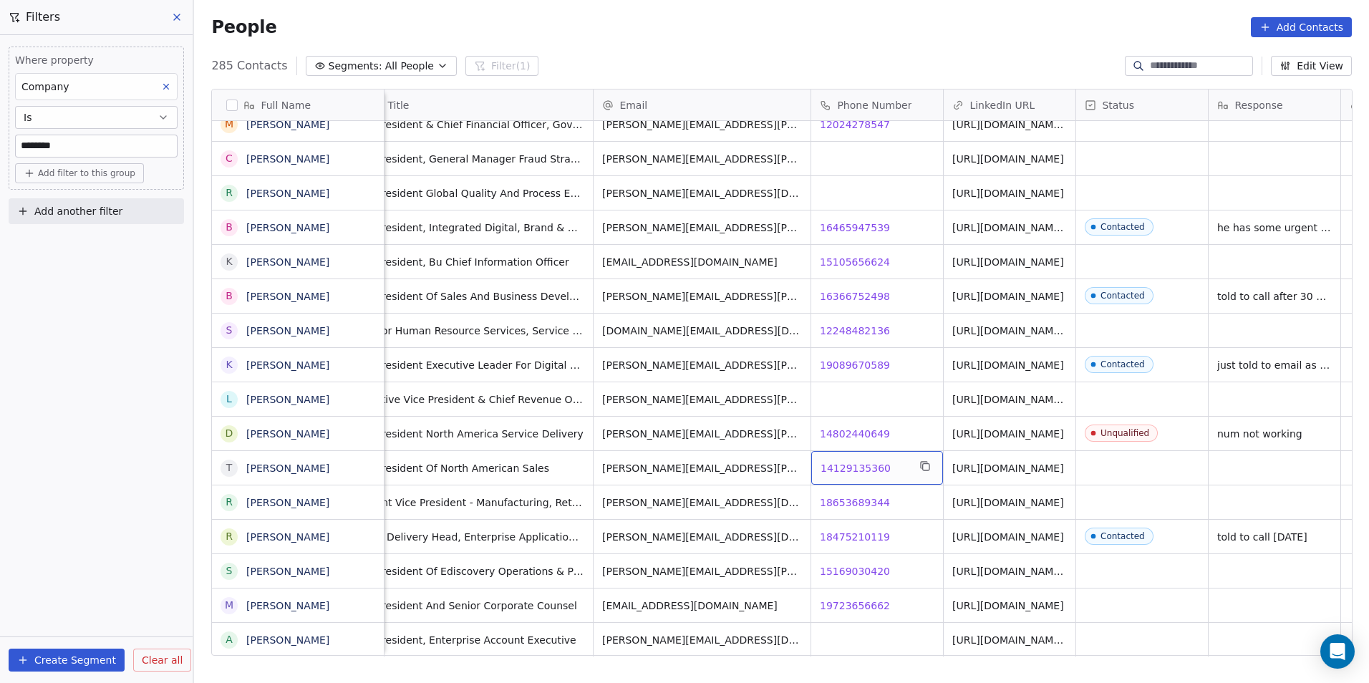
click at [853, 469] on span "14129135360" at bounding box center [855, 468] width 70 height 14
click at [901, 528] on html "DS Technologies Inc Contacts People Marketing Workflows Campaigns Sales Pipelin…" at bounding box center [684, 341] width 1369 height 683
click at [299, 543] on link "Rahul Gupta" at bounding box center [287, 536] width 83 height 11
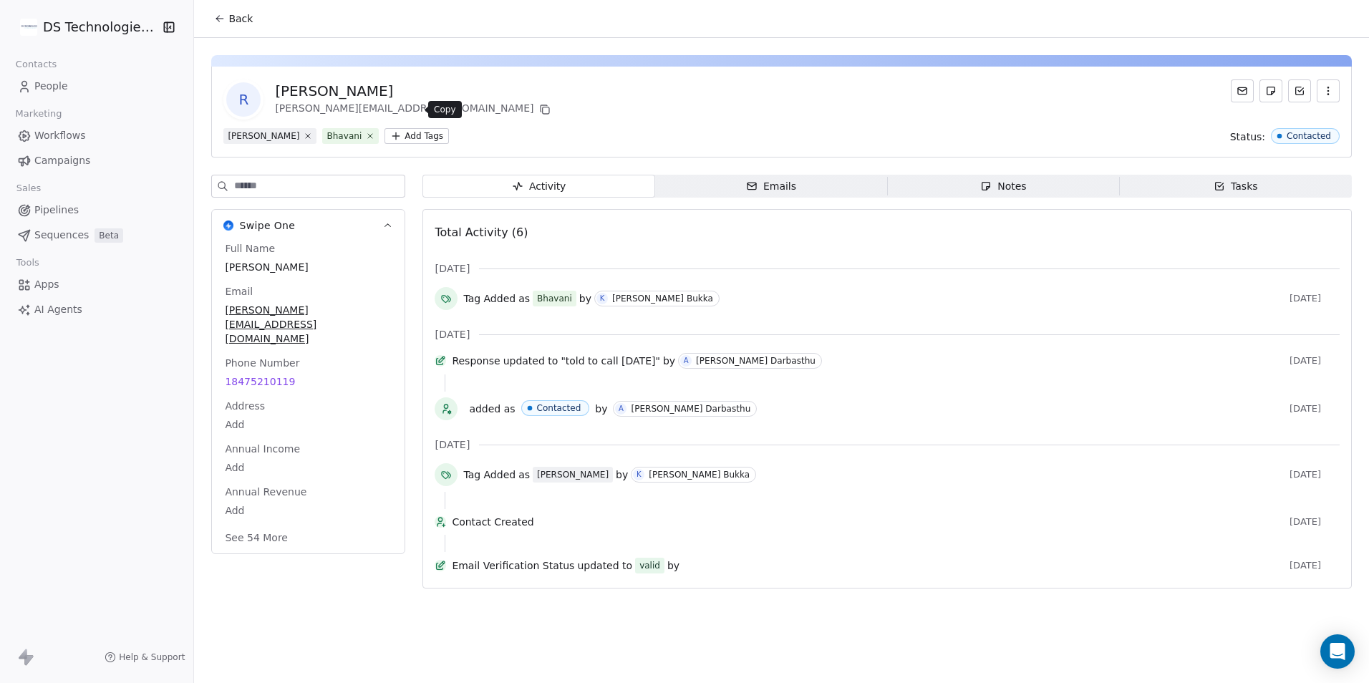
click at [541, 105] on icon at bounding box center [544, 108] width 6 height 6
click at [215, 19] on icon at bounding box center [219, 18] width 11 height 11
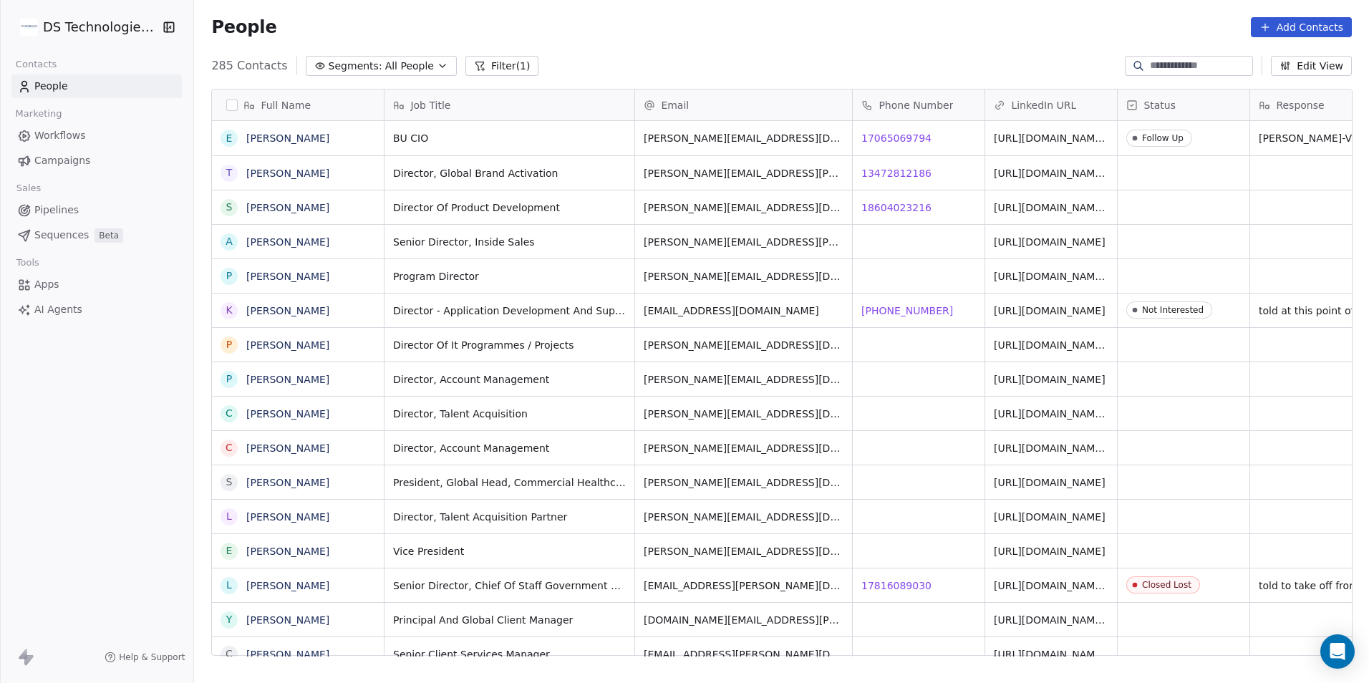
scroll to position [11, 11]
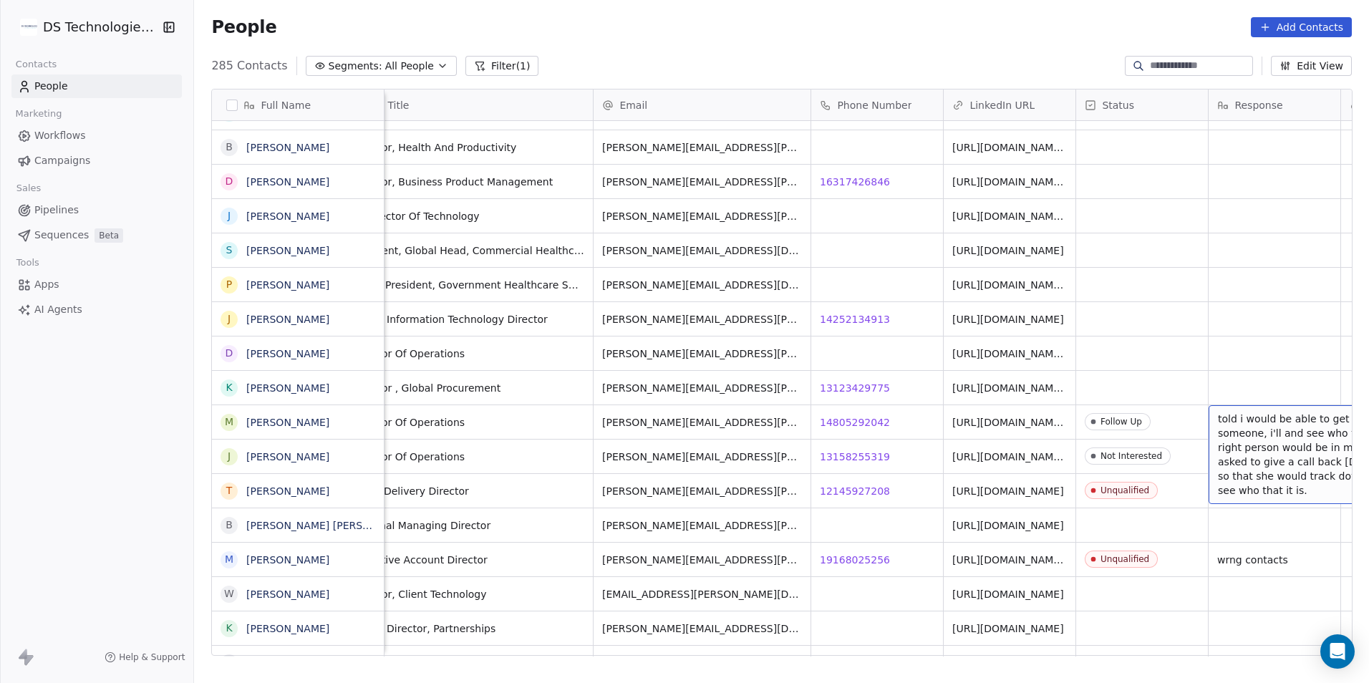
scroll to position [0, 174]
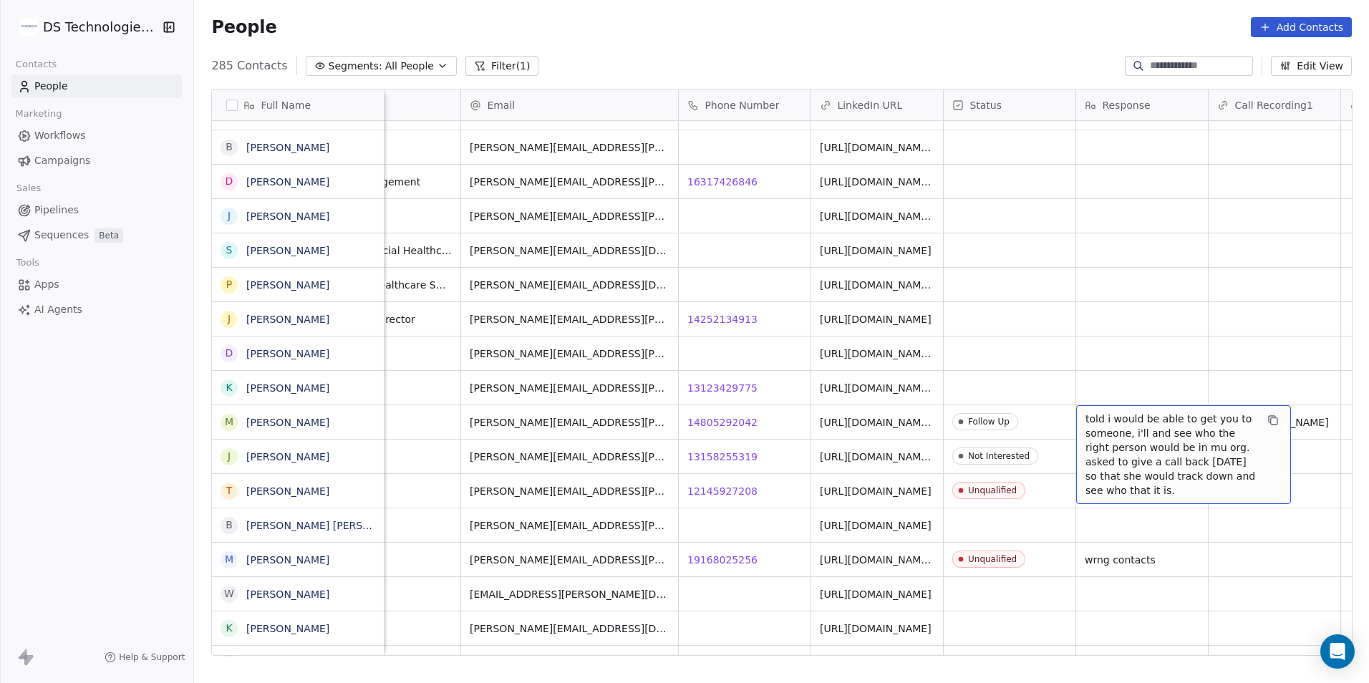
click at [474, 67] on icon at bounding box center [479, 65] width 11 height 11
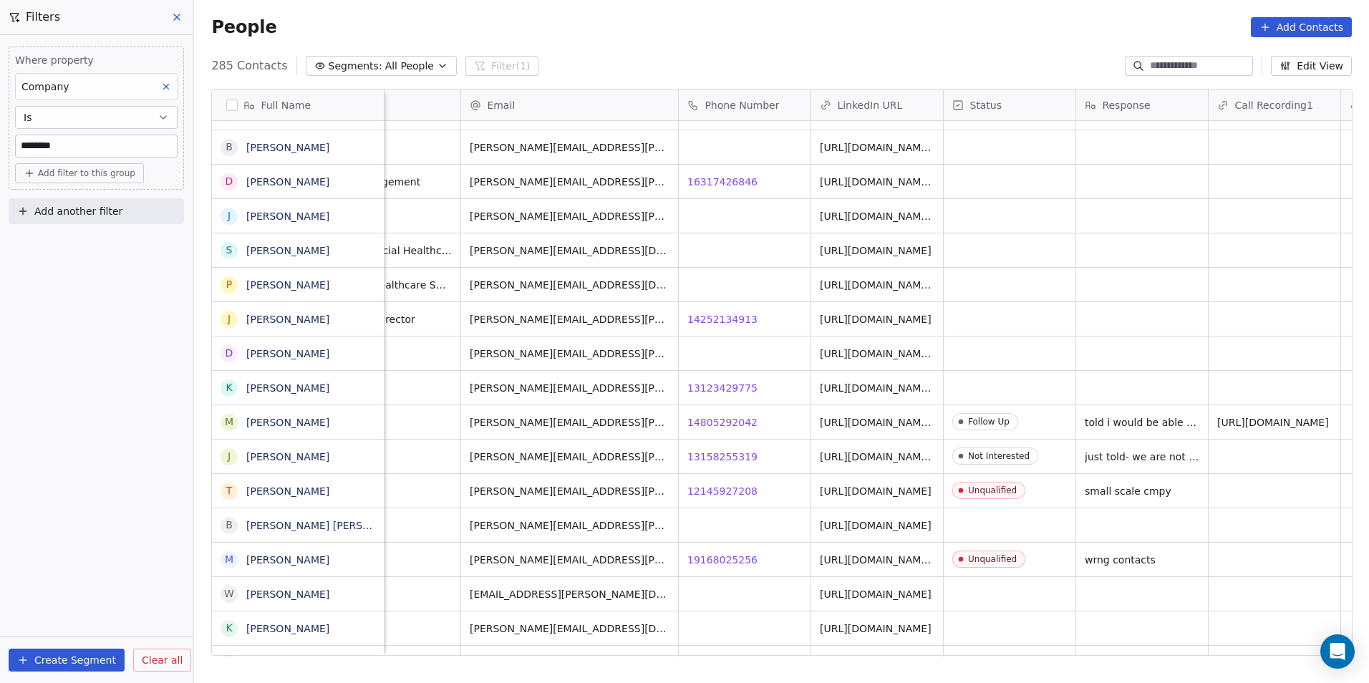
click at [132, 173] on button "Add filter to this group" at bounding box center [79, 173] width 129 height 20
click at [121, 200] on div "Contact properties" at bounding box center [96, 204] width 132 height 15
type input "**"
click at [143, 260] on div "Job Title" at bounding box center [96, 255] width 132 height 14
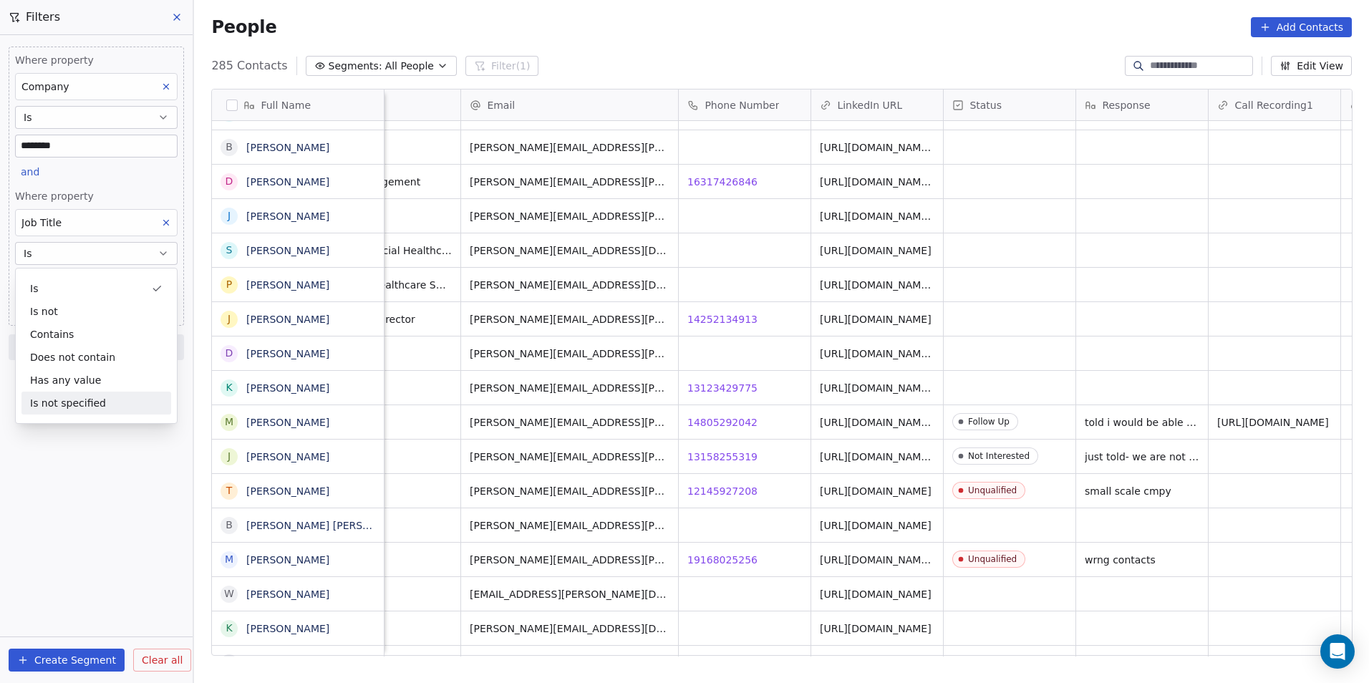
click at [93, 460] on div "Where property Company Is ******** and Where property Job Title Is Add filter t…" at bounding box center [96, 359] width 193 height 648
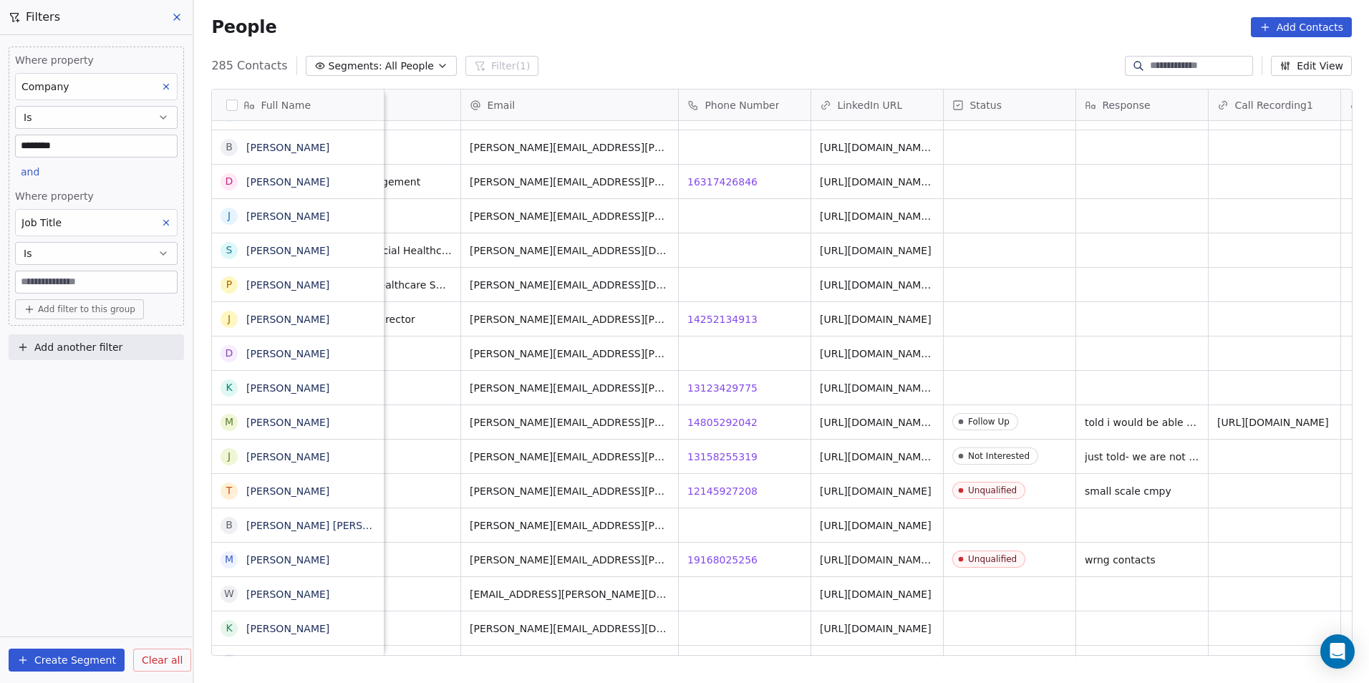
click at [140, 252] on button "Is" at bounding box center [96, 253] width 163 height 23
click at [105, 341] on div "Contains" at bounding box center [96, 334] width 150 height 23
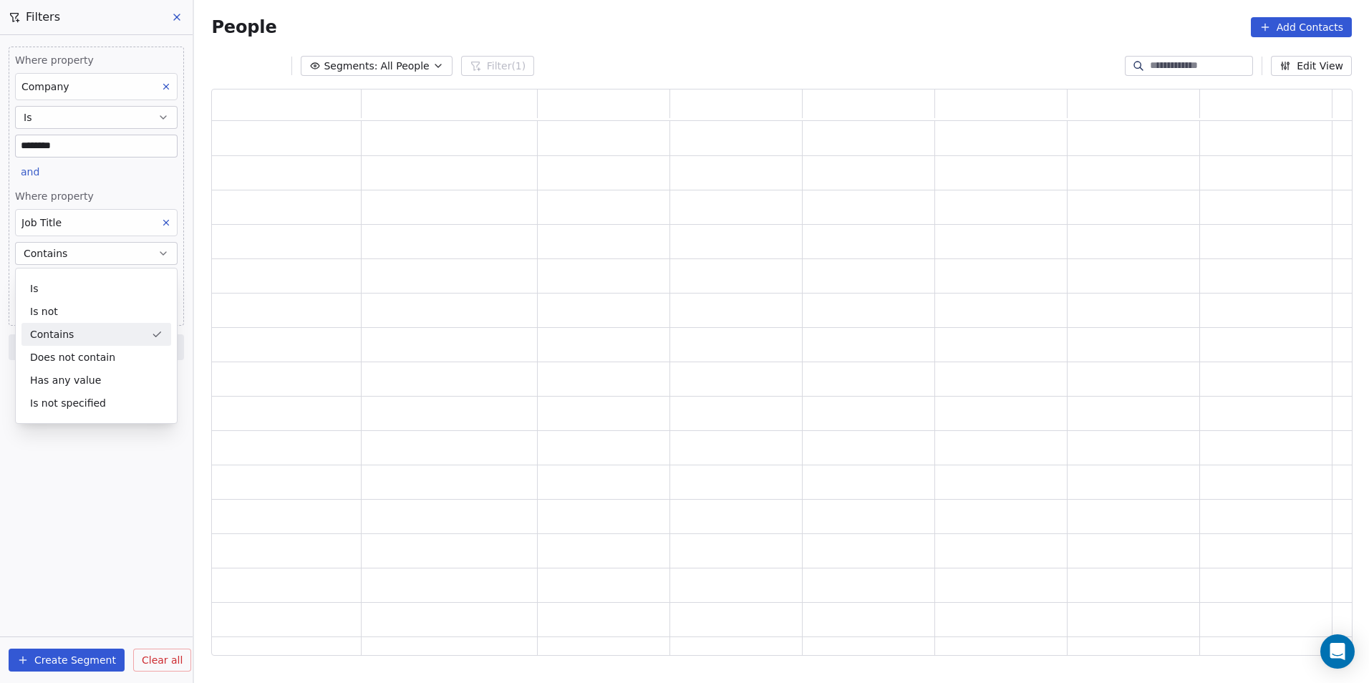
scroll to position [556, 1131]
click at [120, 280] on input at bounding box center [96, 281] width 161 height 21
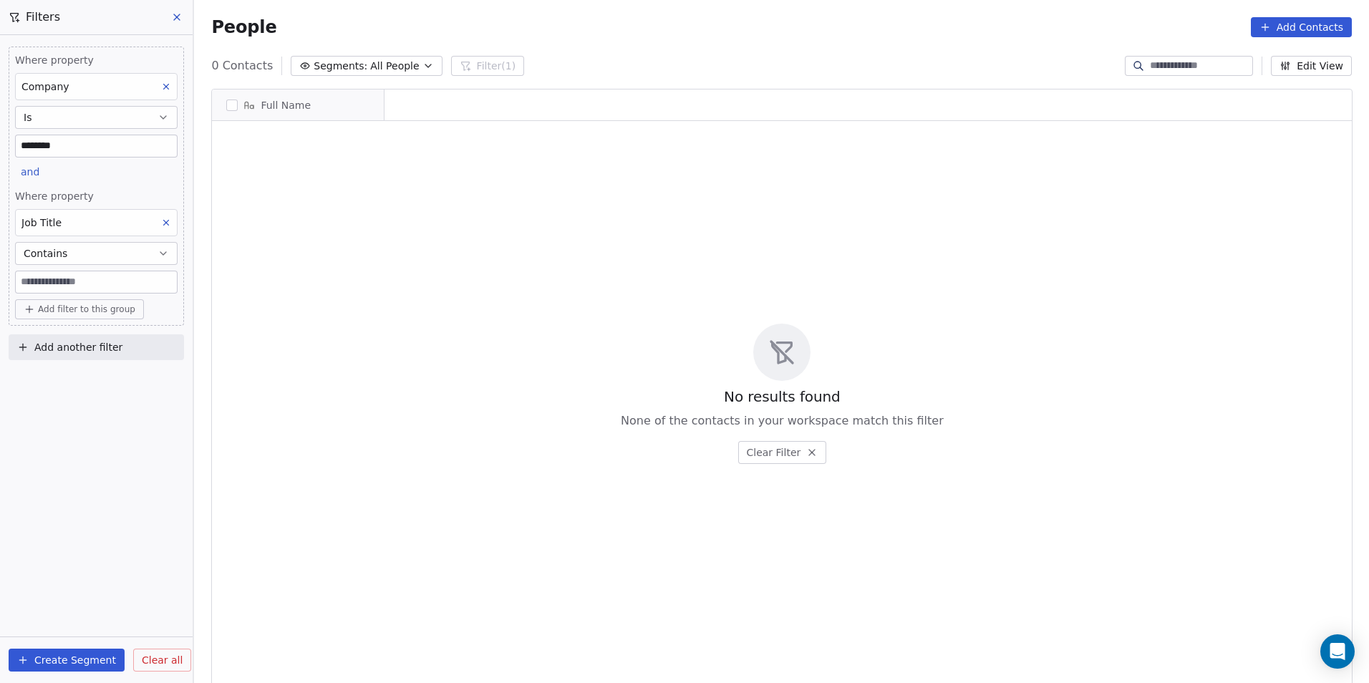
scroll to position [590, 1165]
type input "********"
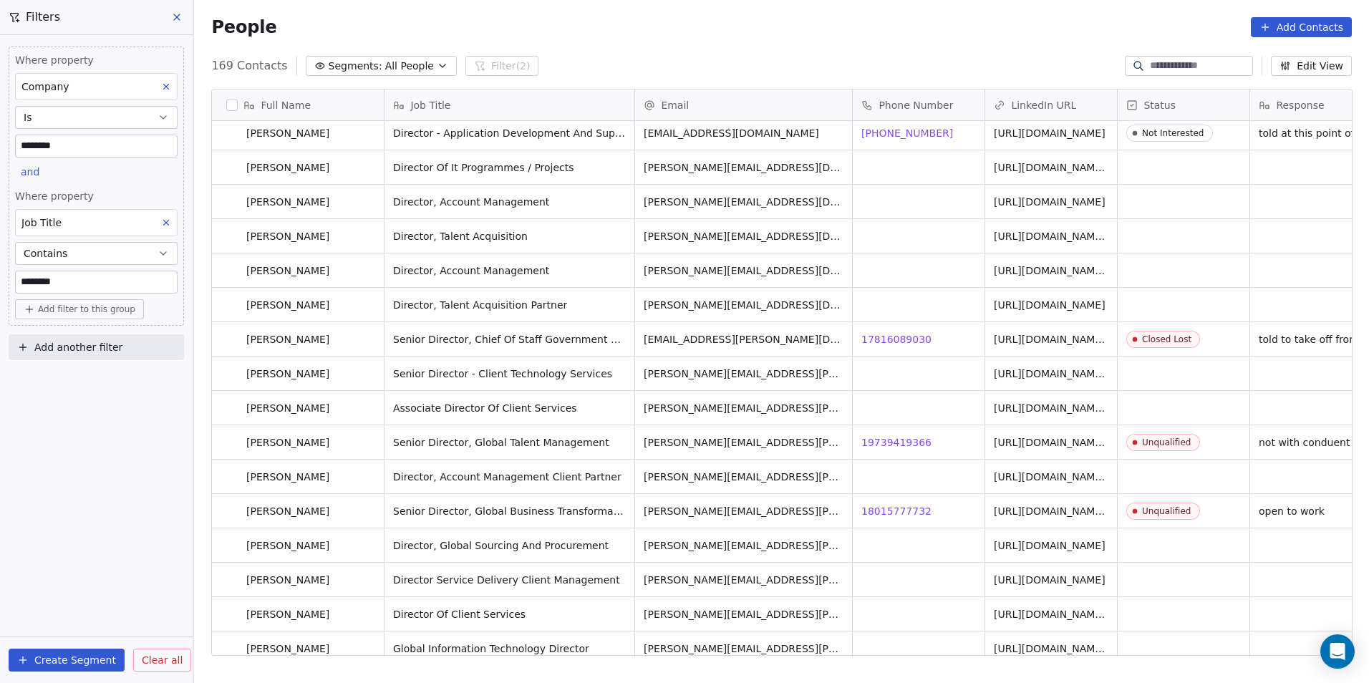
scroll to position [0, 0]
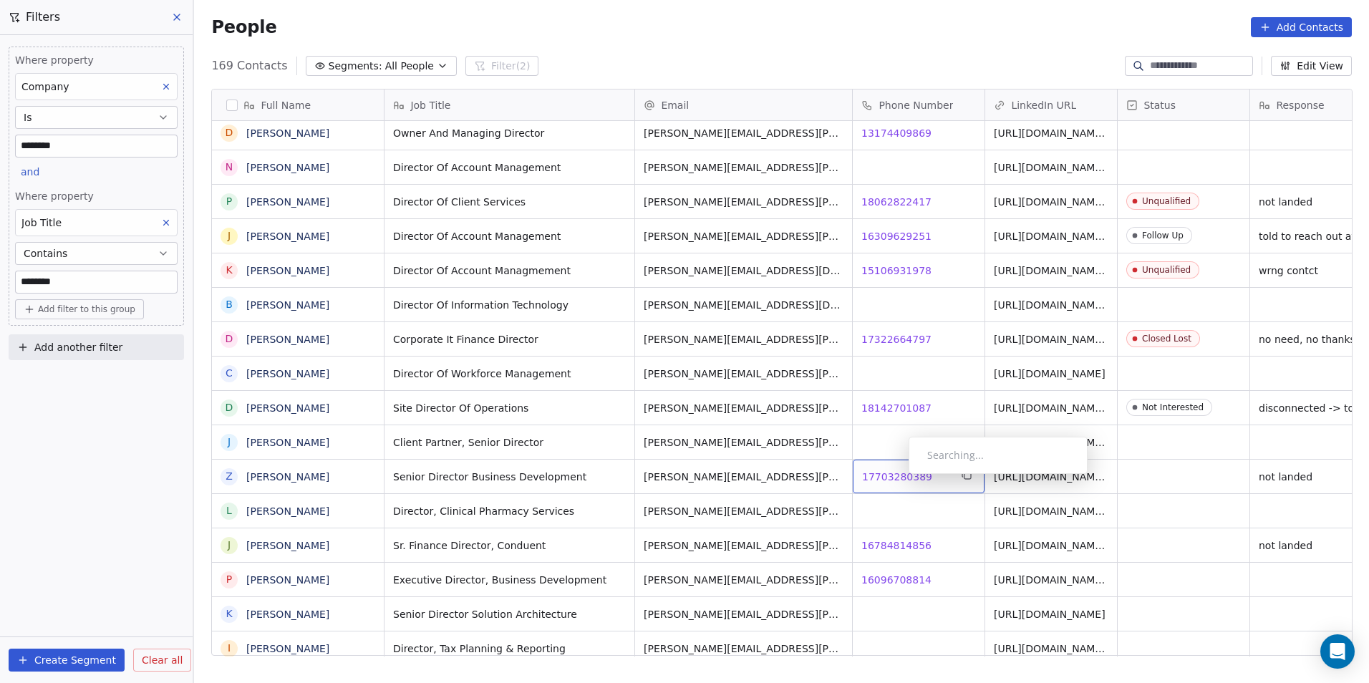
click at [897, 478] on span "17703280389" at bounding box center [897, 477] width 70 height 14
click at [989, 535] on html "DS Technologies Inc Contacts People Marketing Workflows Campaigns Sales Pipelin…" at bounding box center [684, 341] width 1369 height 683
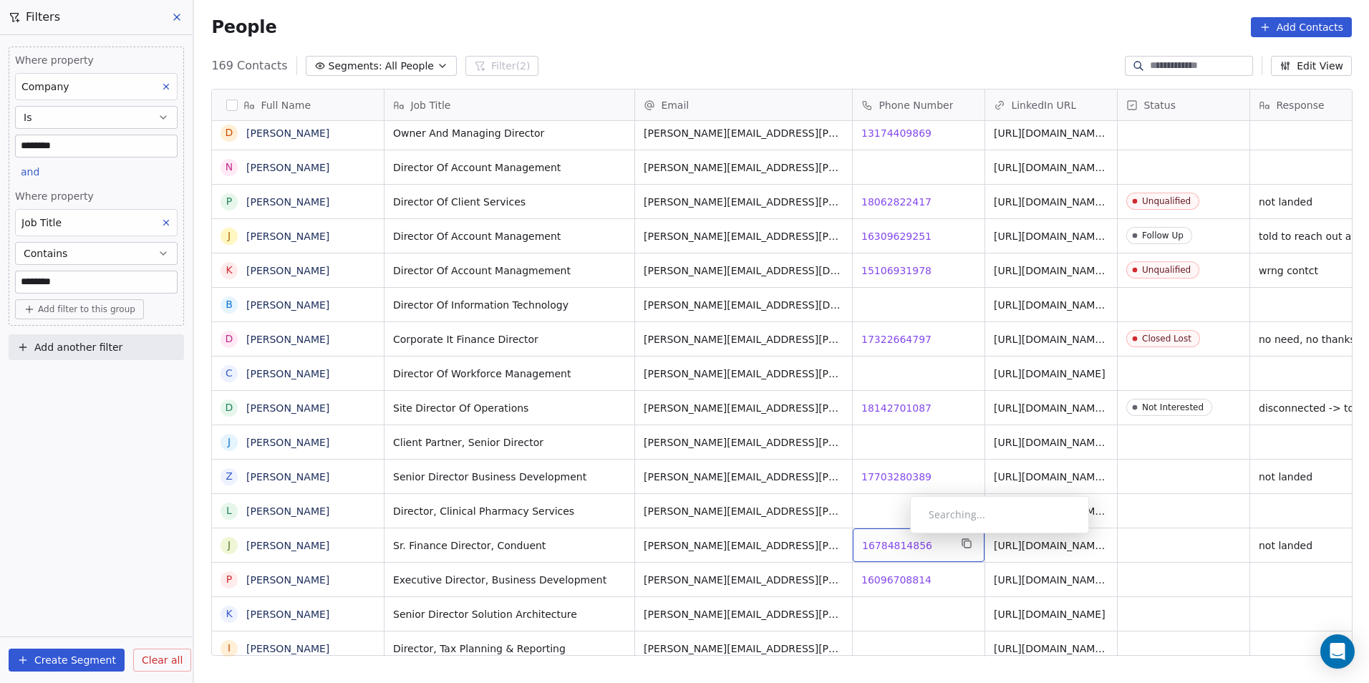
click at [897, 538] on span "16784814856" at bounding box center [897, 545] width 70 height 14
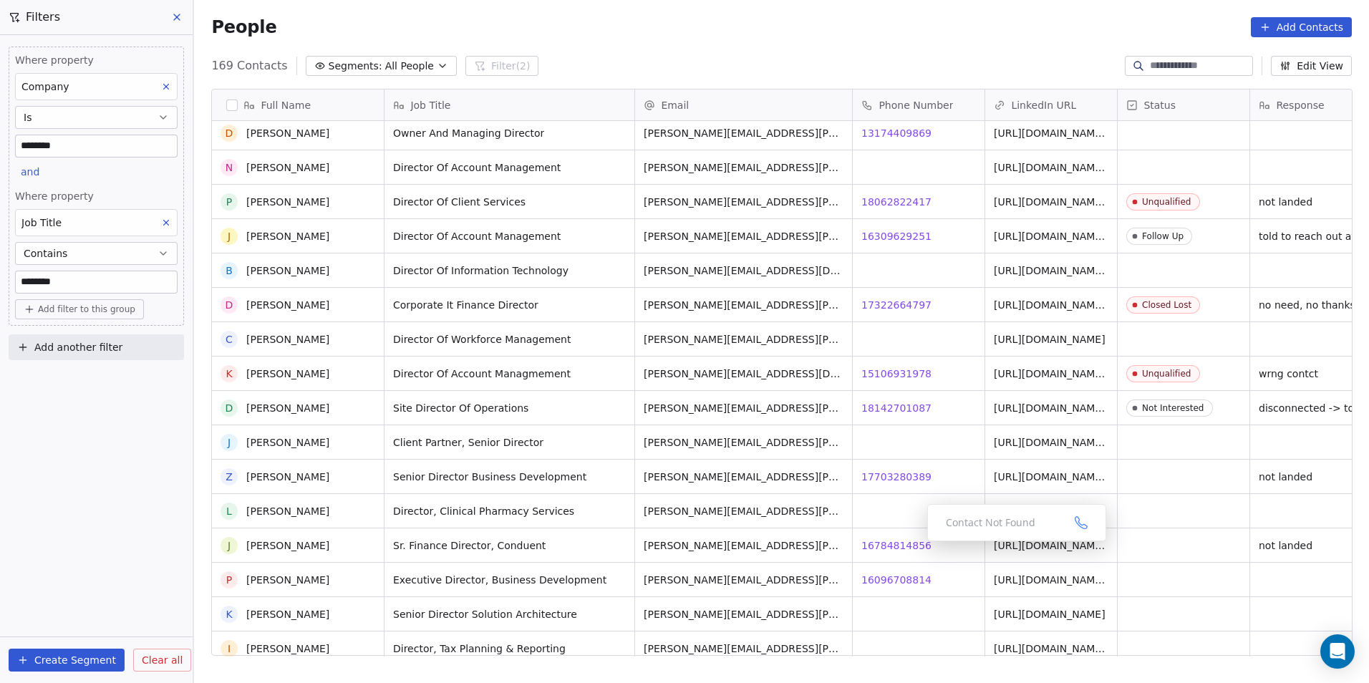
scroll to position [1074, 0]
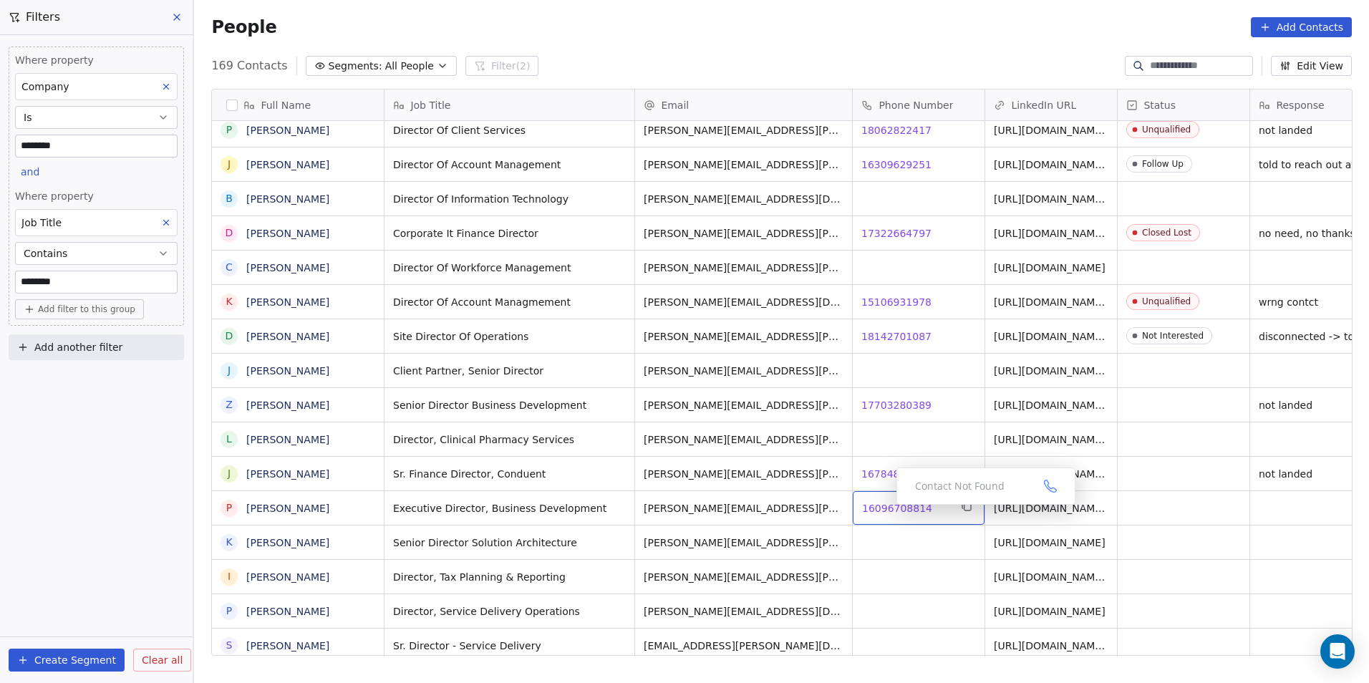
click at [889, 508] on span "16096708814" at bounding box center [897, 508] width 70 height 14
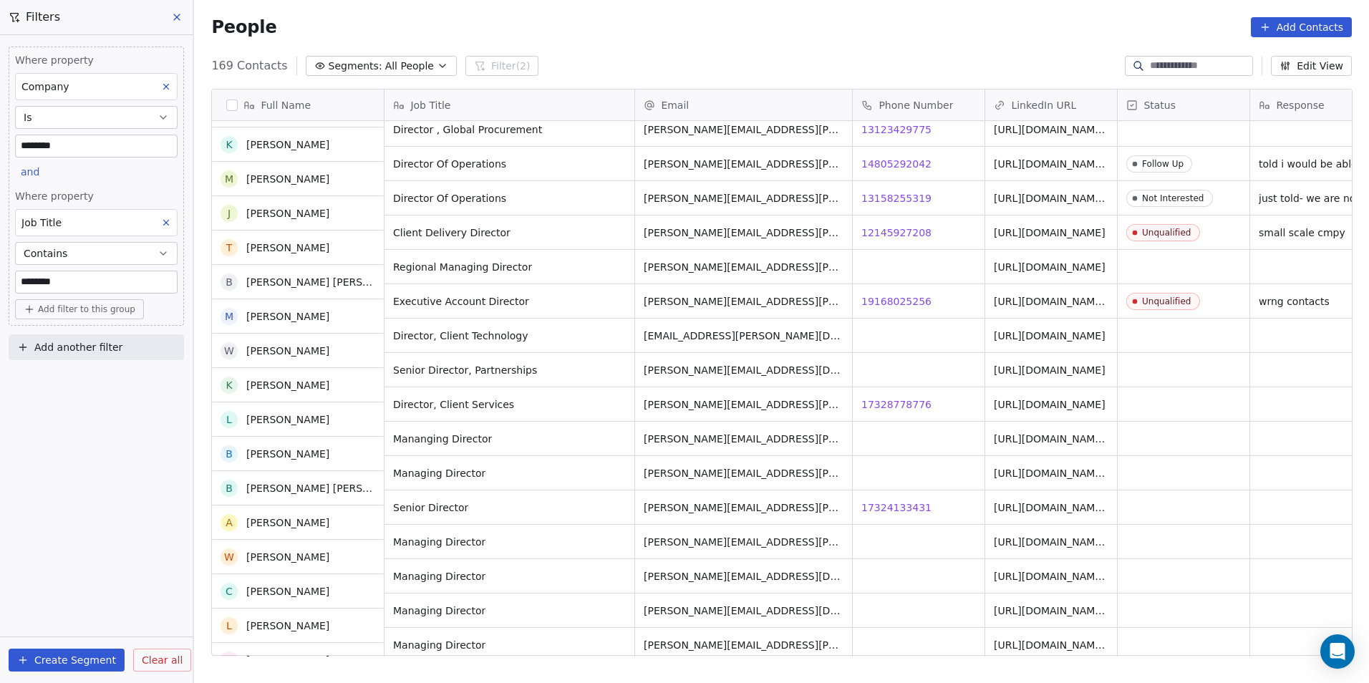
scroll to position [1862, 0]
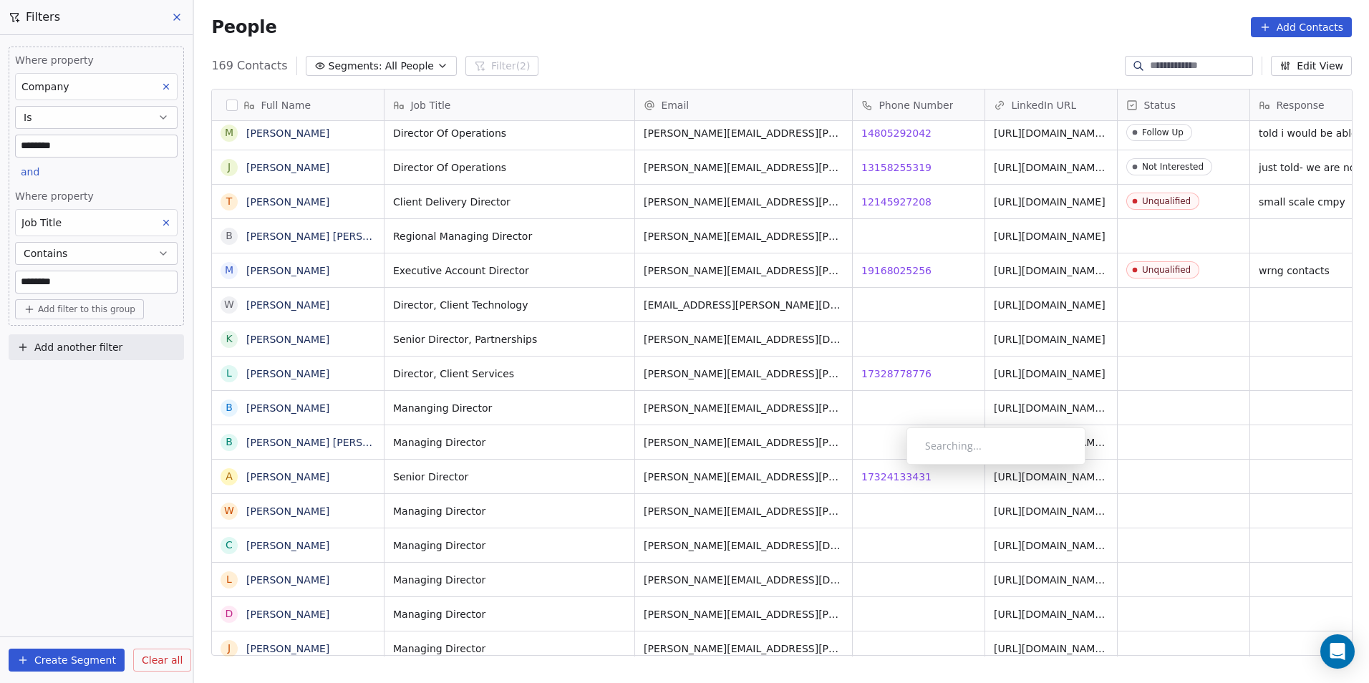
click at [906, 465] on div "Searching..." at bounding box center [995, 445] width 179 height 37
click at [913, 480] on span "17324133431" at bounding box center [897, 477] width 70 height 14
click at [867, 498] on html "DS Technologies Inc Contacts People Marketing Workflows Campaigns Sales Pipelin…" at bounding box center [684, 341] width 1369 height 683
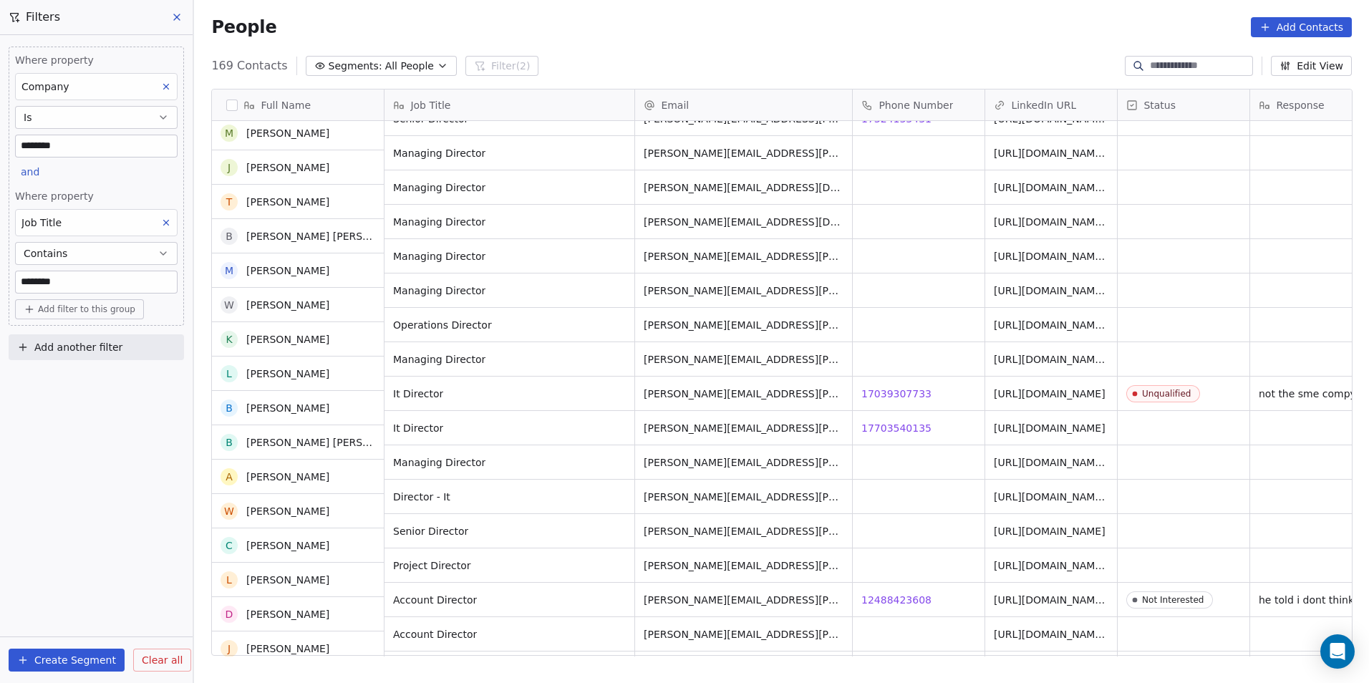
scroll to position [2219, 0]
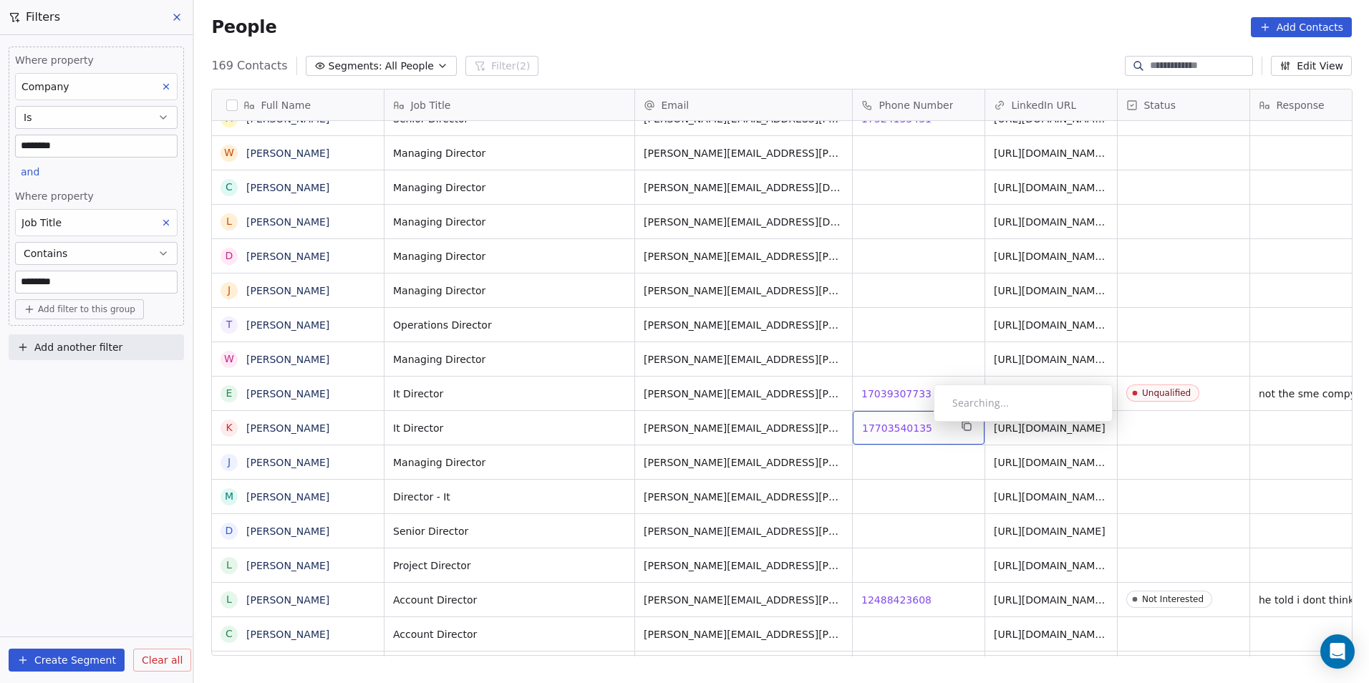
click at [911, 414] on div "17703540135 17703540135" at bounding box center [919, 428] width 132 height 34
click at [903, 432] on span "17703540135" at bounding box center [897, 428] width 70 height 14
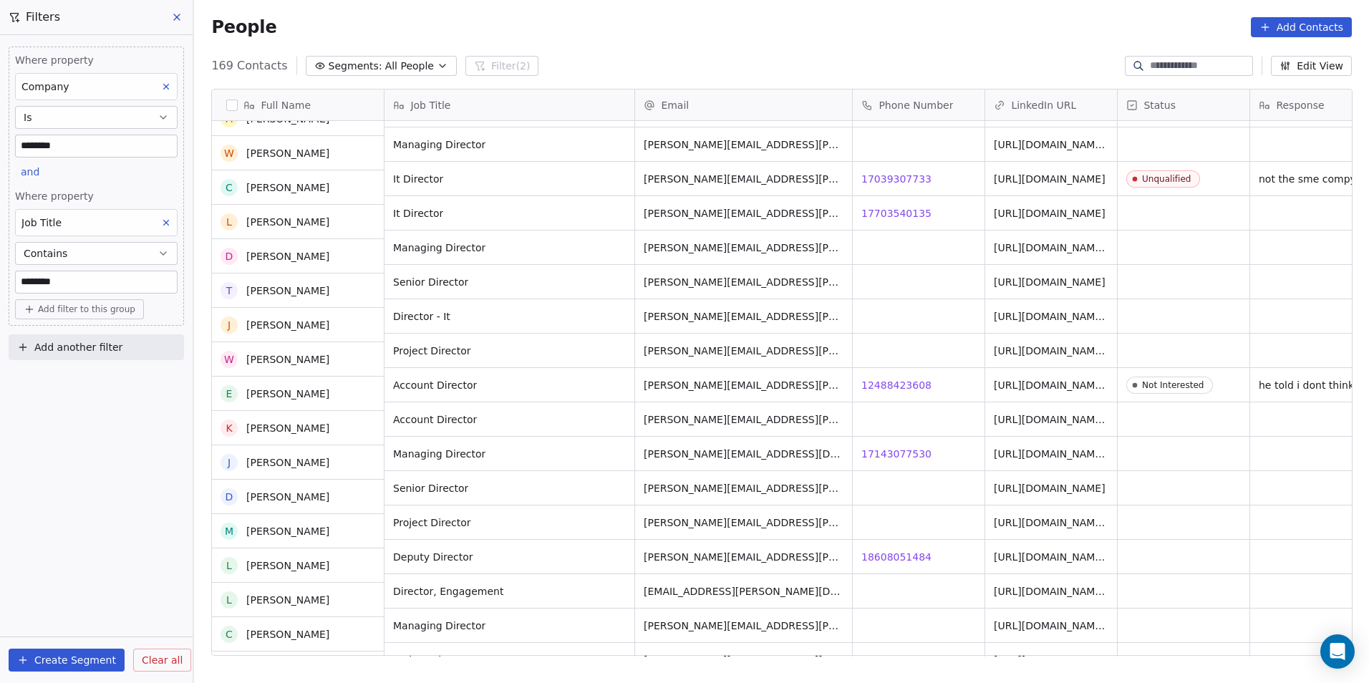
scroll to position [2434, 0]
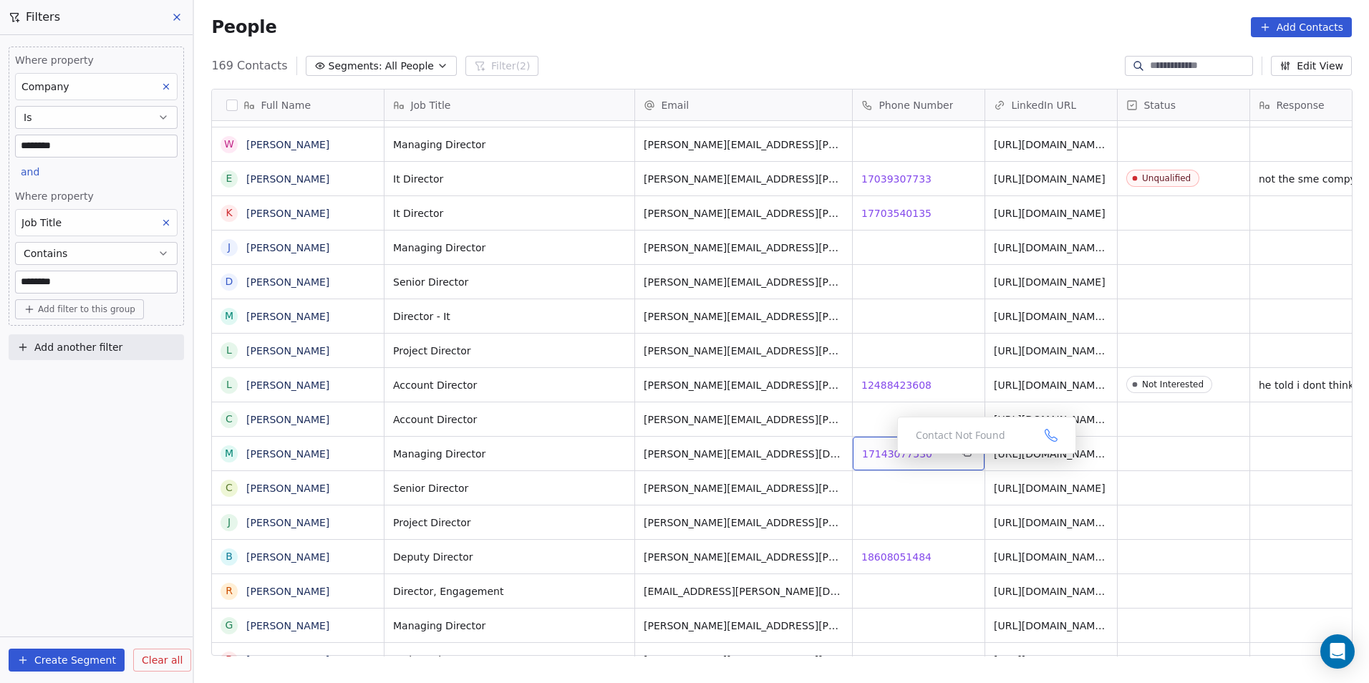
click at [886, 458] on span "17143077530" at bounding box center [897, 454] width 70 height 14
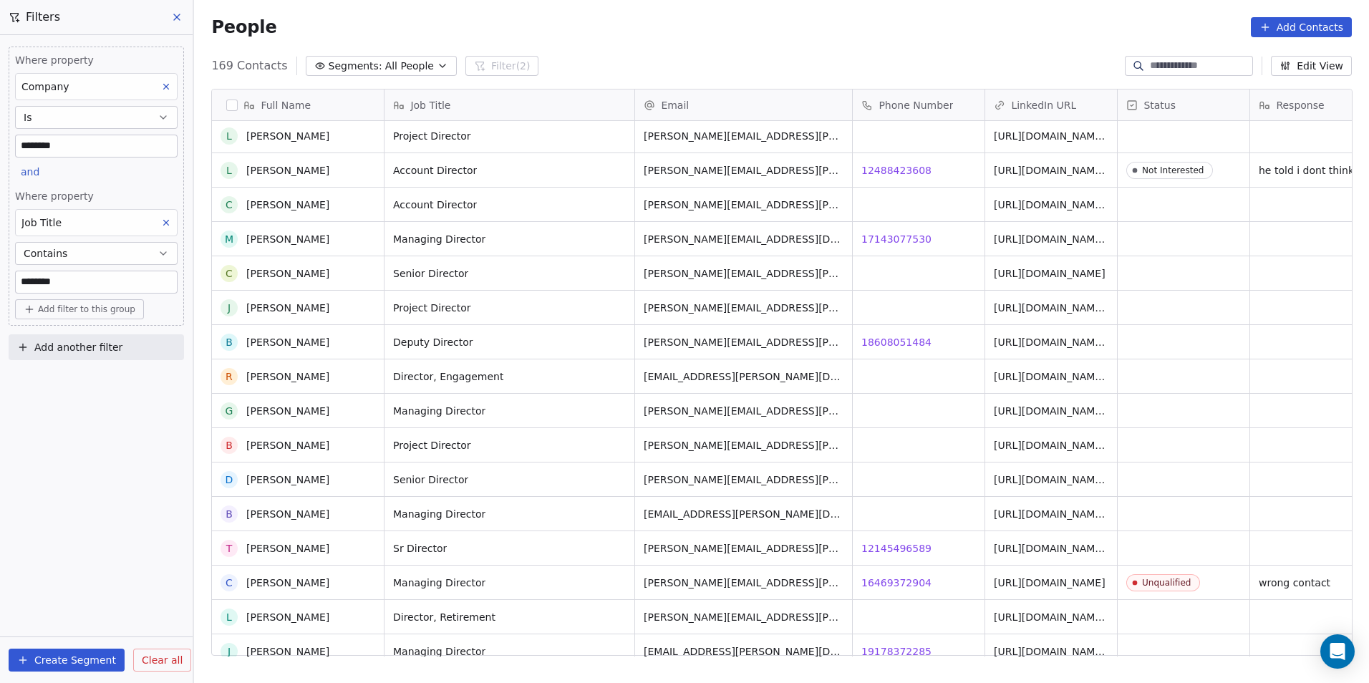
scroll to position [2649, 0]
click at [884, 328] on div "18608051484 18608051484" at bounding box center [919, 342] width 132 height 34
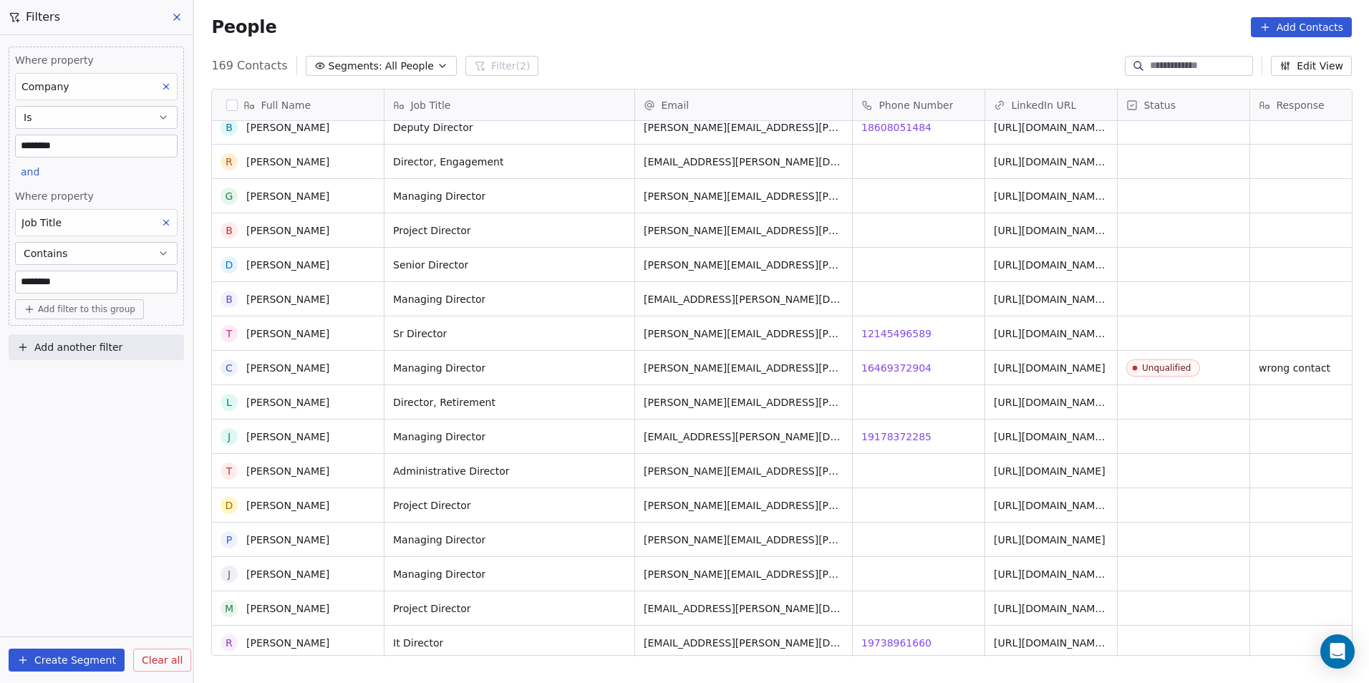
scroll to position [2864, 0]
click at [884, 435] on span "19178372285" at bounding box center [897, 437] width 70 height 14
click at [928, 510] on html "DS Technologies Inc Contacts People Marketing Workflows Campaigns Sales Pipelin…" at bounding box center [684, 341] width 1369 height 683
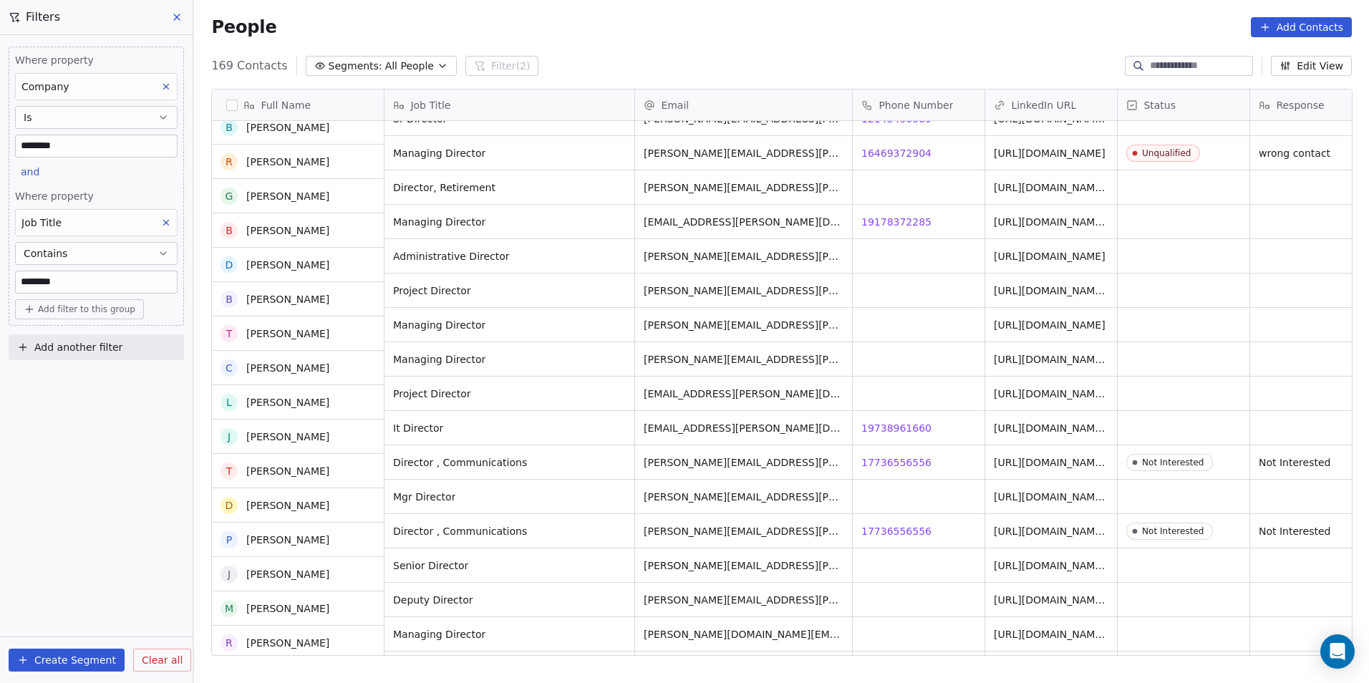
scroll to position [3079, 0]
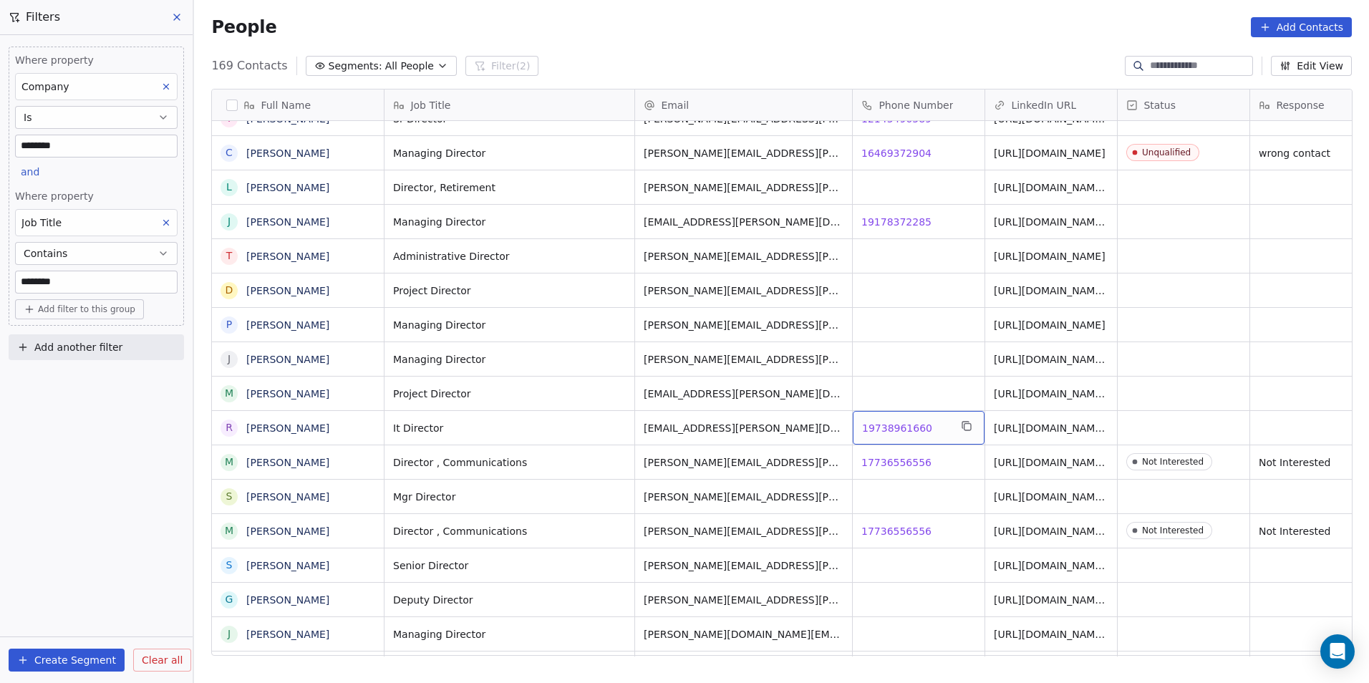
click at [911, 428] on span "19738961660" at bounding box center [897, 428] width 70 height 14
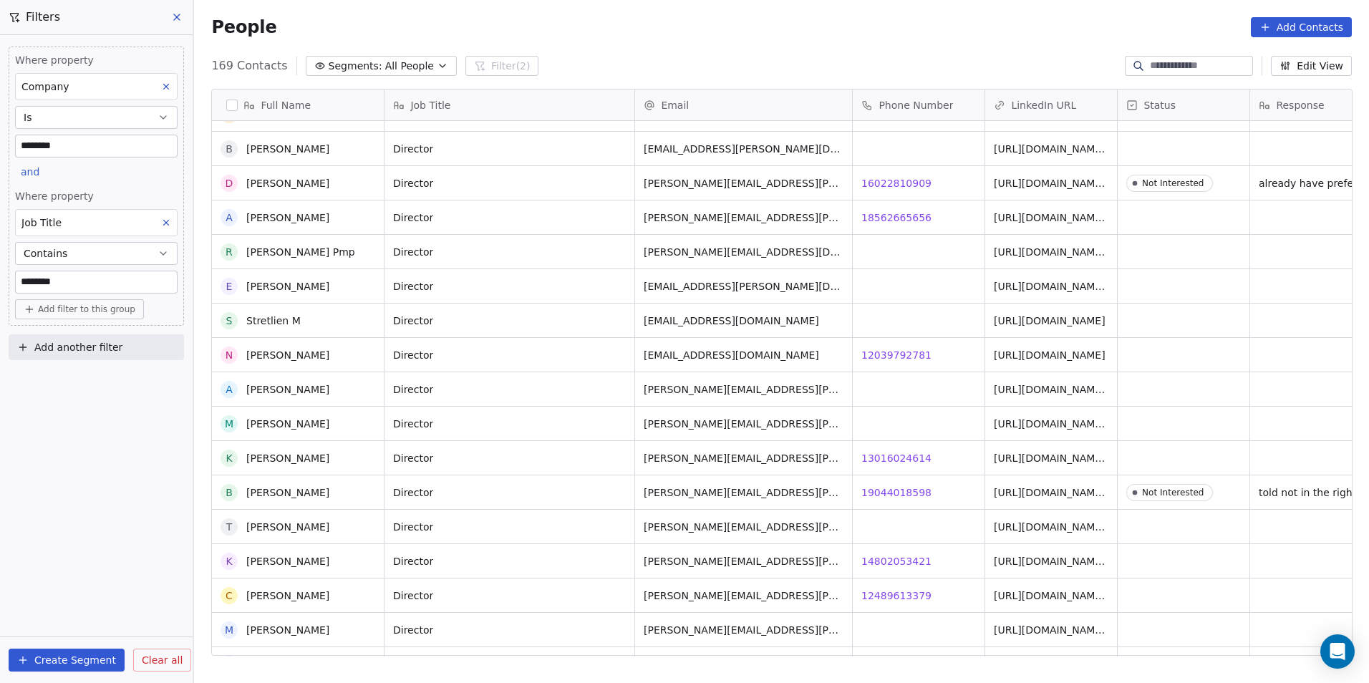
scroll to position [4224, 0]
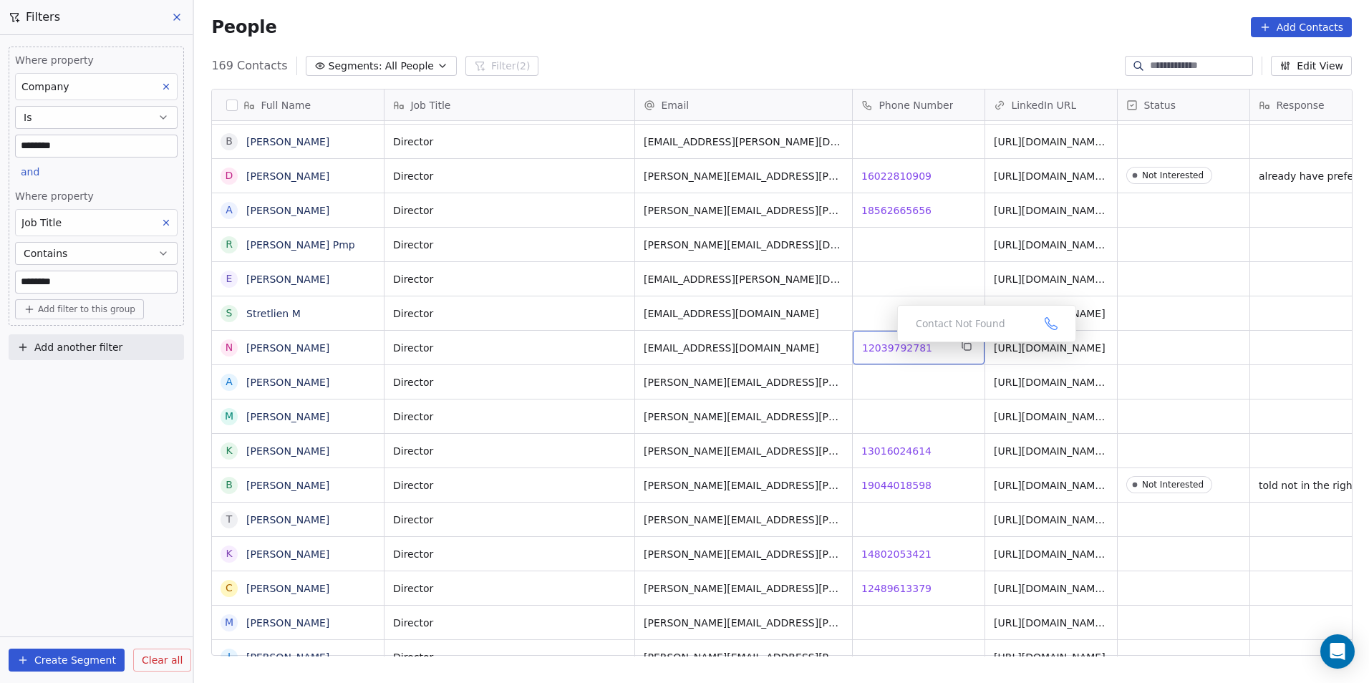
click at [886, 346] on span "12039792781" at bounding box center [897, 348] width 70 height 14
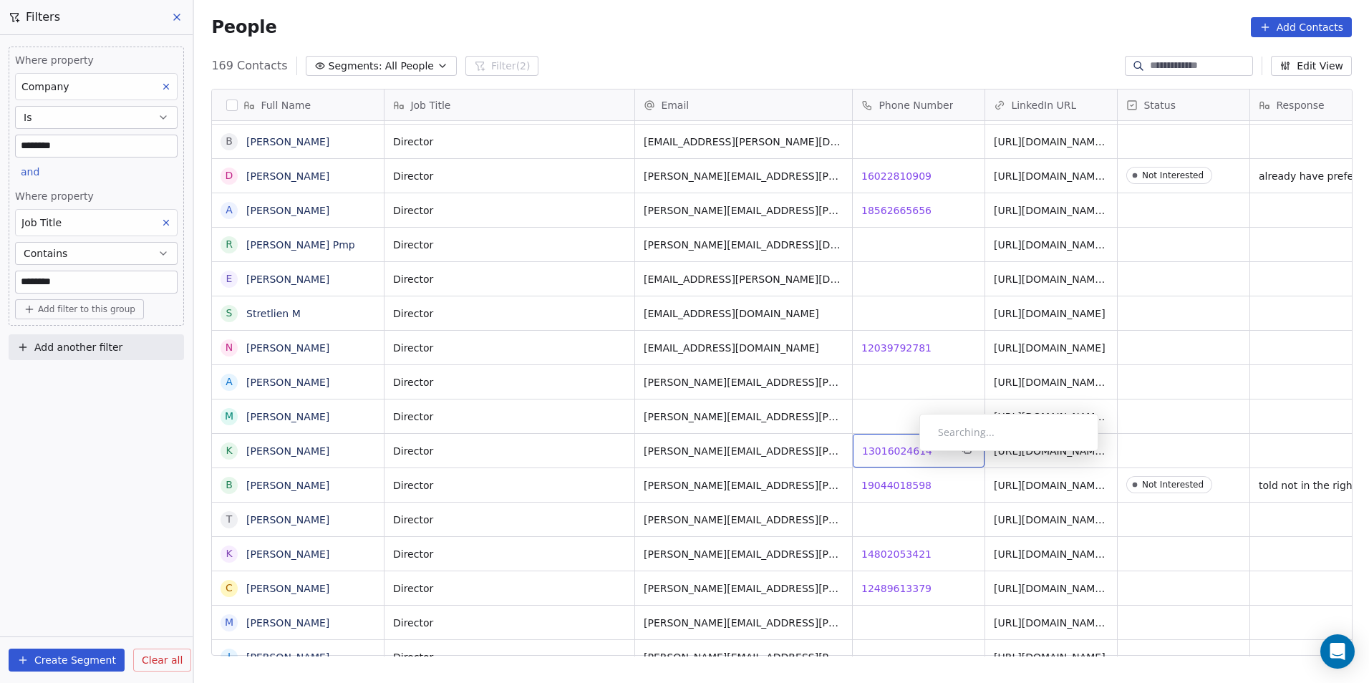
click at [908, 455] on span "13016024614" at bounding box center [897, 451] width 70 height 14
click at [909, 450] on span "13016024614" at bounding box center [897, 451] width 70 height 14
click at [1015, 452] on html "DS Technologies Inc Contacts People Marketing Workflows Campaigns Sales Pipelin…" at bounding box center [684, 341] width 1369 height 683
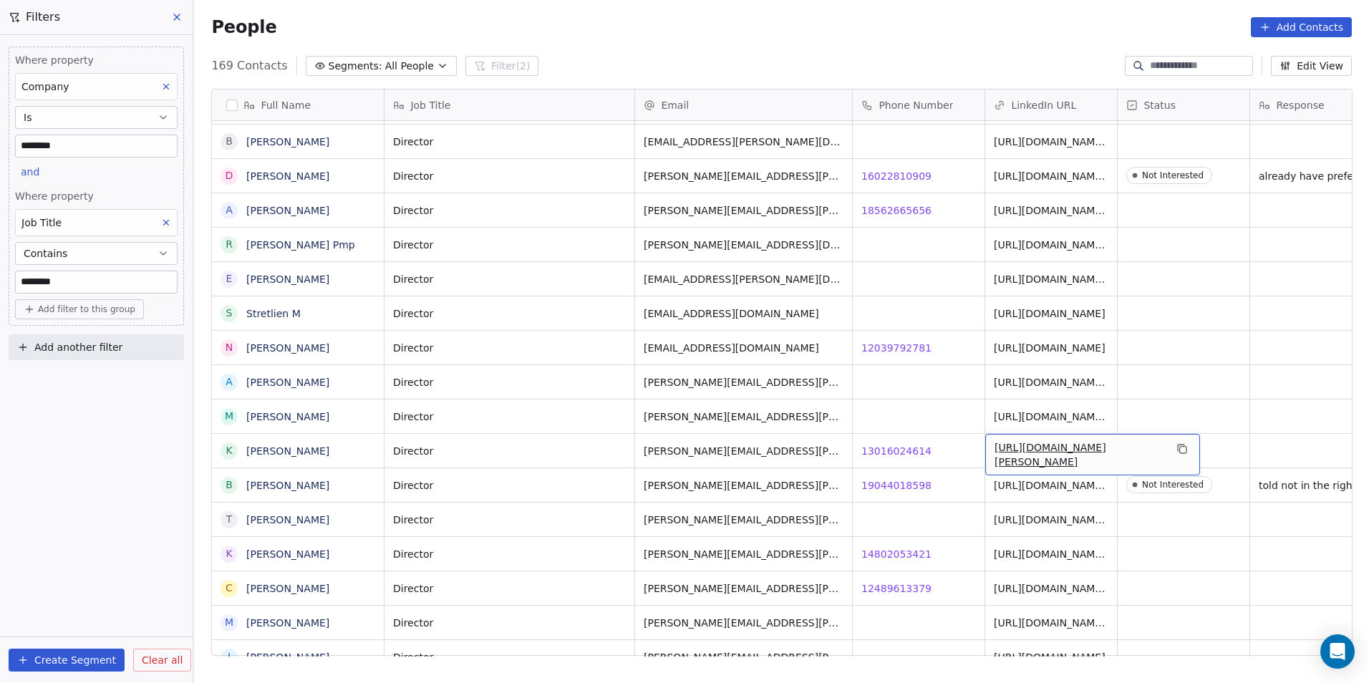
click at [1018, 452] on link "https://linkedin.com/in/kathleen-mccormack94" at bounding box center [1050, 455] width 112 height 26
click at [938, 541] on html "DS Technologies Inc Contacts People Marketing Workflows Campaigns Sales Pipelin…" at bounding box center [684, 341] width 1369 height 683
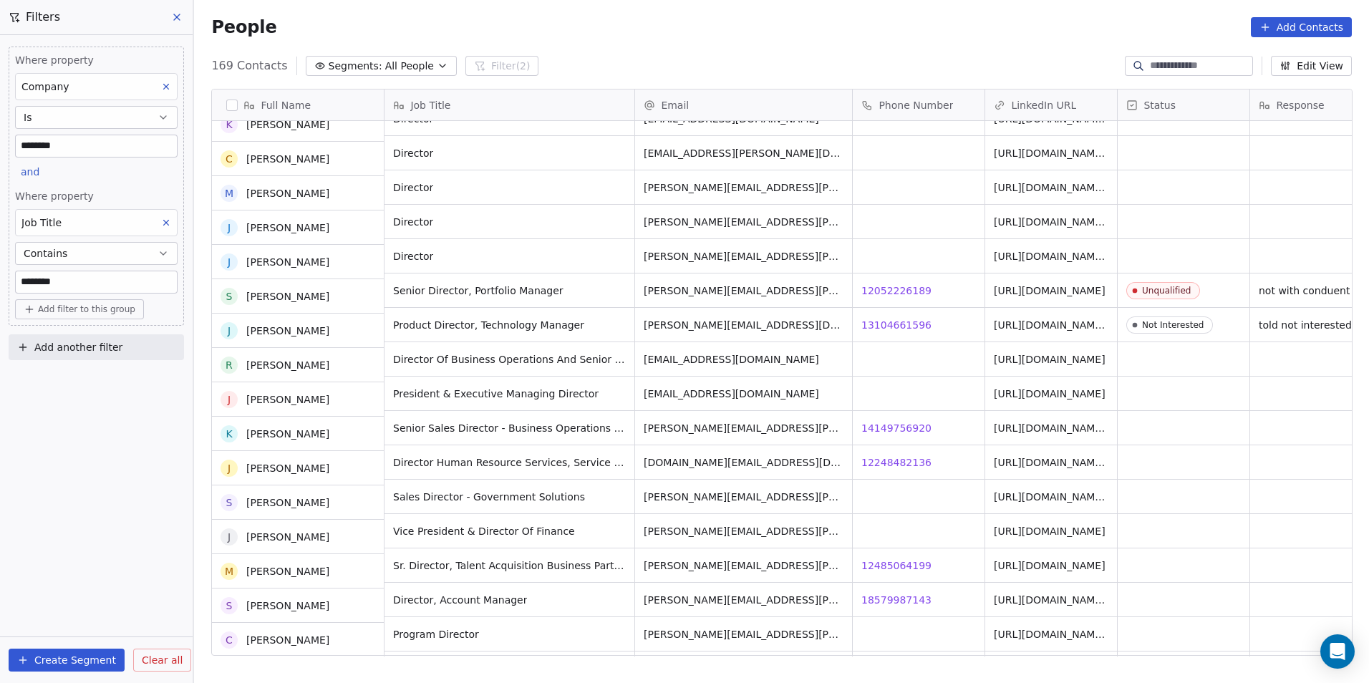
scroll to position [4797, 0]
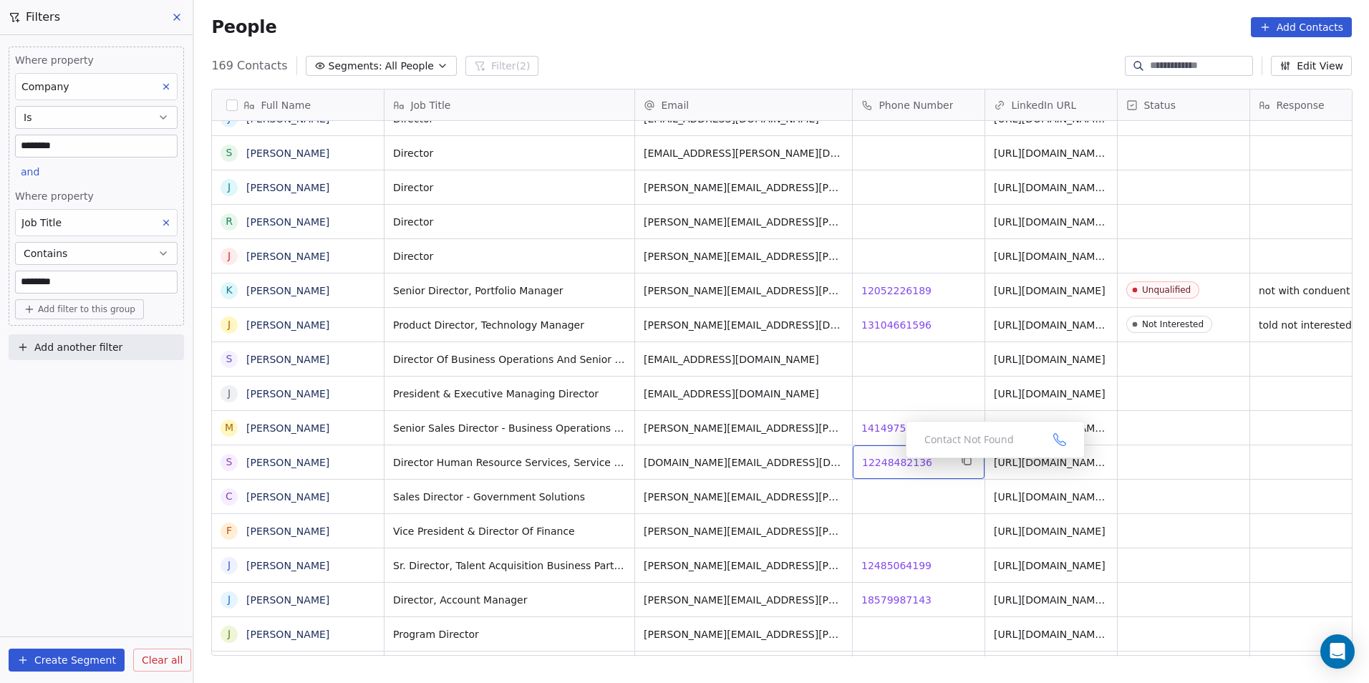
click at [894, 462] on span "12248482136" at bounding box center [897, 462] width 70 height 14
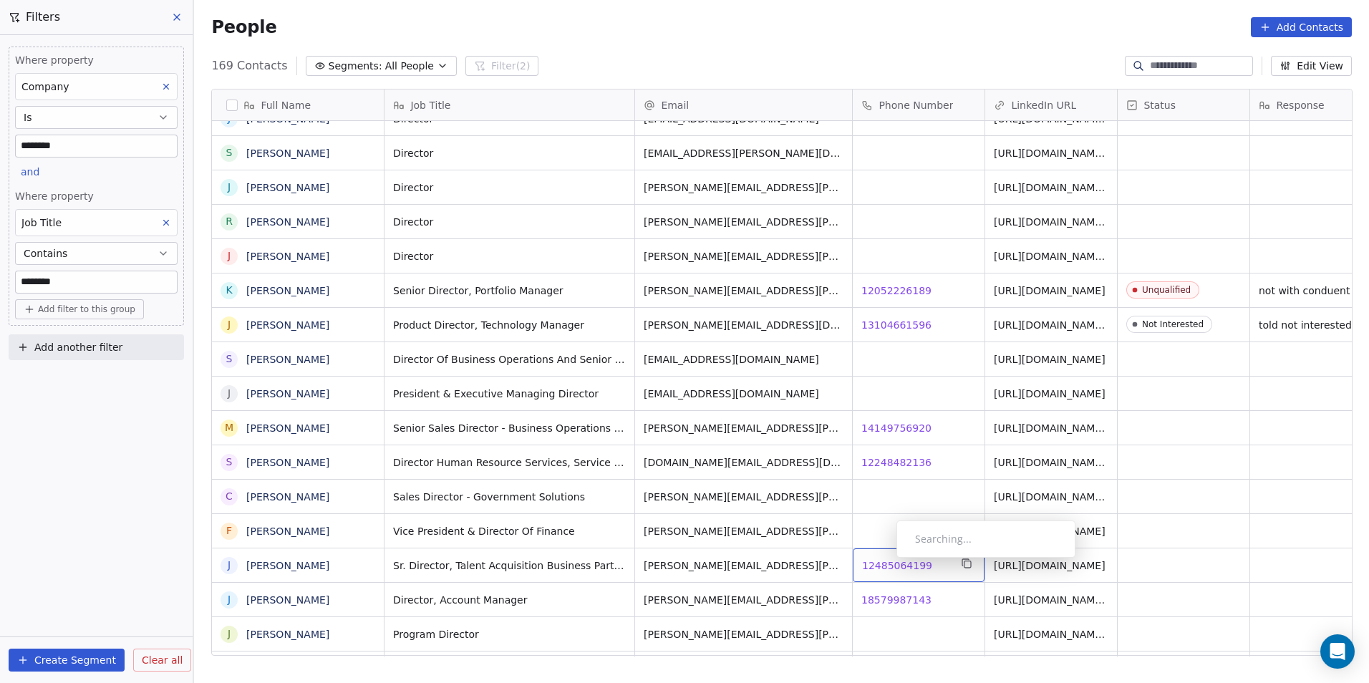
click at [885, 561] on span "12485064199" at bounding box center [897, 565] width 70 height 14
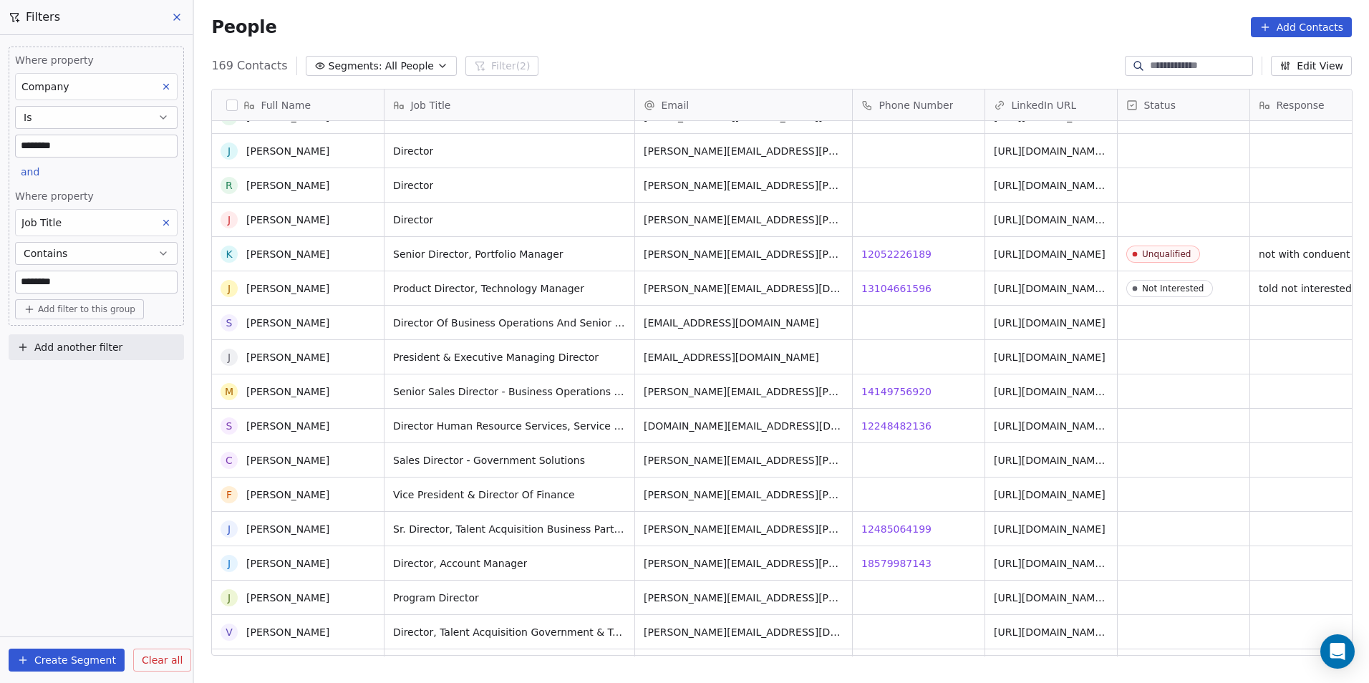
scroll to position [5048, 0]
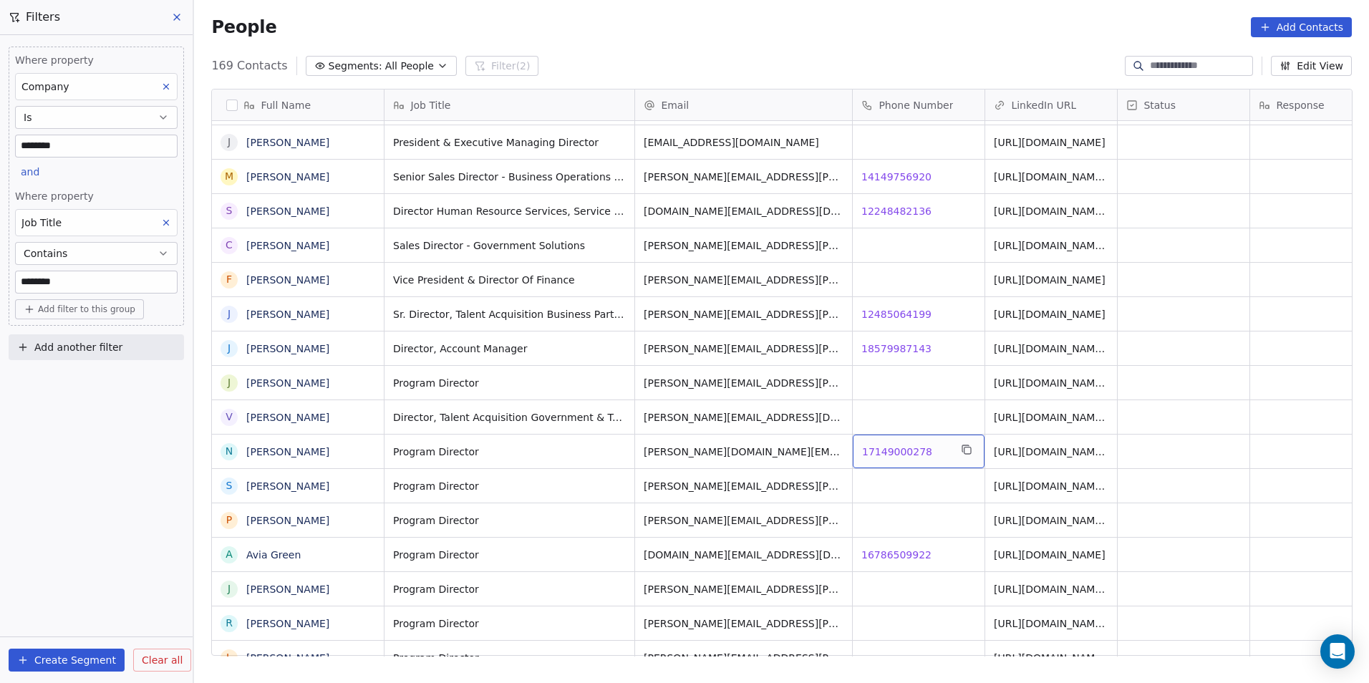
click at [889, 447] on span "17149000278" at bounding box center [897, 452] width 70 height 14
click at [957, 556] on html "DS Technologies Inc Contacts People Marketing Workflows Campaigns Sales Pipelin…" at bounding box center [684, 341] width 1369 height 683
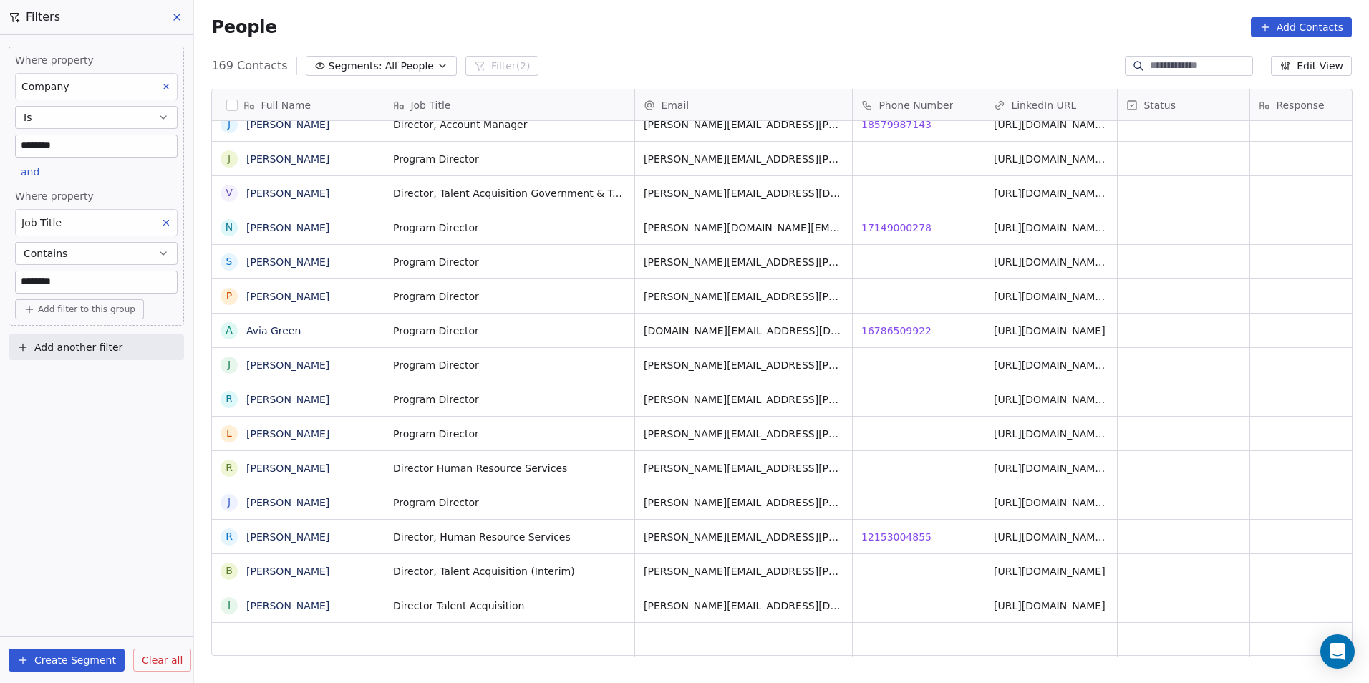
scroll to position [11, 0]
click at [916, 530] on span "12153004855" at bounding box center [897, 537] width 70 height 14
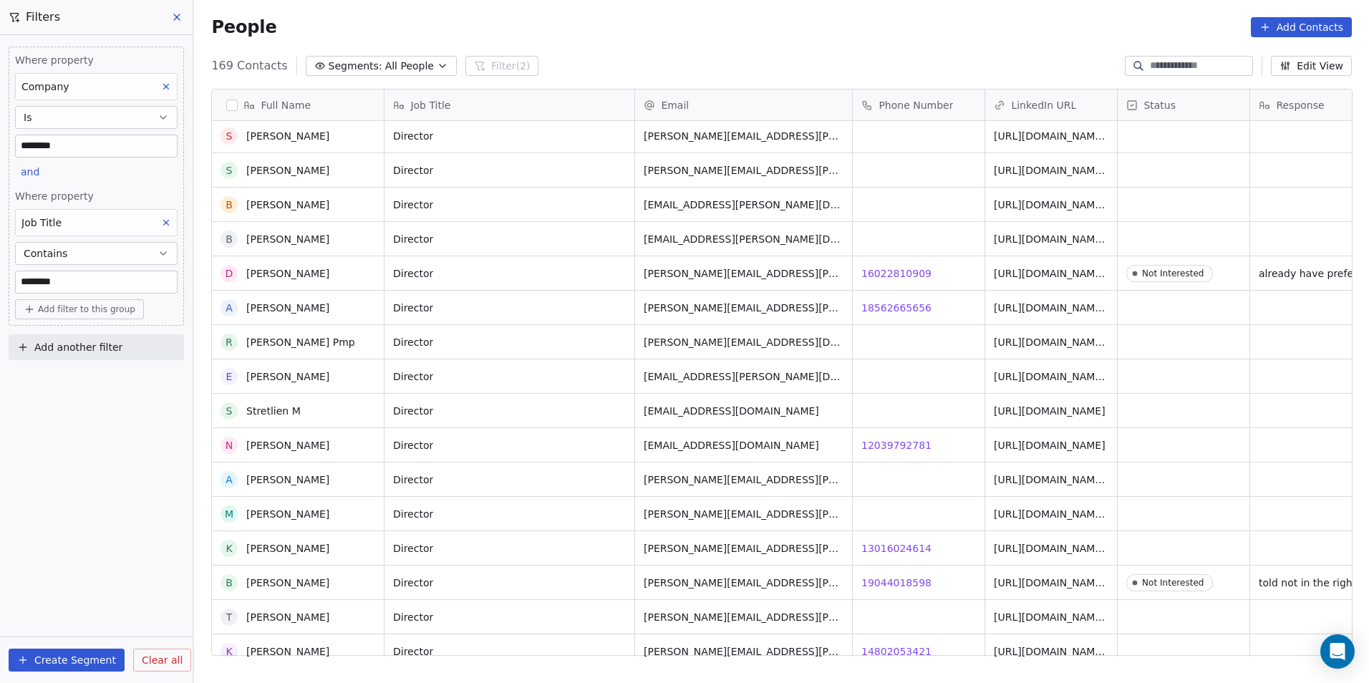
scroll to position [4413, 0]
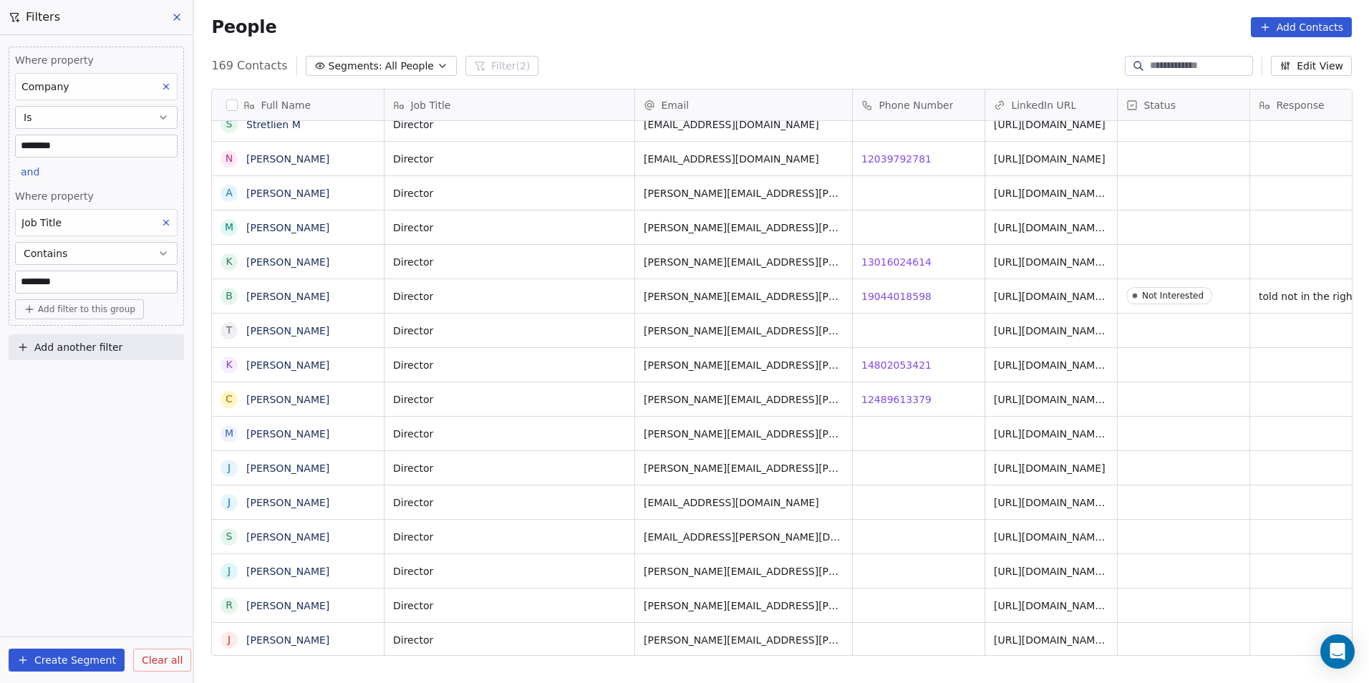
click at [90, 281] on input "********" at bounding box center [96, 281] width 161 height 21
click at [78, 149] on input "********" at bounding box center [96, 145] width 161 height 21
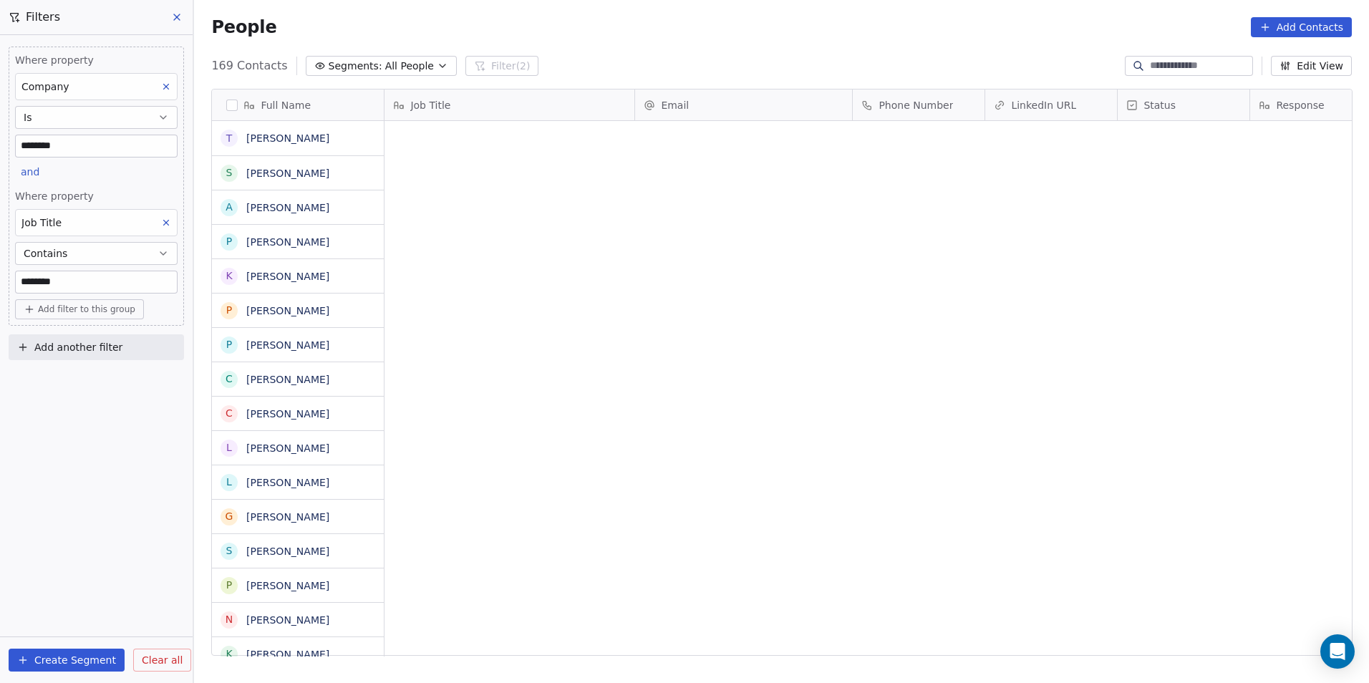
scroll to position [0, 0]
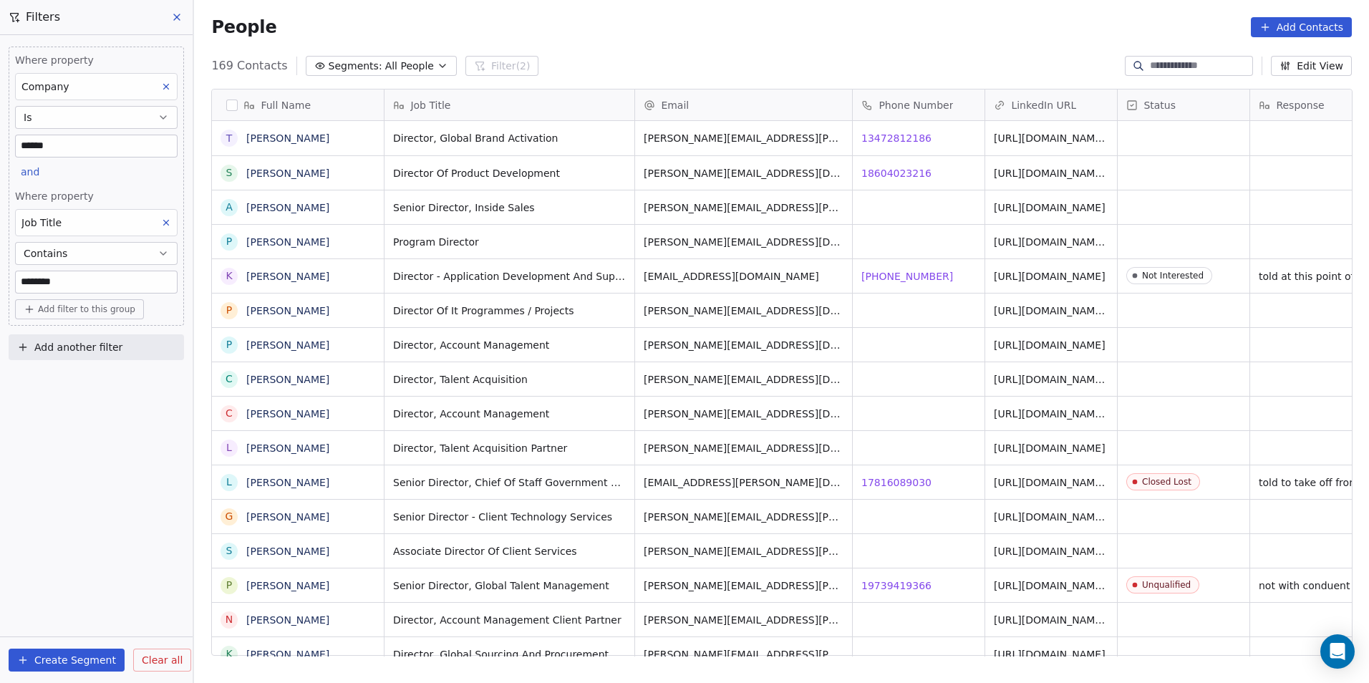
type input "******"
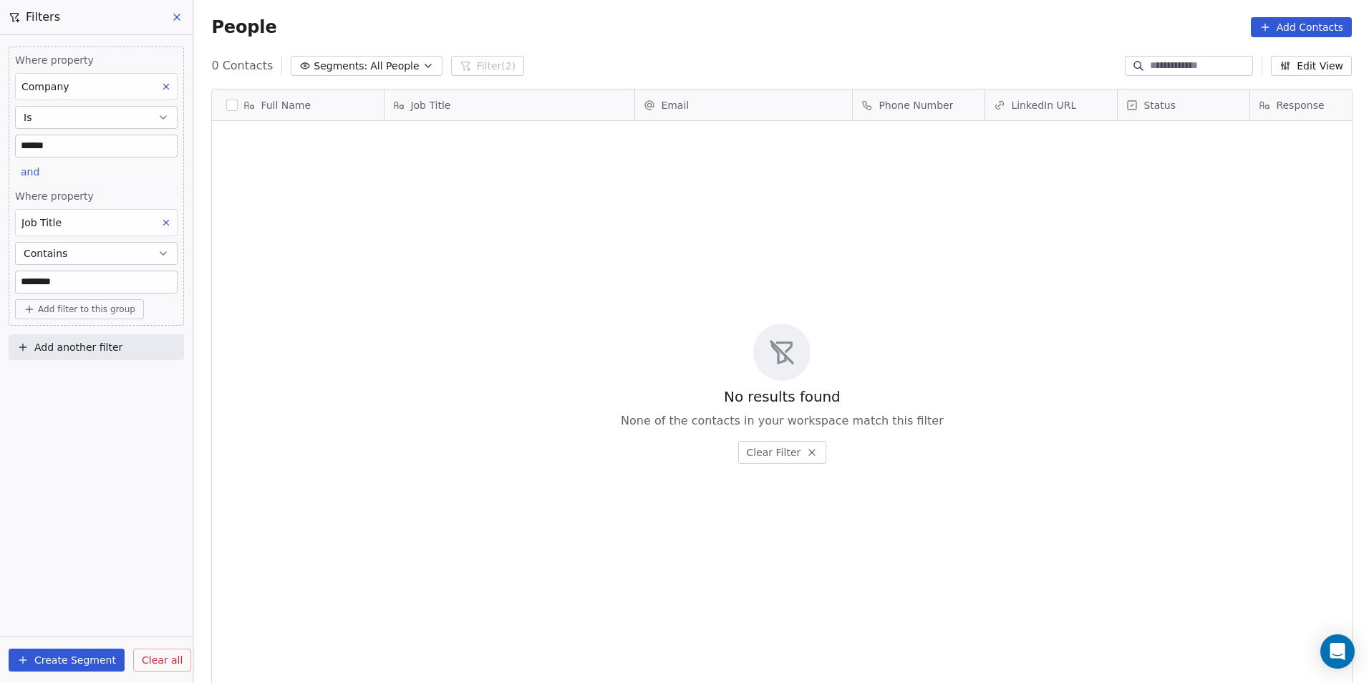
scroll to position [590, 1165]
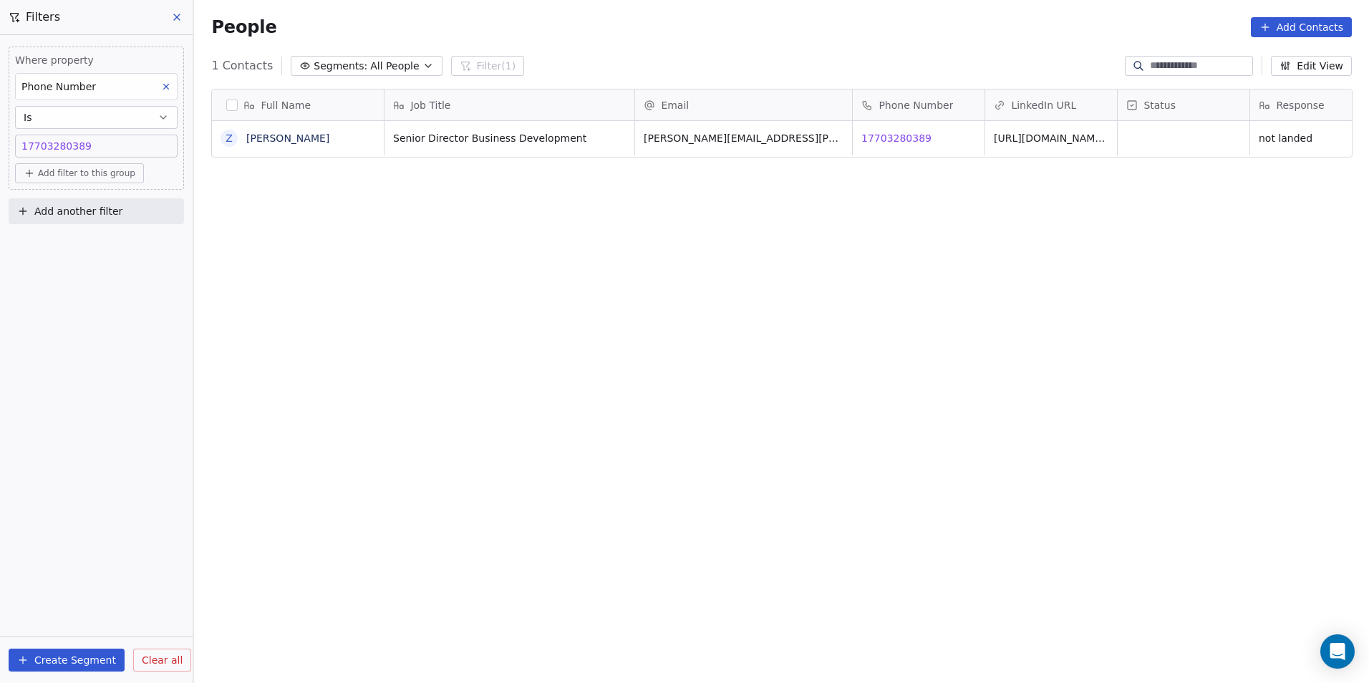
scroll to position [590, 1165]
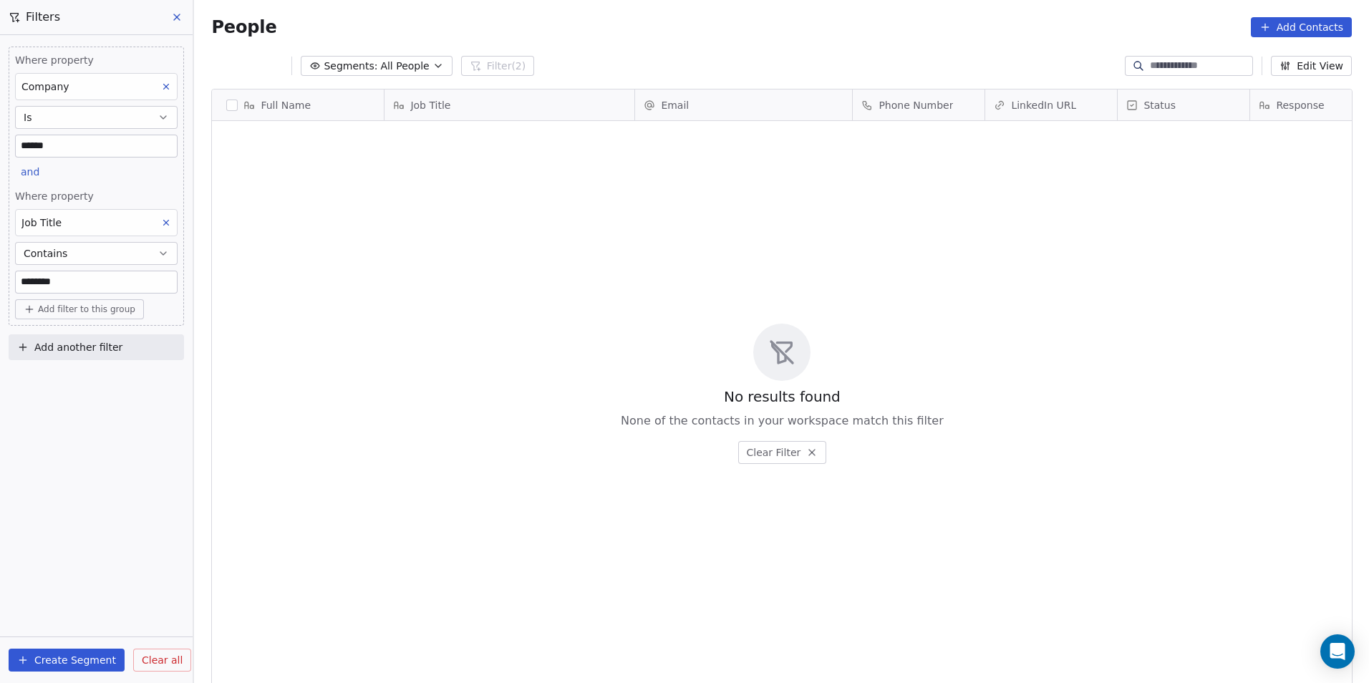
scroll to position [590, 1165]
